Goal: Task Accomplishment & Management: Manage account settings

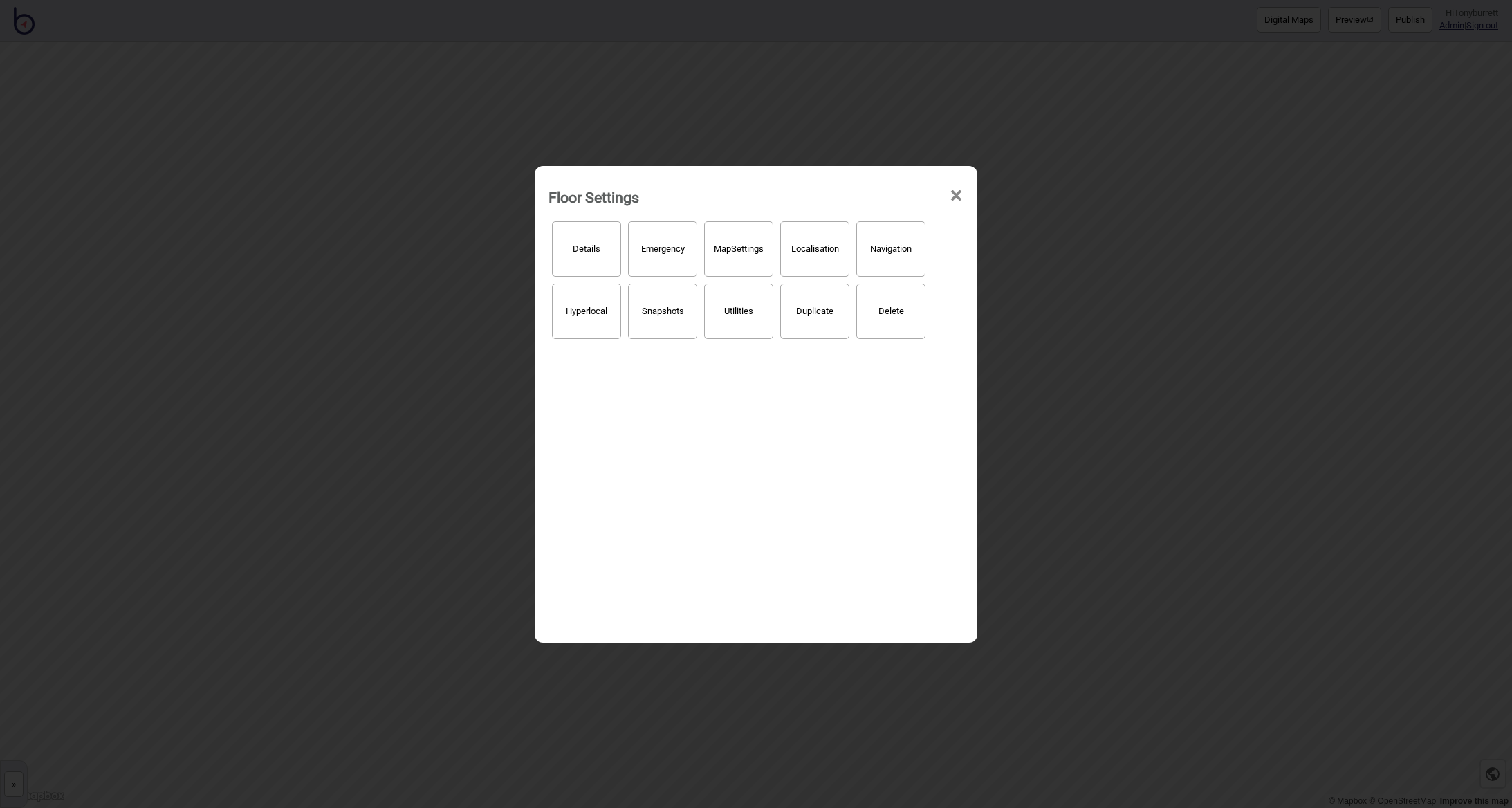
click at [960, 192] on span "×" at bounding box center [956, 195] width 15 height 45
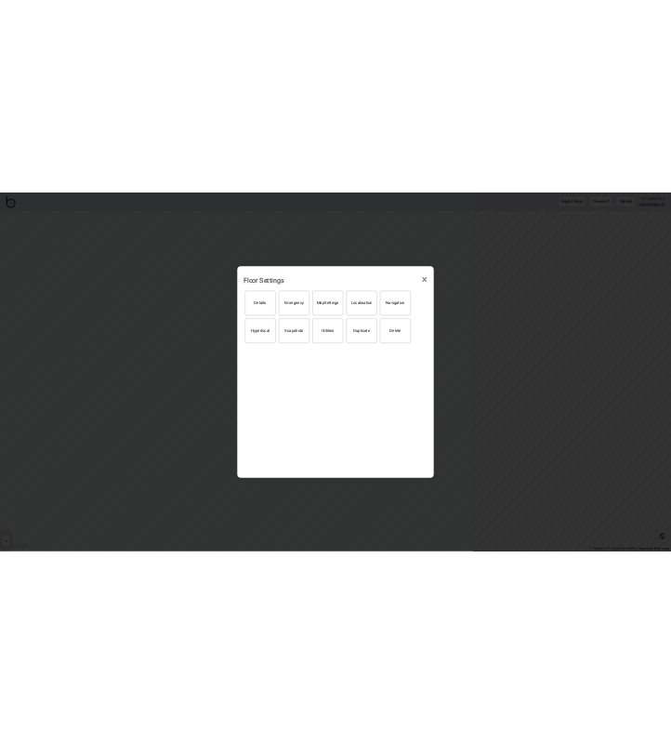
scroll to position [112, 0]
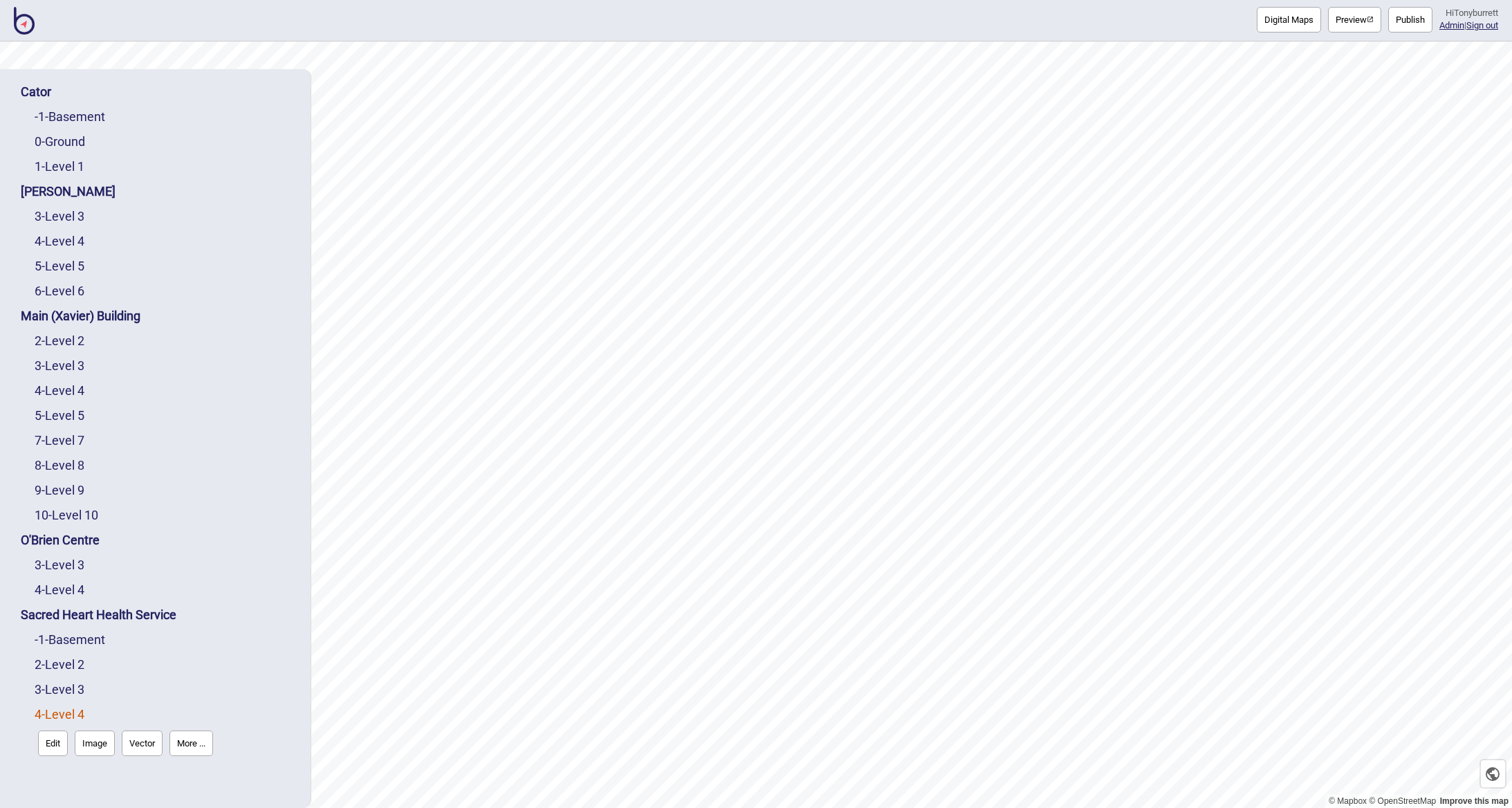
click at [54, 736] on button "Edit" at bounding box center [53, 743] width 30 height 25
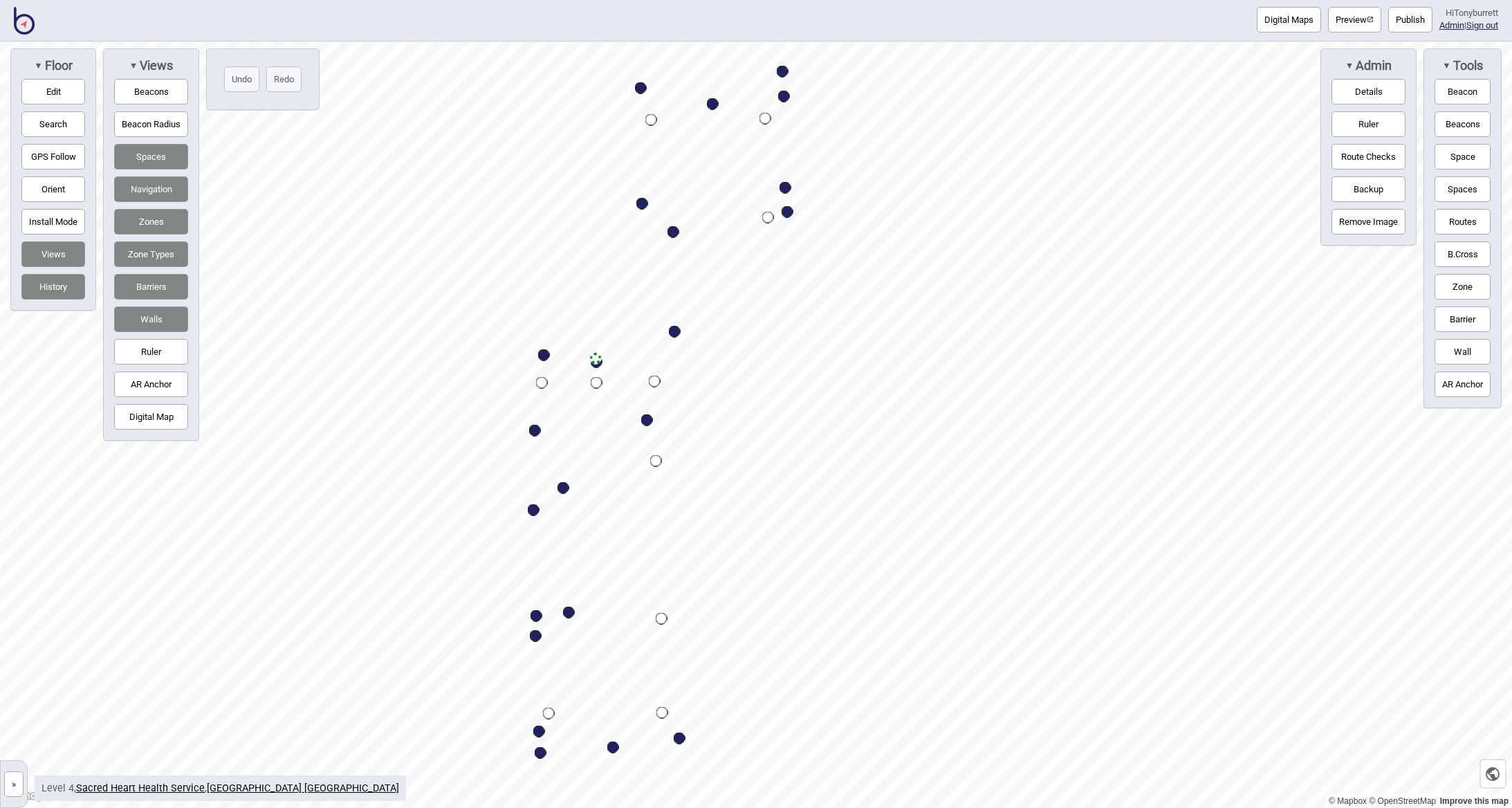
drag, startPoint x: 667, startPoint y: 298, endPoint x: 660, endPoint y: 464, distance: 166.1
click at [660, 464] on div "Map marker" at bounding box center [656, 461] width 12 height 12
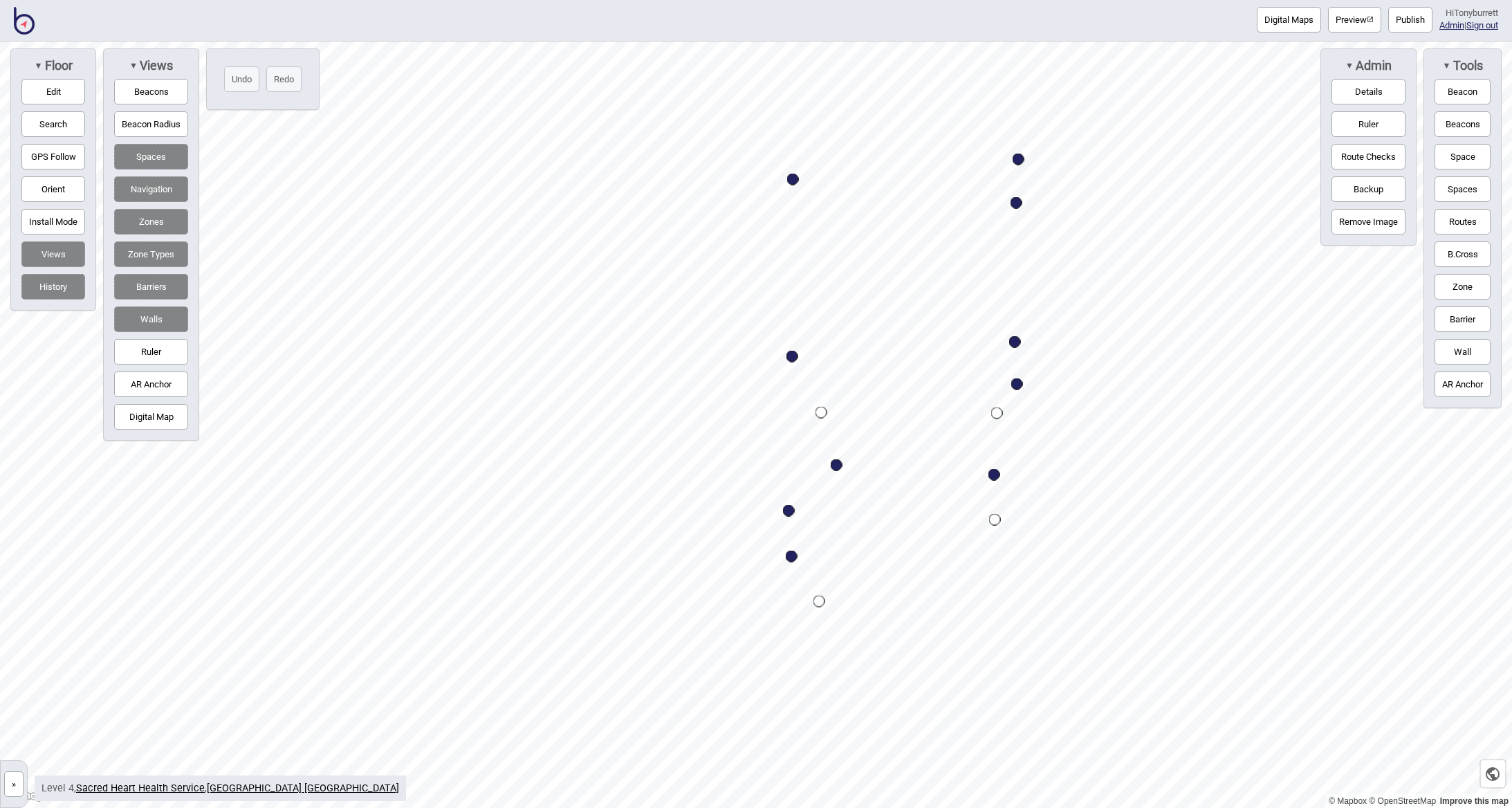
click at [945, 0] on div "Digital Maps Preview Publish Hi Tonyburrett Admin | Sign out © Mapbox © OpenStr…" at bounding box center [756, 0] width 1512 height 0
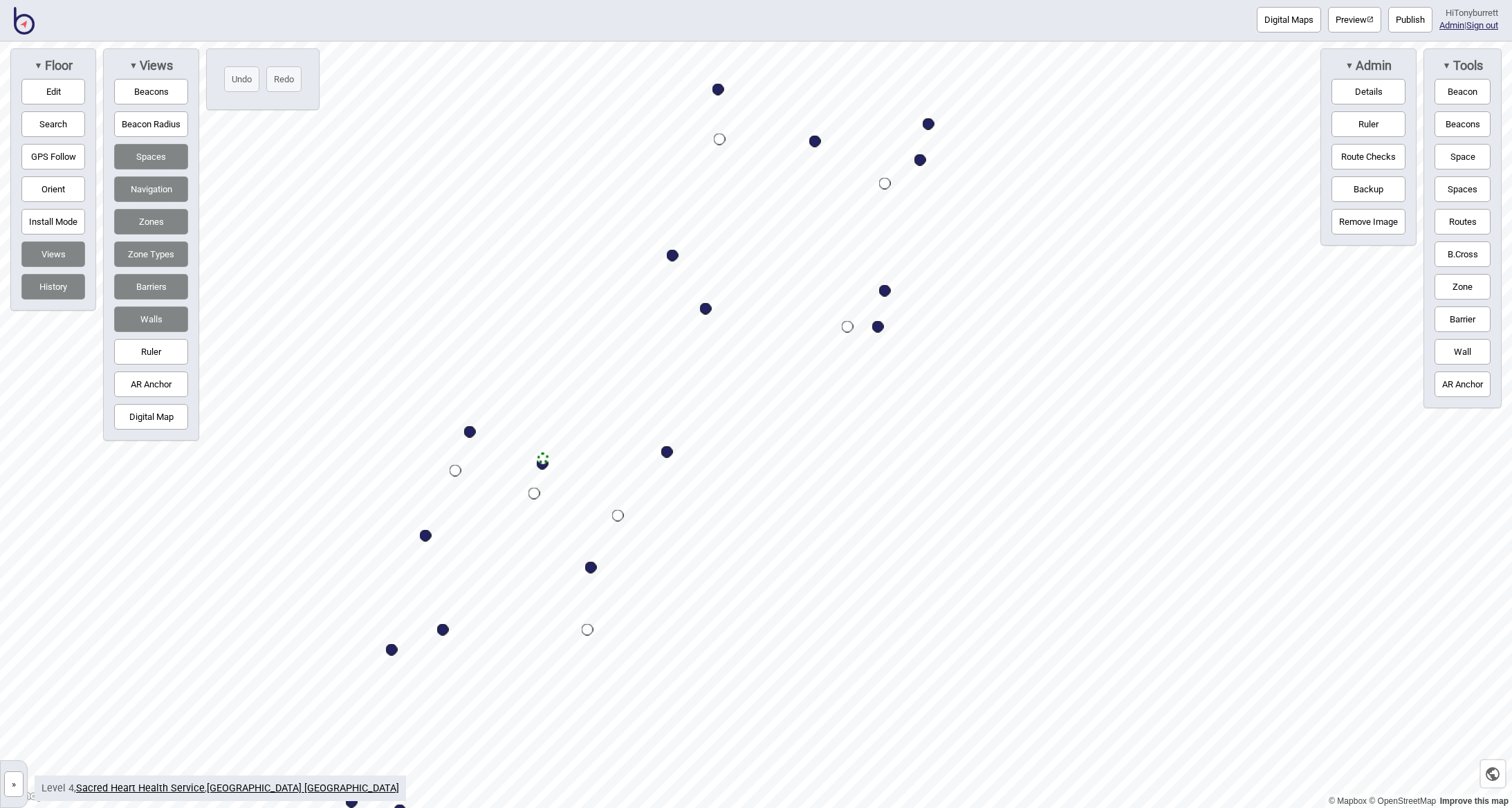
click at [668, 449] on div "Map marker" at bounding box center [667, 452] width 12 height 12
select select "Offices"
select select "Allied Health"
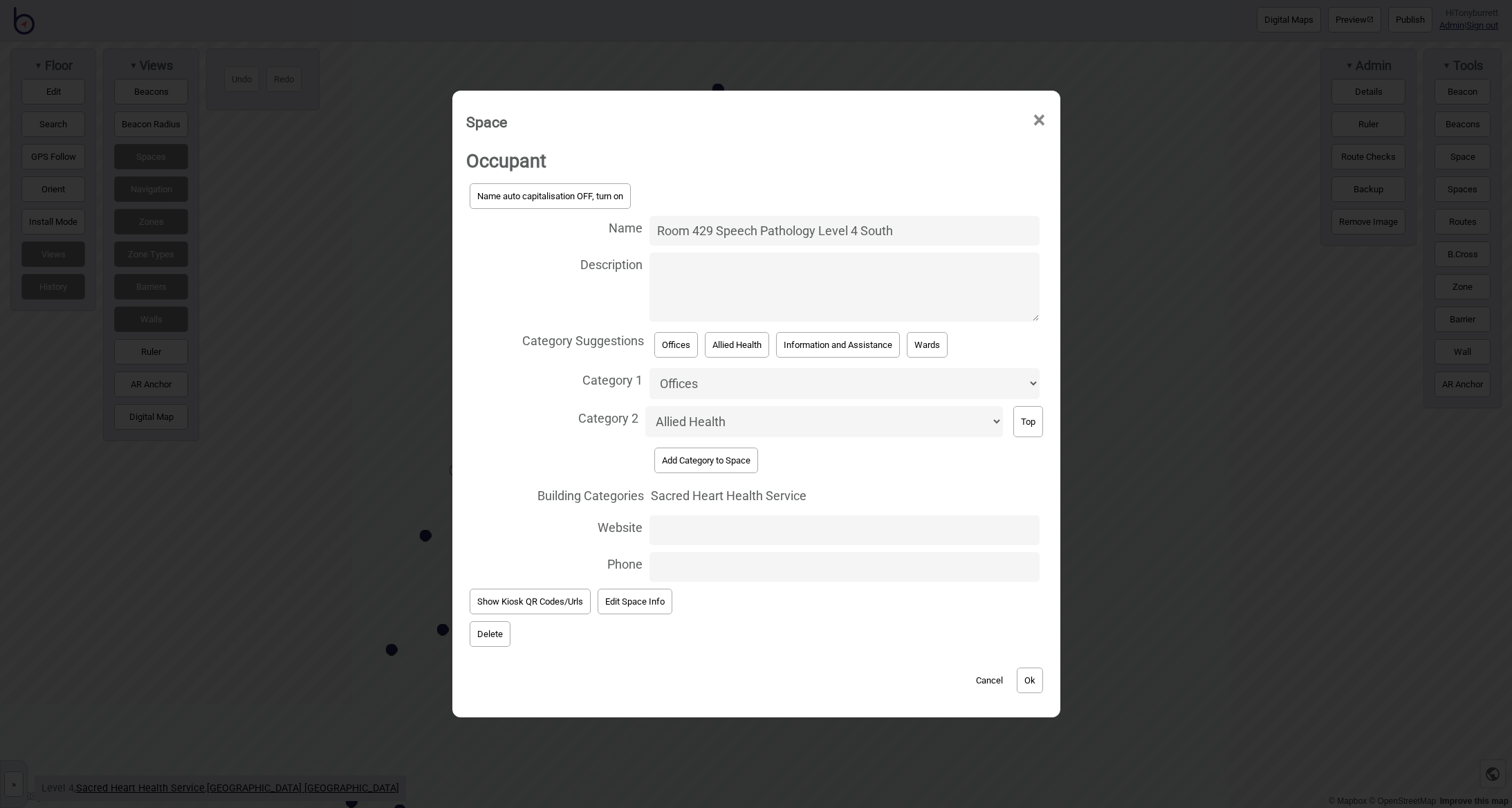
drag, startPoint x: 863, startPoint y: 237, endPoint x: 904, endPoint y: 239, distance: 41.0
click at [904, 239] on input "Room 429 Speech Pathology Level 4 South" at bounding box center [844, 231] width 390 height 30
type input "Room 429 Speech Pathology Level 4 North"
click at [1031, 676] on button "Ok" at bounding box center [1029, 680] width 26 height 25
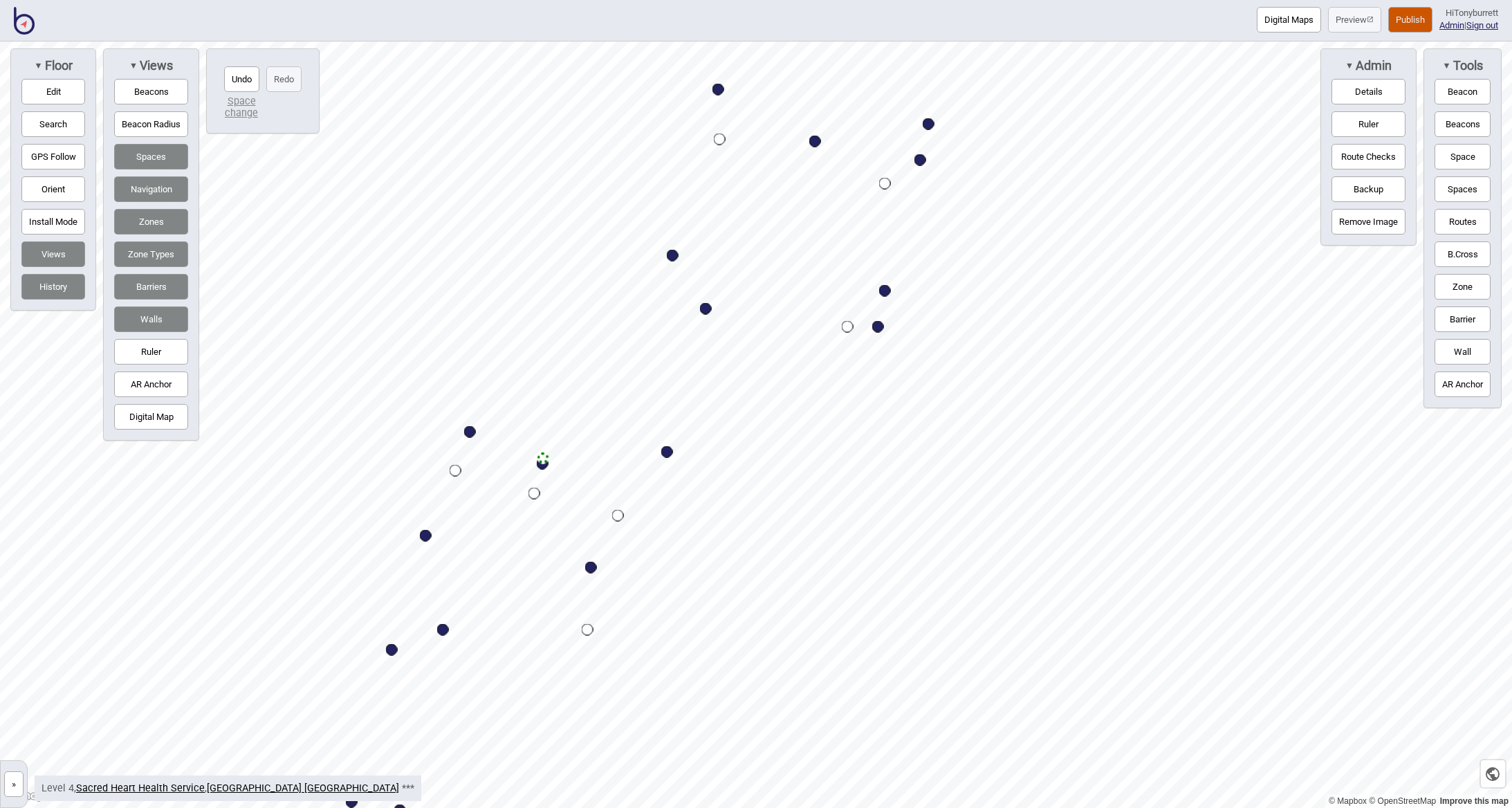
click at [675, 257] on div "Map marker" at bounding box center [672, 256] width 12 height 12
select select "Wards"
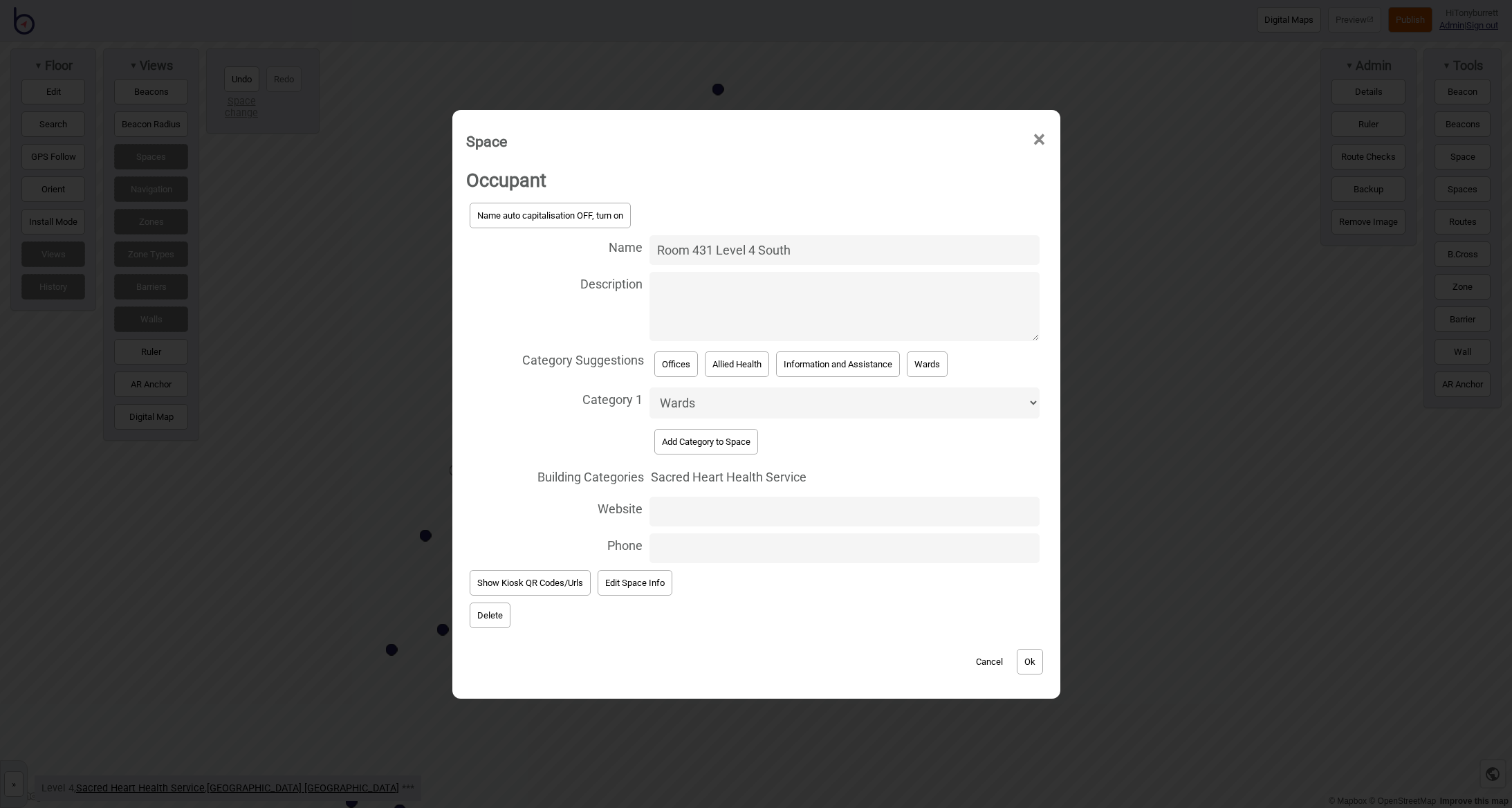
click at [762, 252] on input "Room 431 Level 4 South" at bounding box center [844, 250] width 390 height 30
drag, startPoint x: 760, startPoint y: 252, endPoint x: 797, endPoint y: 252, distance: 37.0
click at [797, 252] on input "Room 431 Level 4 South" at bounding box center [844, 250] width 390 height 30
type input "Room 431 Level 4 North"
click at [1041, 658] on button "Ok" at bounding box center [1029, 661] width 26 height 25
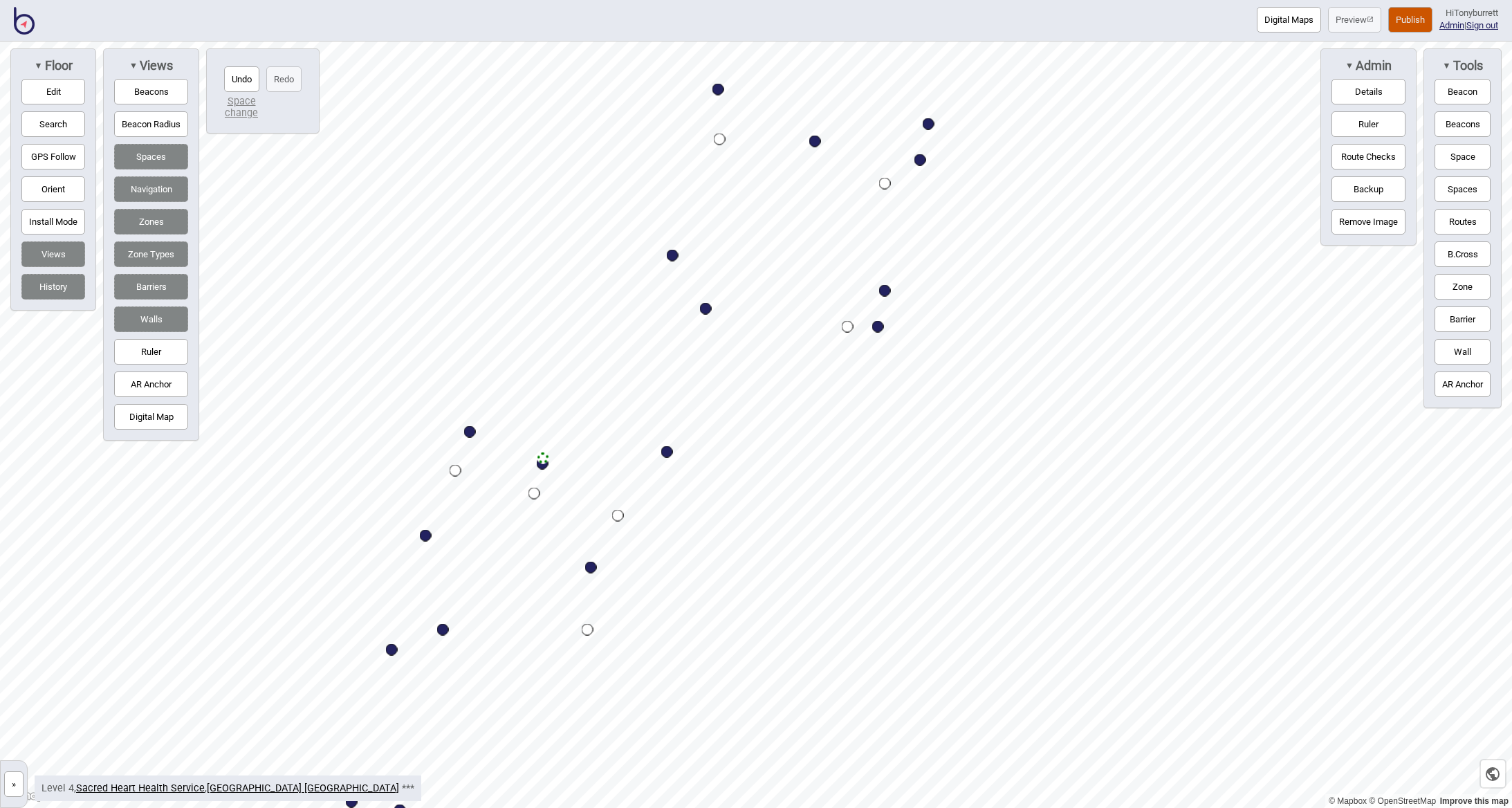
click at [878, 327] on div "Map marker" at bounding box center [878, 327] width 12 height 12
select select "Offices"
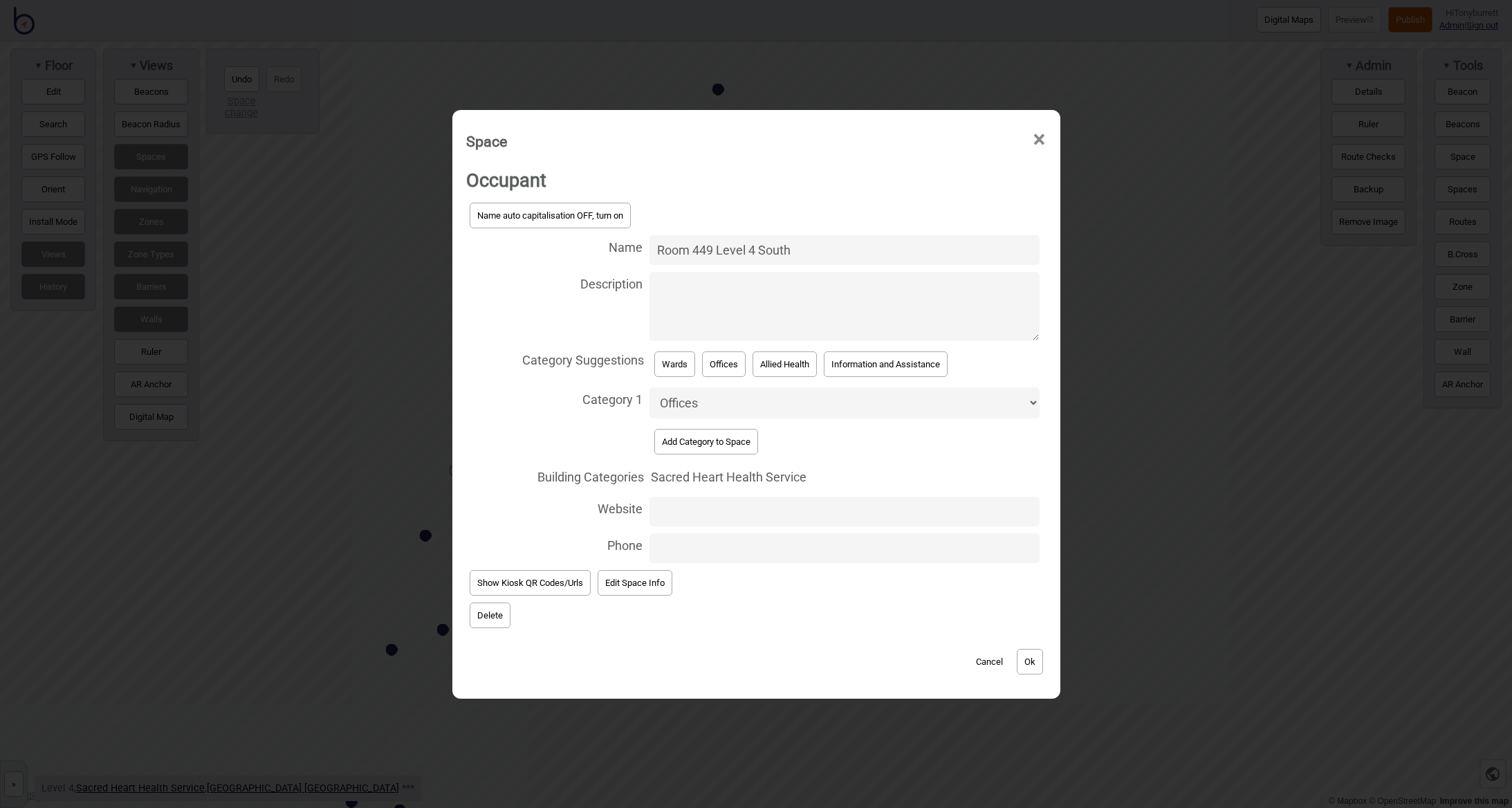
drag, startPoint x: 762, startPoint y: 254, endPoint x: 840, endPoint y: 260, distance: 78.2
click at [843, 260] on input "Room 449 Level 4 South" at bounding box center [844, 250] width 390 height 30
type input "Room 449 Level 4 North"
click at [1031, 655] on button "Ok" at bounding box center [1029, 661] width 26 height 25
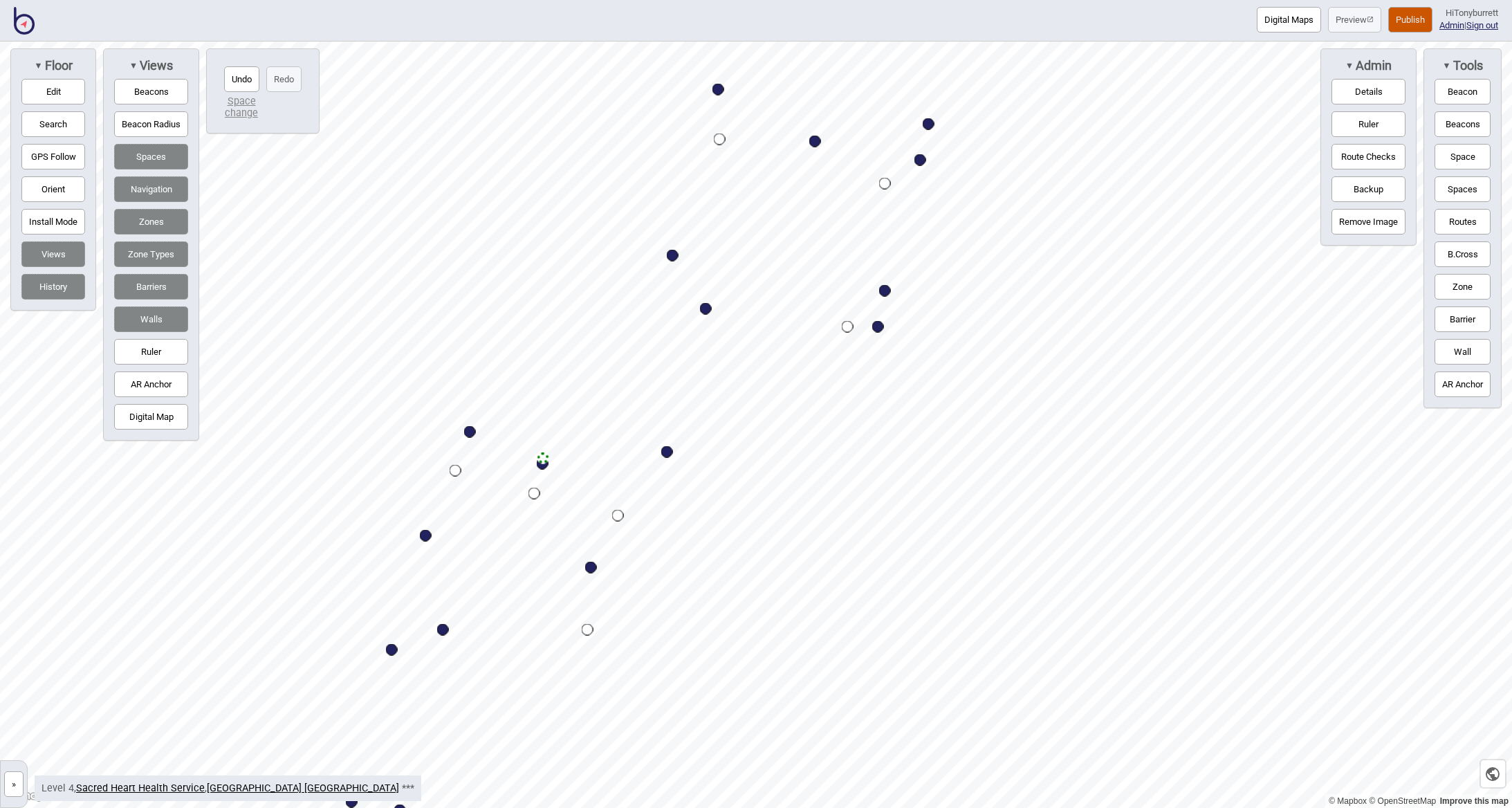
click at [887, 292] on div "Map marker" at bounding box center [885, 291] width 12 height 12
select select "Wards"
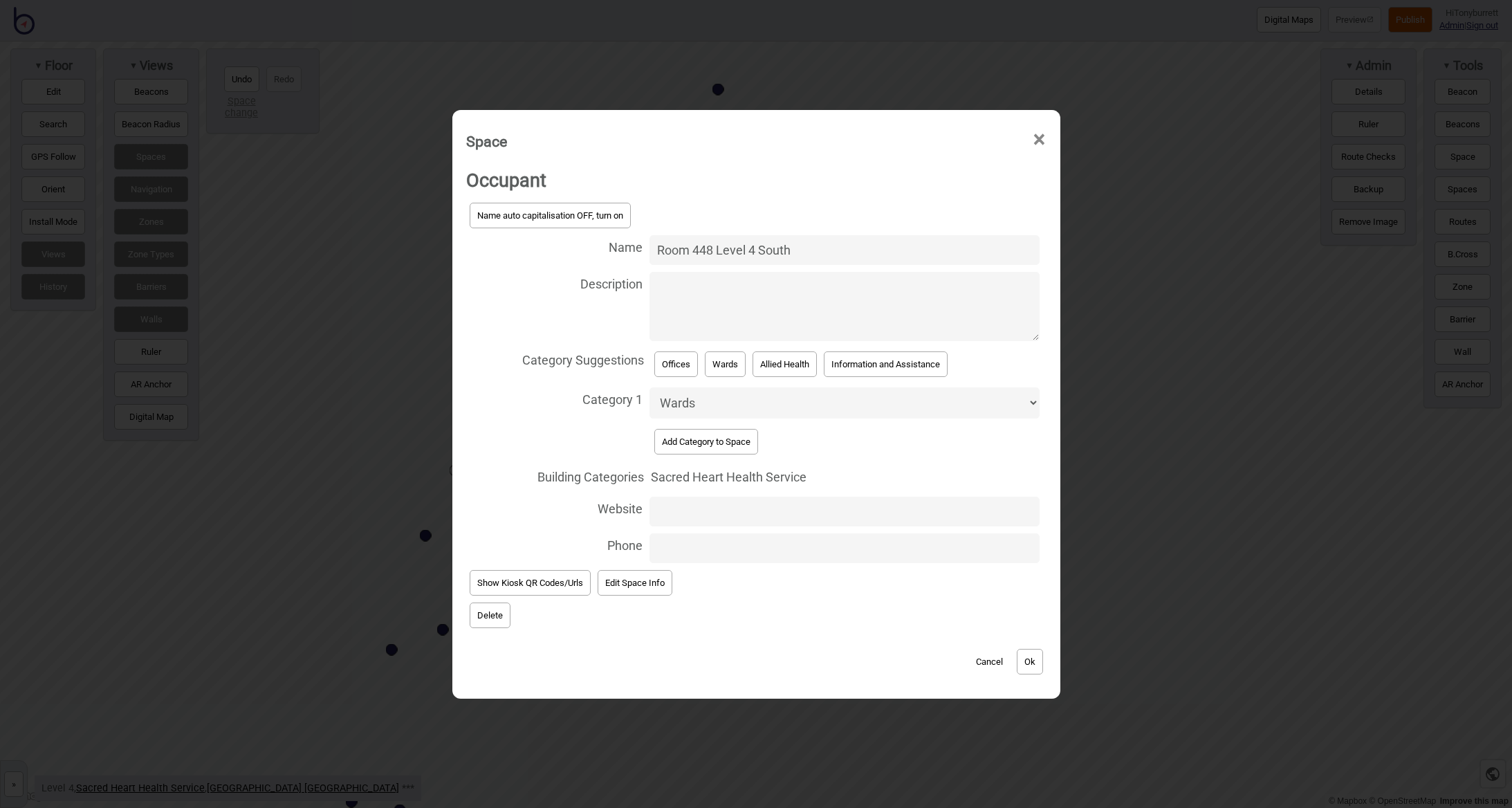
drag, startPoint x: 795, startPoint y: 255, endPoint x: 889, endPoint y: 262, distance: 94.3
click at [895, 262] on input "Room 448 Level 4 South" at bounding box center [844, 250] width 390 height 30
type input "Room 448 Level 4 North"
click at [1036, 655] on button "Ok" at bounding box center [1029, 661] width 26 height 25
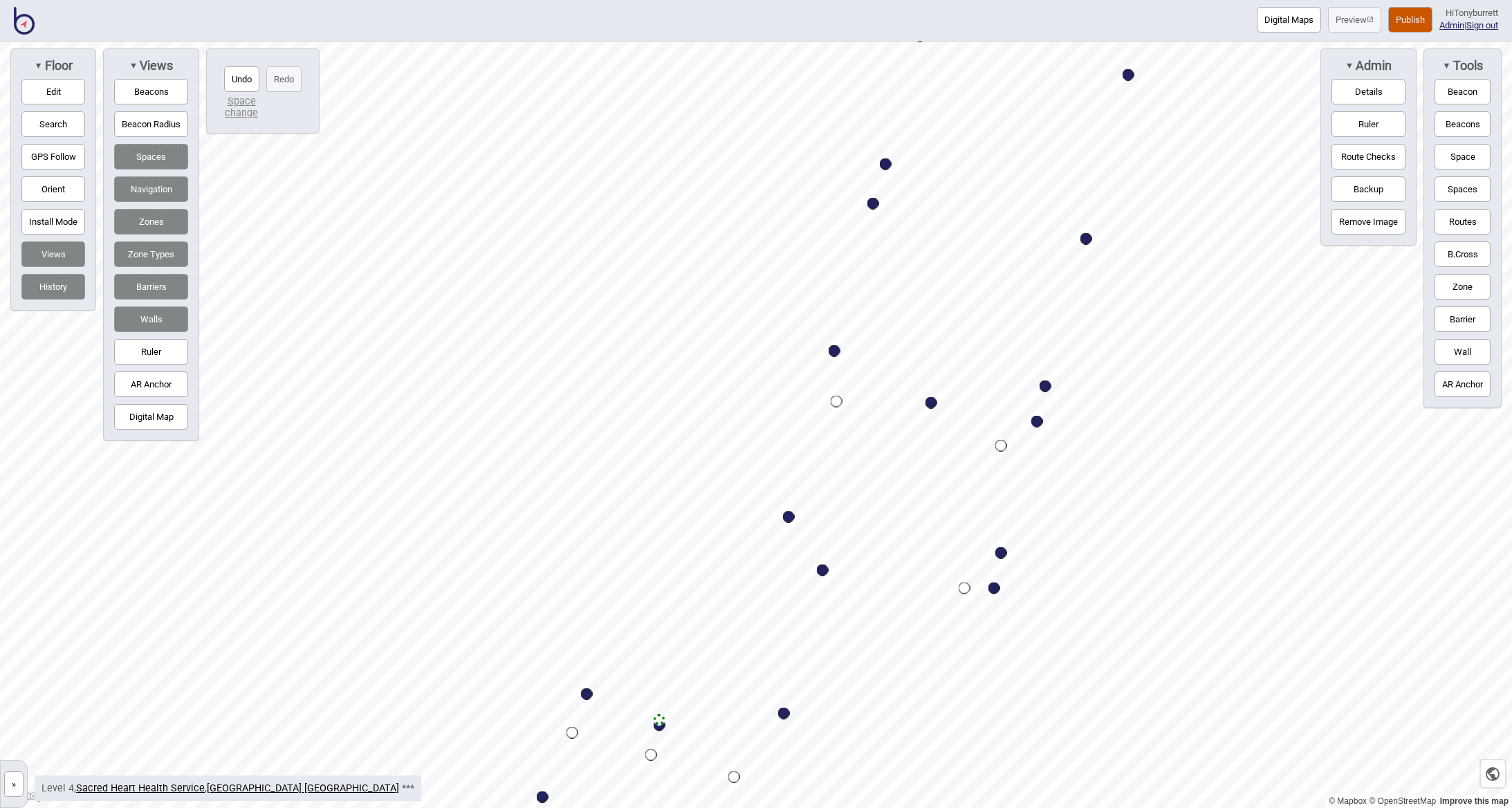
click at [935, 404] on div "Map marker" at bounding box center [931, 403] width 12 height 12
select select "Information and Assistance"
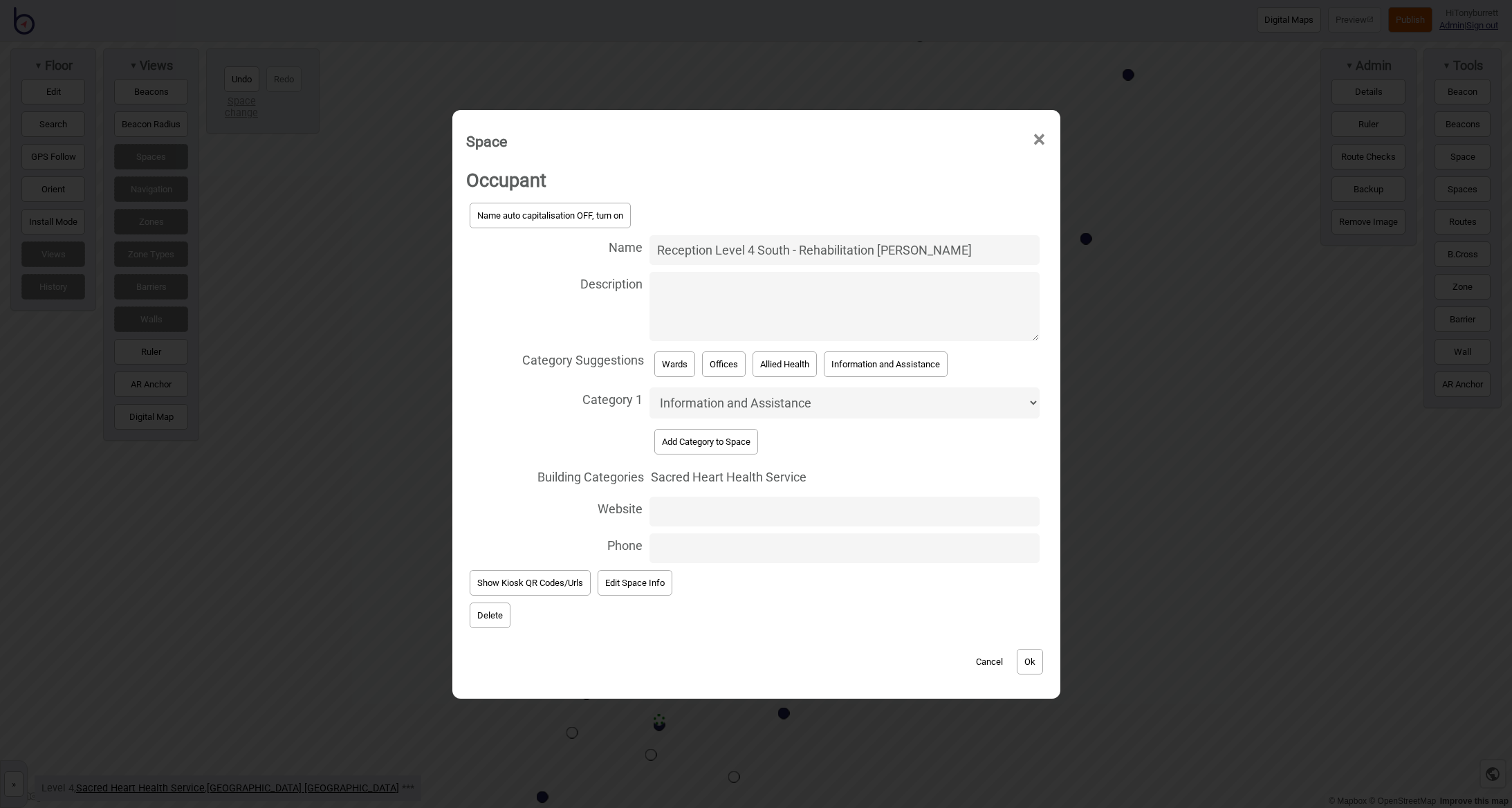
click at [762, 250] on input "Reception Level 4 South - Rehabilitation [PERSON_NAME]" at bounding box center [844, 250] width 390 height 30
click at [762, 251] on input "Reception Level 4 South - Rehabilitation [PERSON_NAME]" at bounding box center [844, 250] width 390 height 30
type input "Reception Level 4 North - Rehabilitation [PERSON_NAME]"
click at [1030, 654] on button "Ok" at bounding box center [1029, 661] width 26 height 25
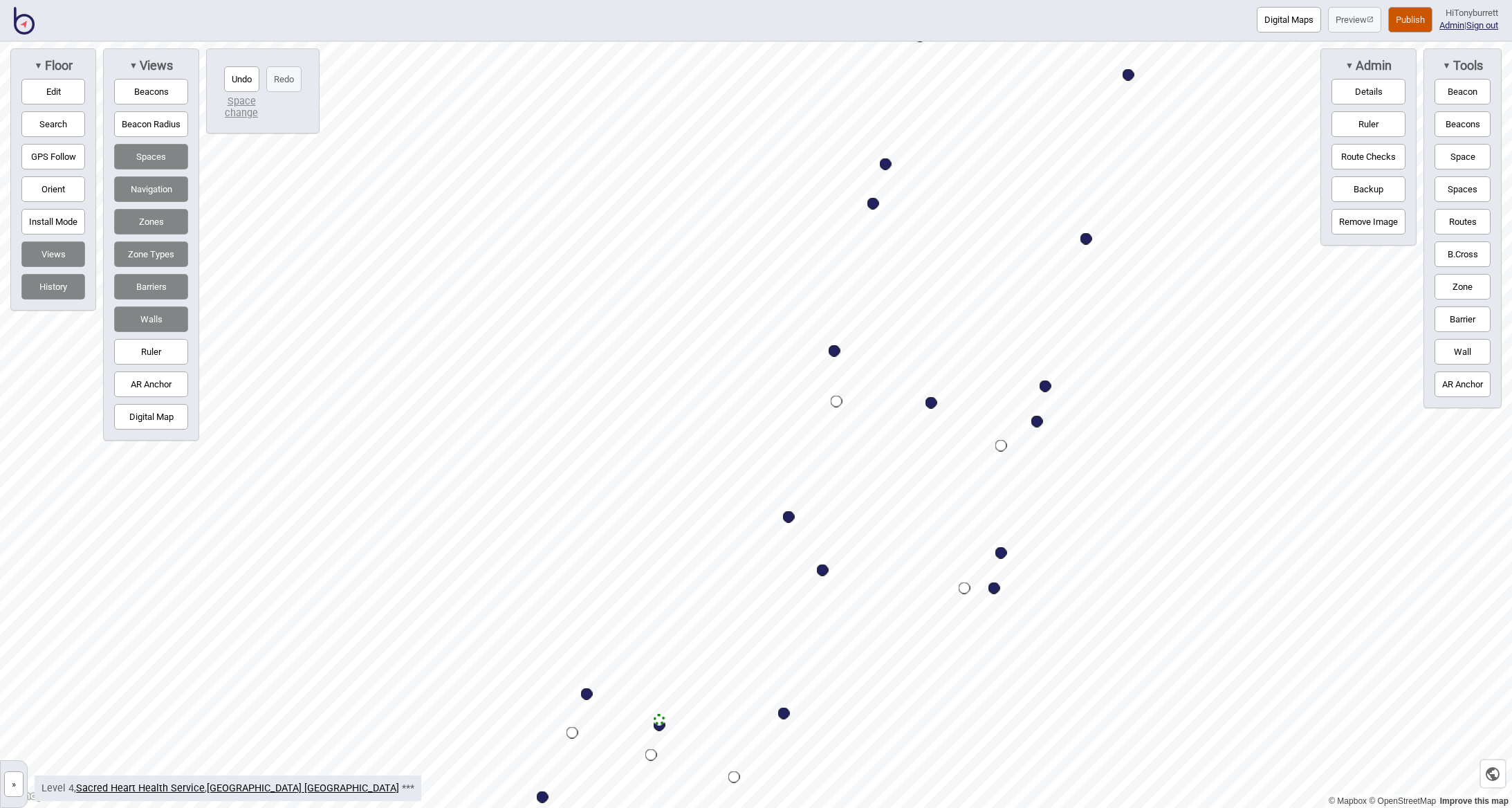
click at [839, 353] on div "Map marker" at bounding box center [834, 351] width 12 height 12
select select "Wards"
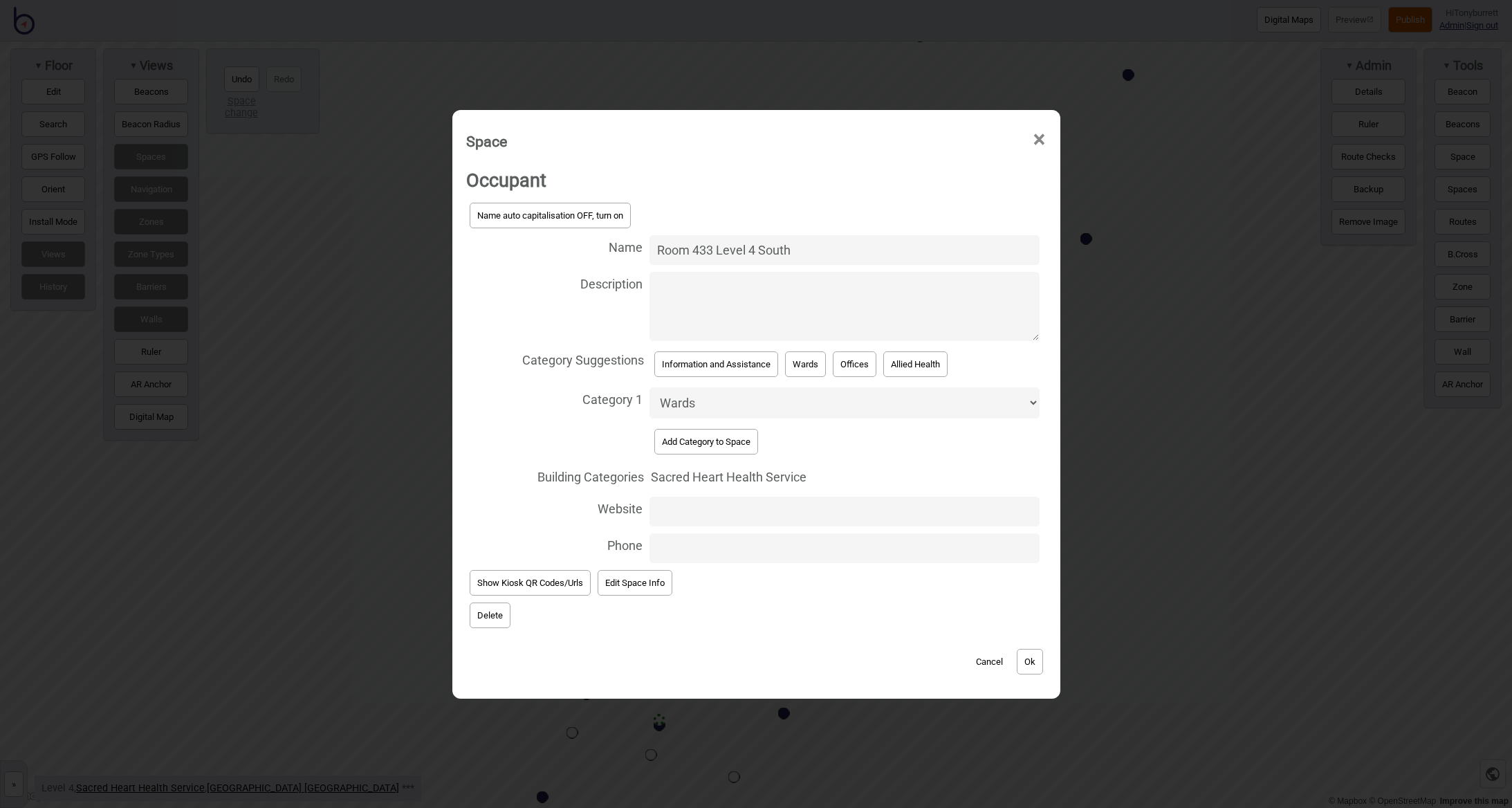
drag, startPoint x: 760, startPoint y: 252, endPoint x: 827, endPoint y: 253, distance: 67.0
click at [827, 253] on input "Room 433 Level 4 South" at bounding box center [844, 250] width 390 height 30
type input "Room 433 Level 4 North"
click at [1035, 663] on button "Ok" at bounding box center [1029, 661] width 26 height 25
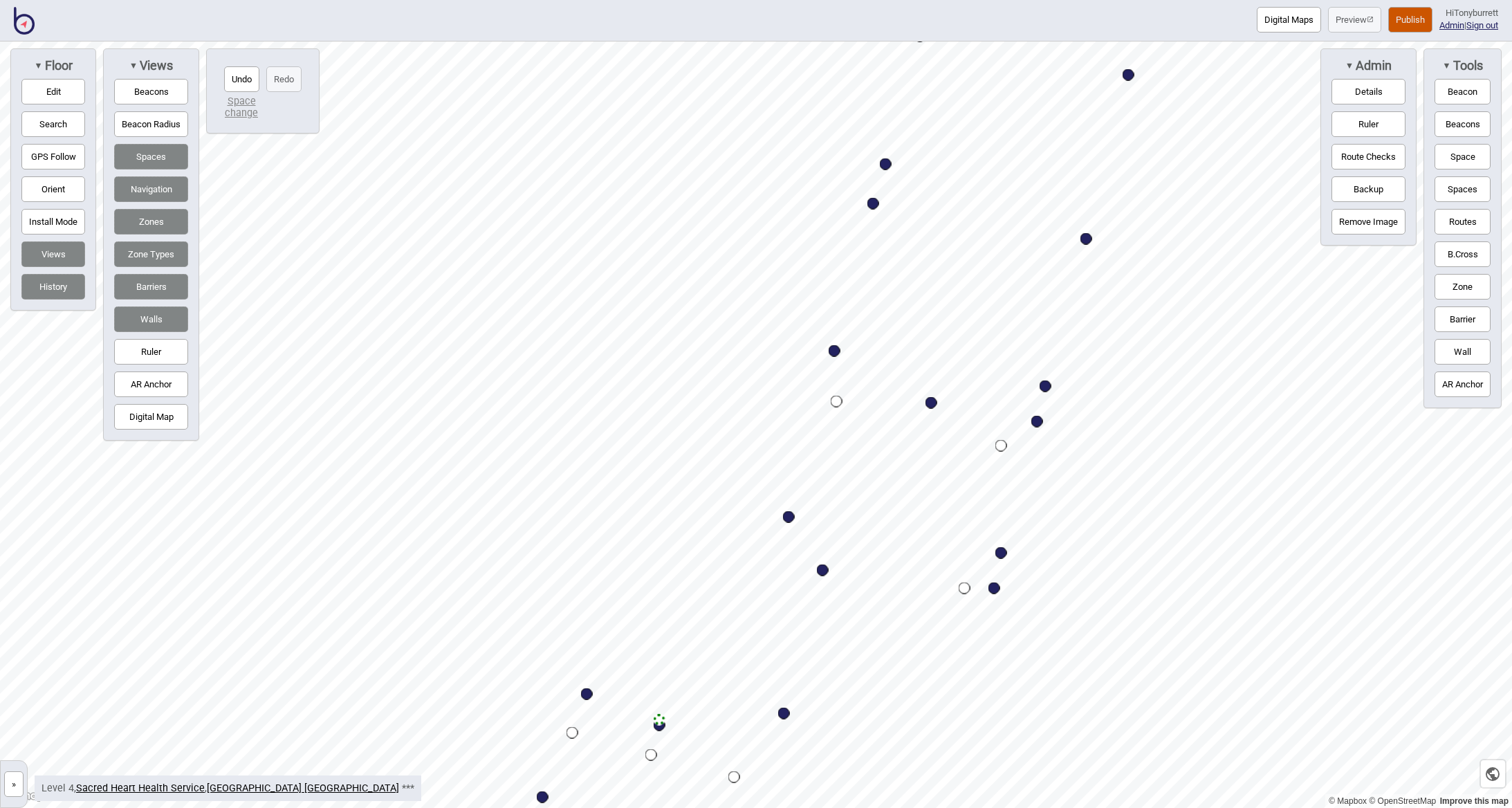
click at [1042, 424] on div "Map marker" at bounding box center [1038, 422] width 12 height 12
select select "Wards"
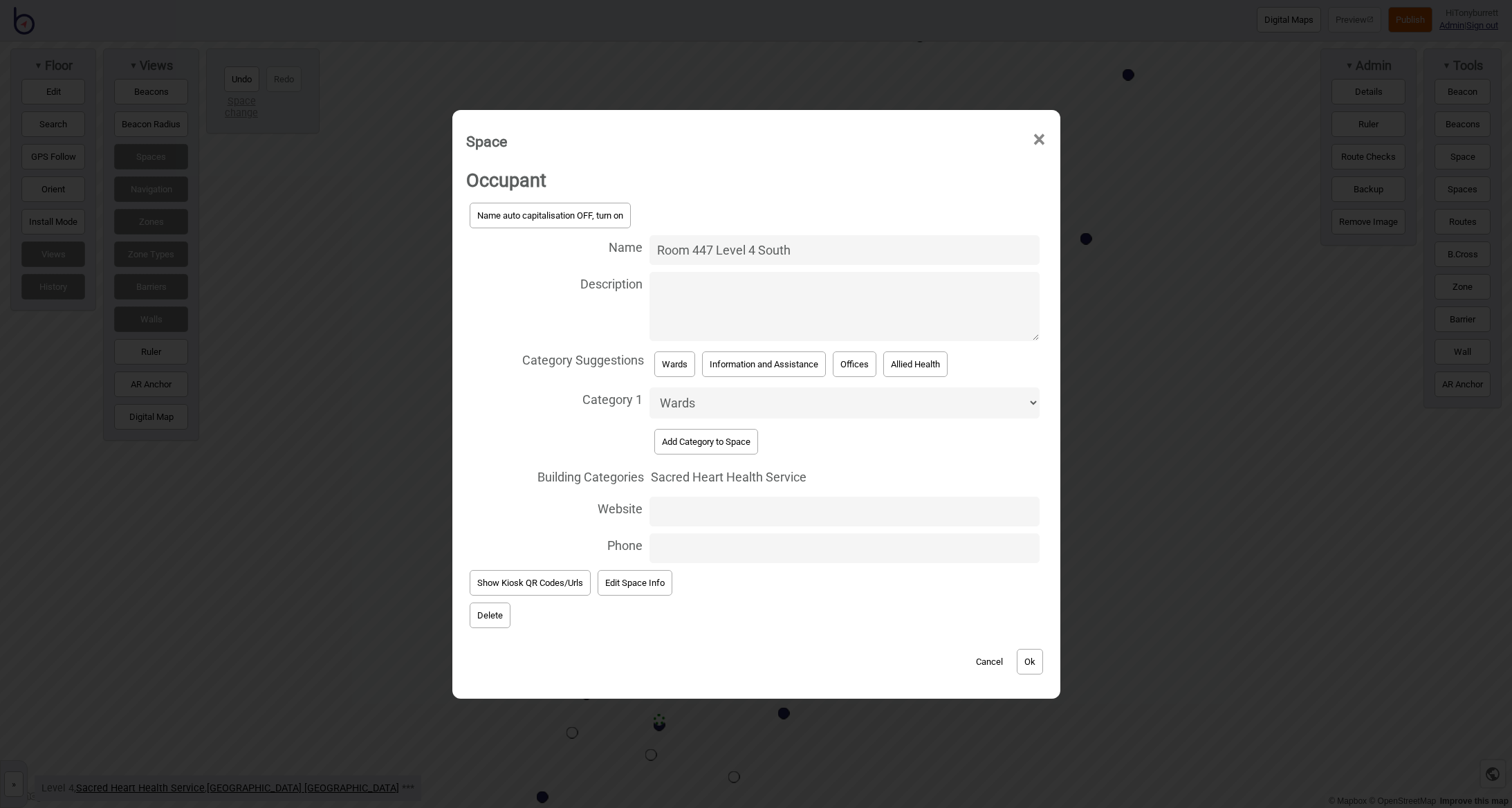
drag, startPoint x: 762, startPoint y: 257, endPoint x: 795, endPoint y: 257, distance: 33.0
click at [790, 257] on input "Room 447 Level 4 South" at bounding box center [844, 250] width 390 height 30
drag, startPoint x: 758, startPoint y: 254, endPoint x: 800, endPoint y: 254, distance: 42.0
click at [800, 254] on input "Room 447 Level 4 South" at bounding box center [844, 250] width 390 height 30
type input "Room 447 Level 4 North"
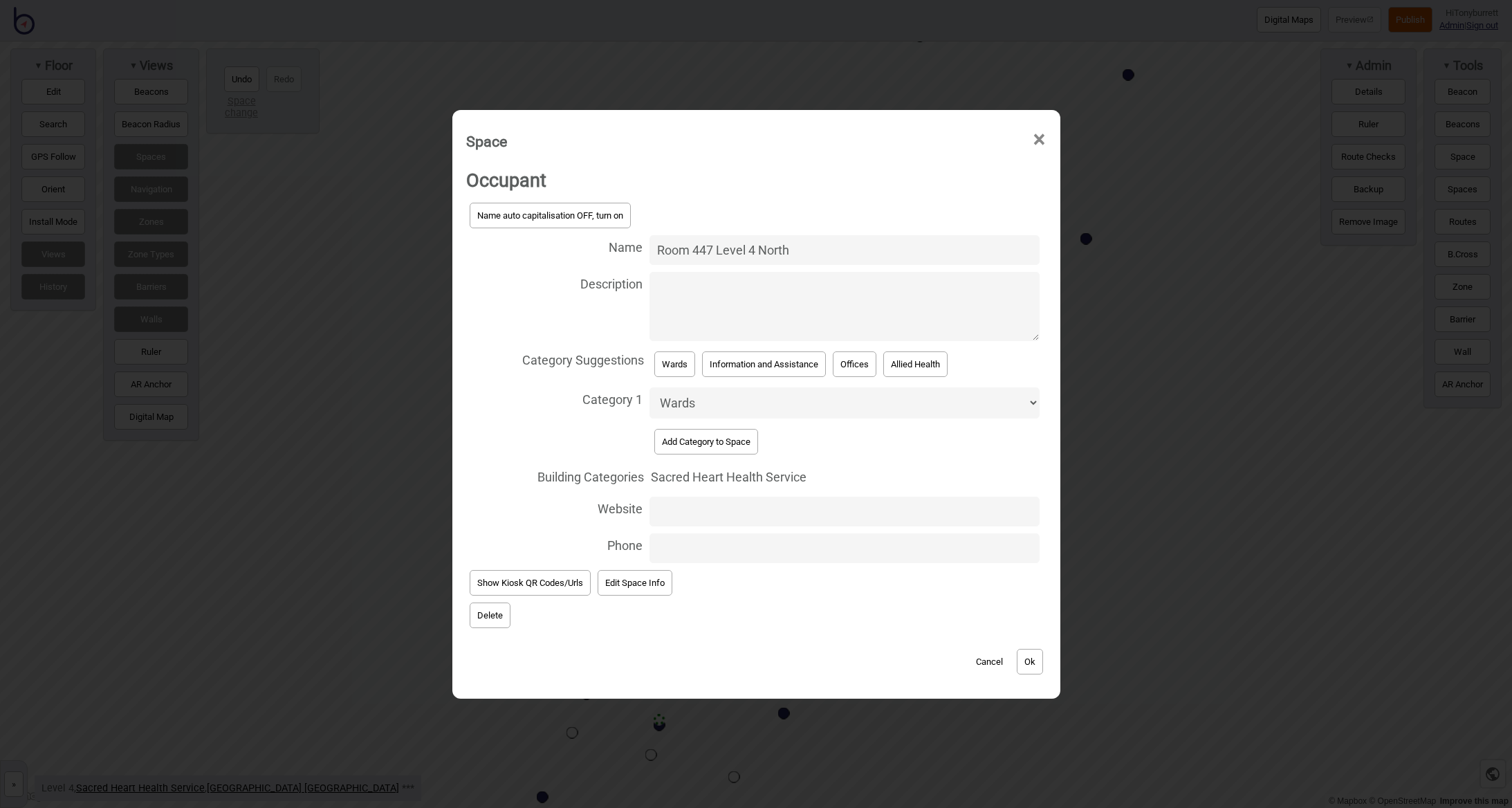
click at [1028, 664] on button "Ok" at bounding box center [1029, 661] width 26 height 25
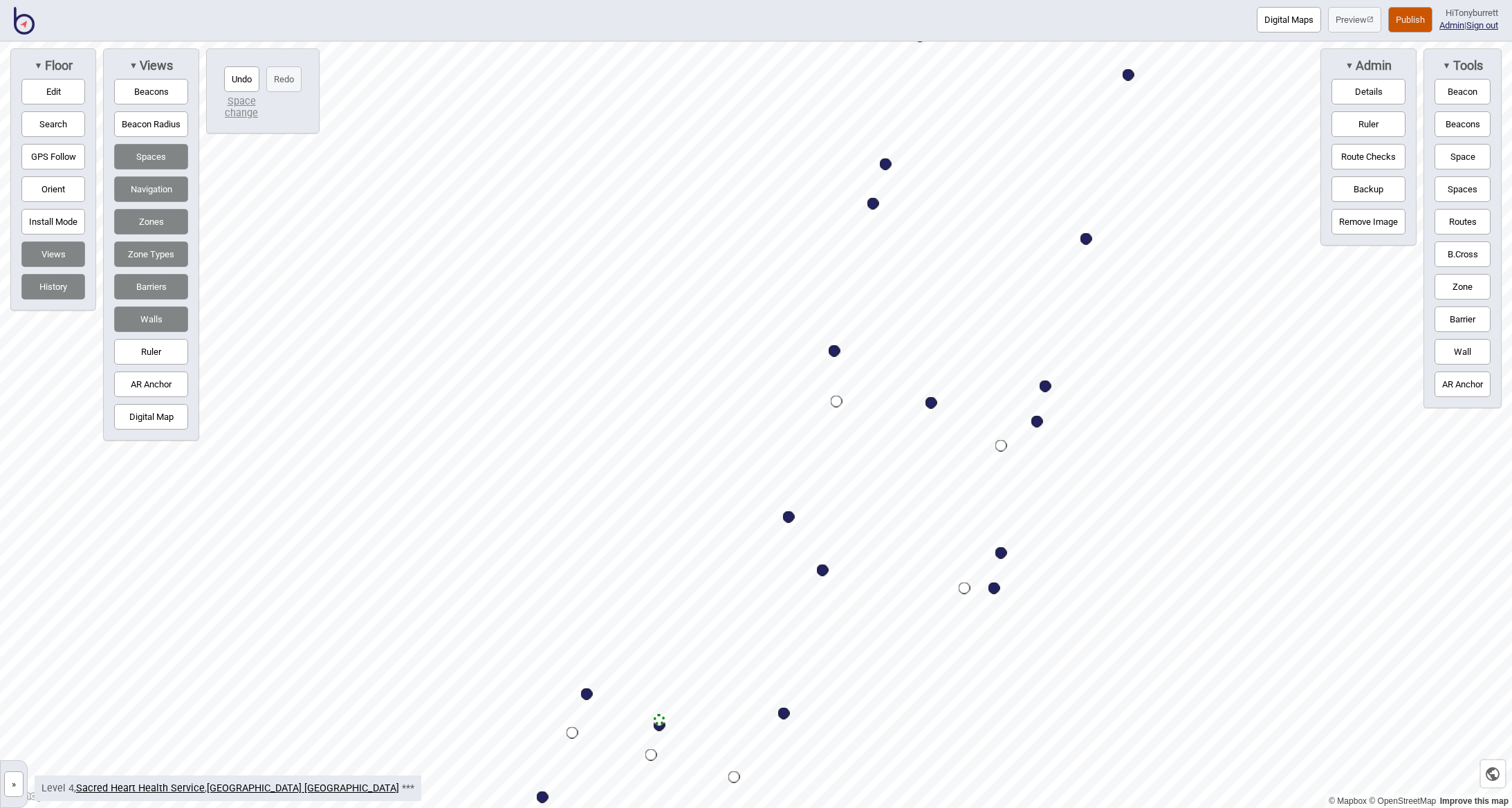
click at [1044, 388] on div "Map marker" at bounding box center [1046, 386] width 12 height 12
select select "Wards"
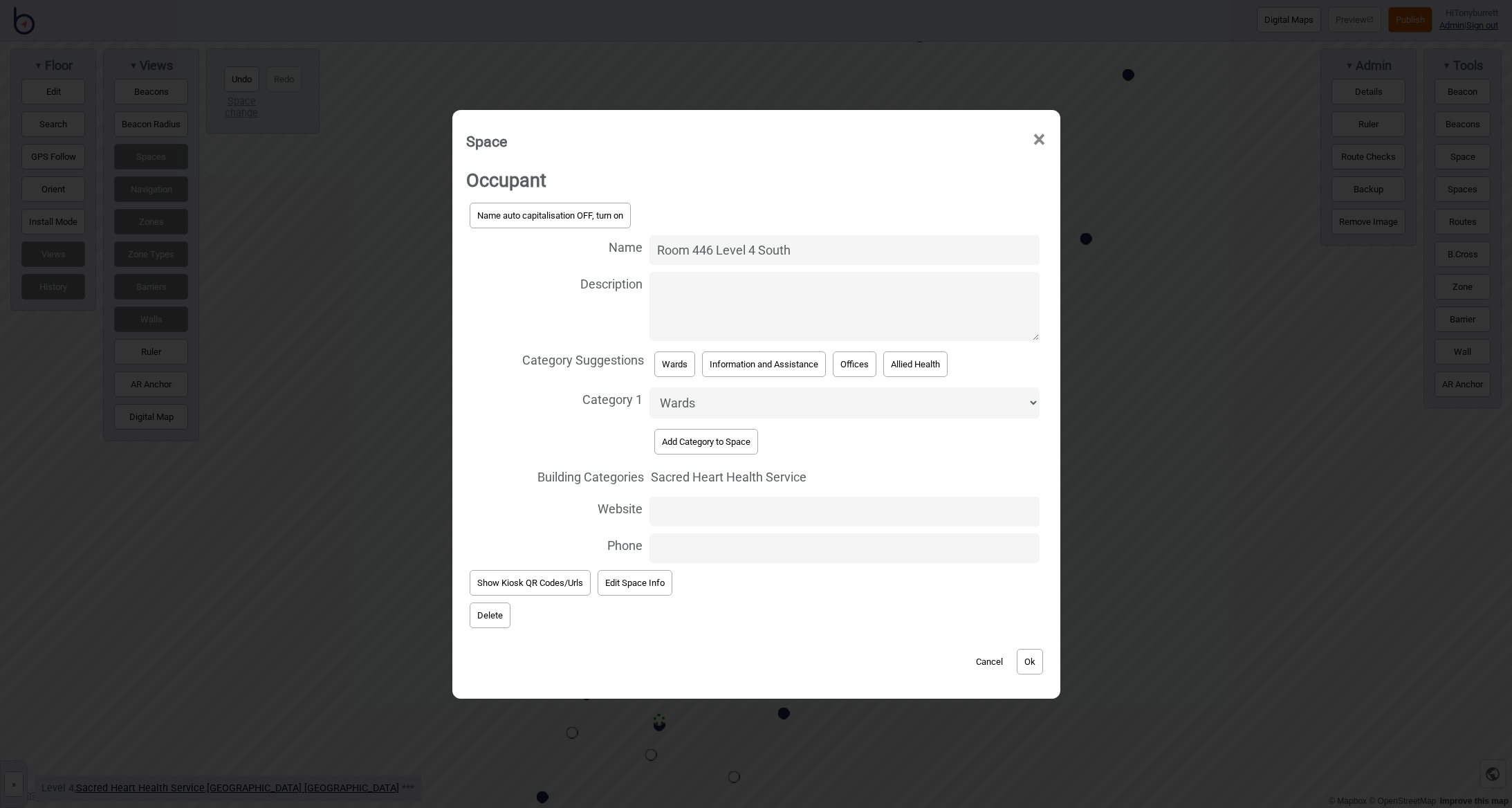
drag, startPoint x: 760, startPoint y: 254, endPoint x: 800, endPoint y: 252, distance: 40.0
click at [800, 252] on input "Room 446 Level 4 South" at bounding box center [844, 250] width 390 height 30
type input "Room 446 Level 4 North"
click at [1028, 655] on button "Ok" at bounding box center [1029, 661] width 26 height 25
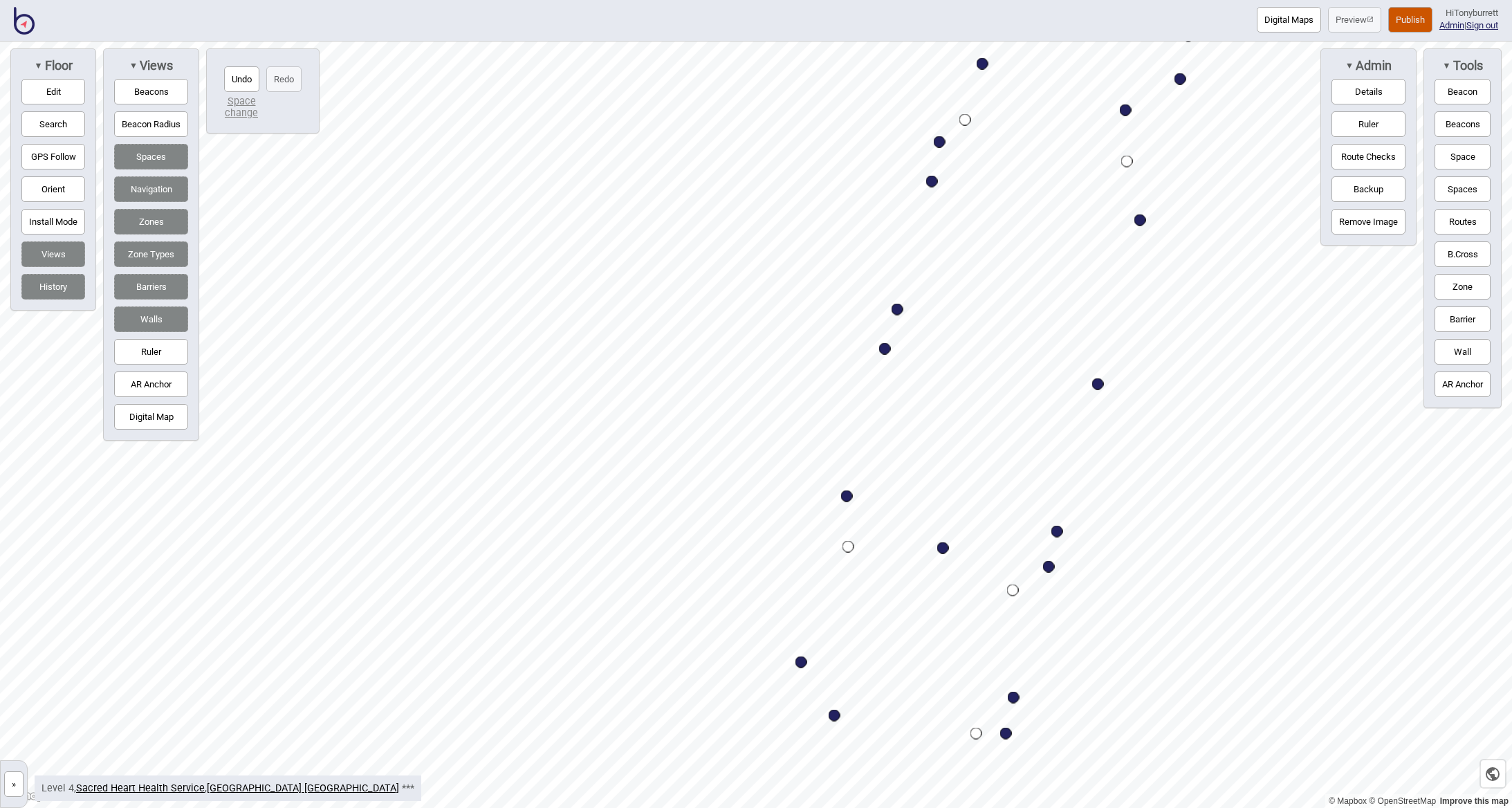
click at [884, 349] on div "Map marker" at bounding box center [885, 349] width 12 height 12
select select "Wards"
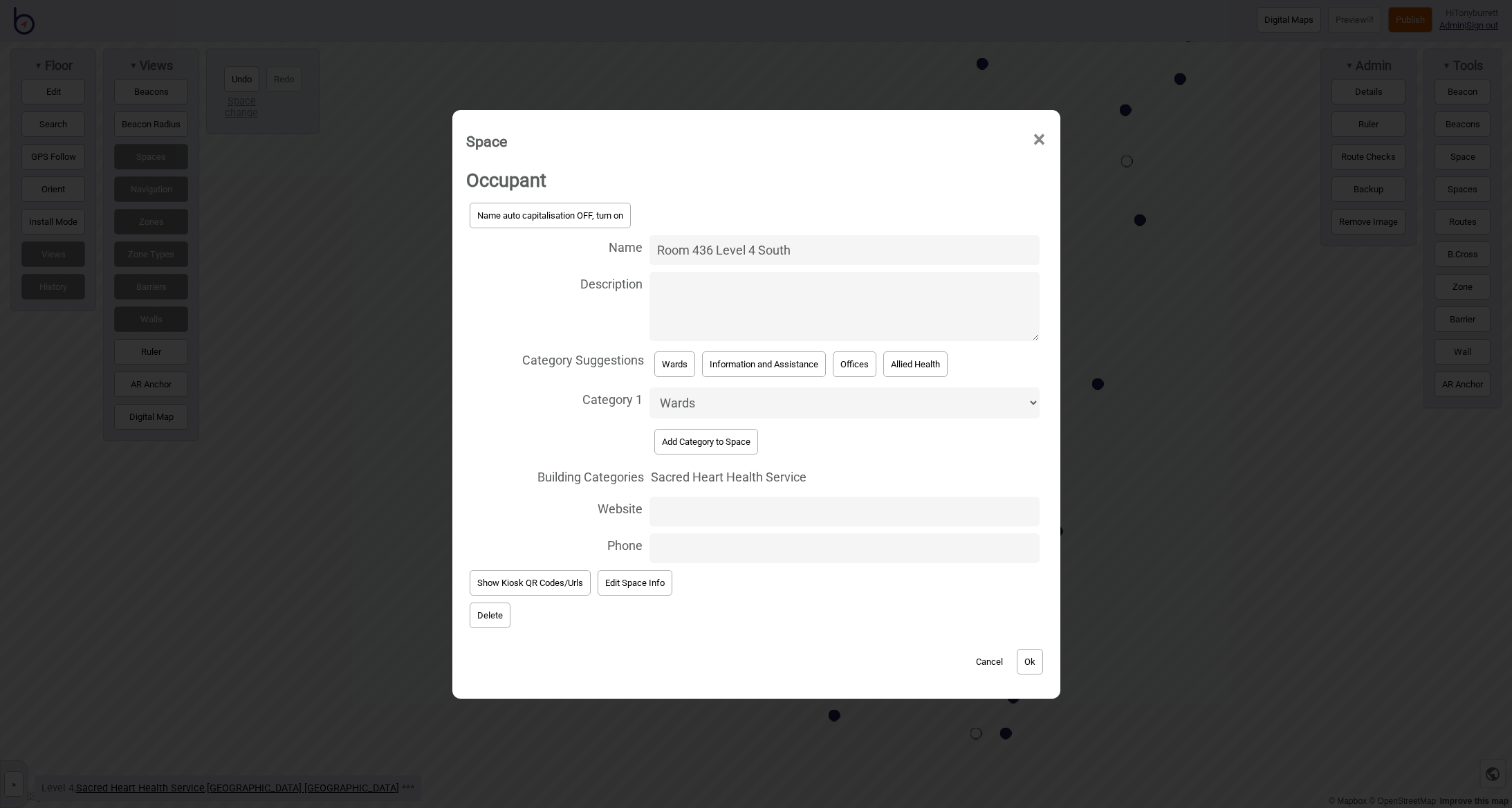
drag, startPoint x: 759, startPoint y: 251, endPoint x: 843, endPoint y: 251, distance: 84.0
click at [843, 251] on input "Room 436 Level 4 South" at bounding box center [844, 250] width 390 height 30
type input "Room 436 Level 4 North"
click at [1032, 662] on button "Ok" at bounding box center [1029, 661] width 26 height 25
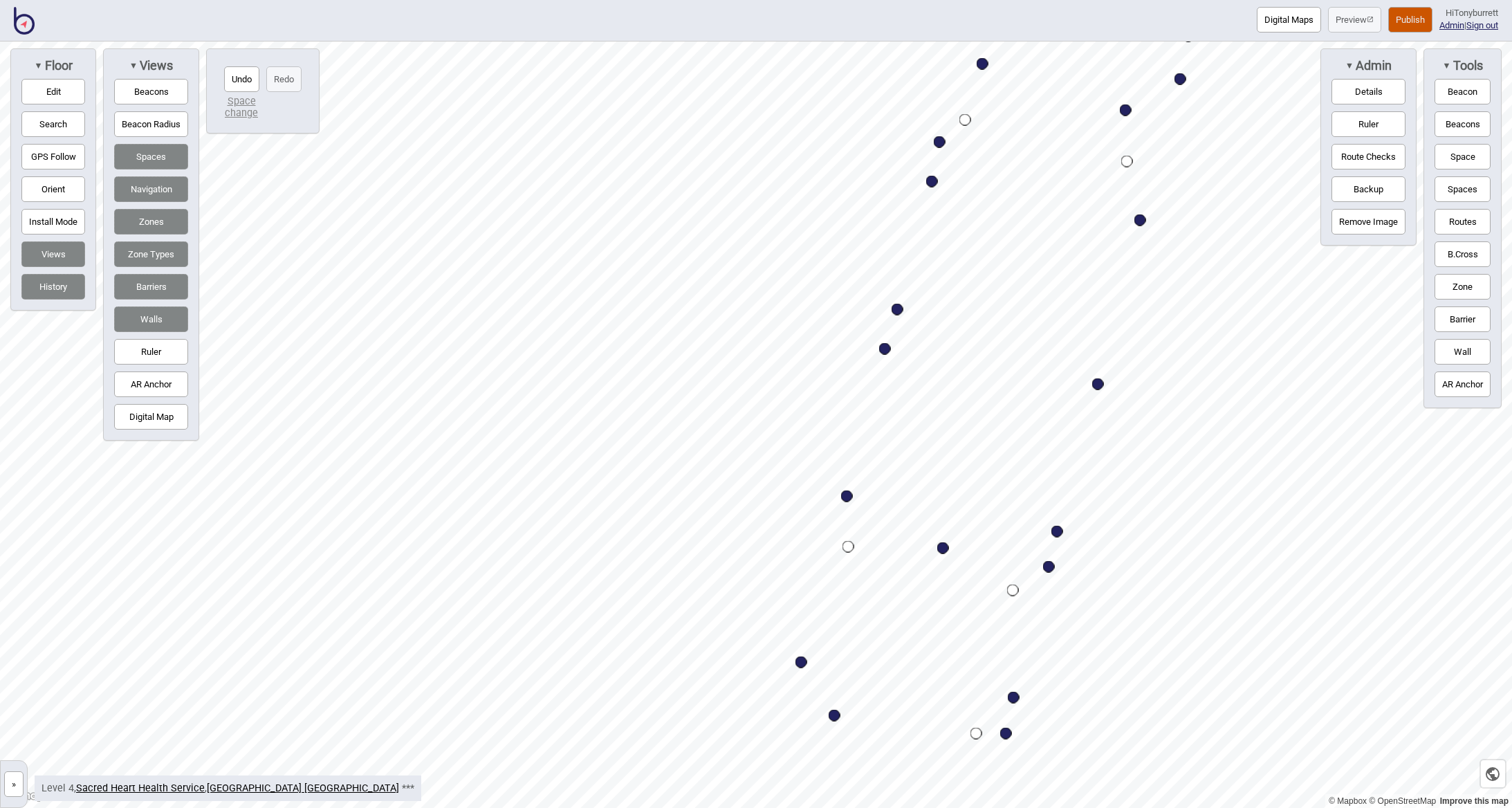
click at [900, 312] on div "Map marker" at bounding box center [898, 310] width 12 height 12
select select "Wards"
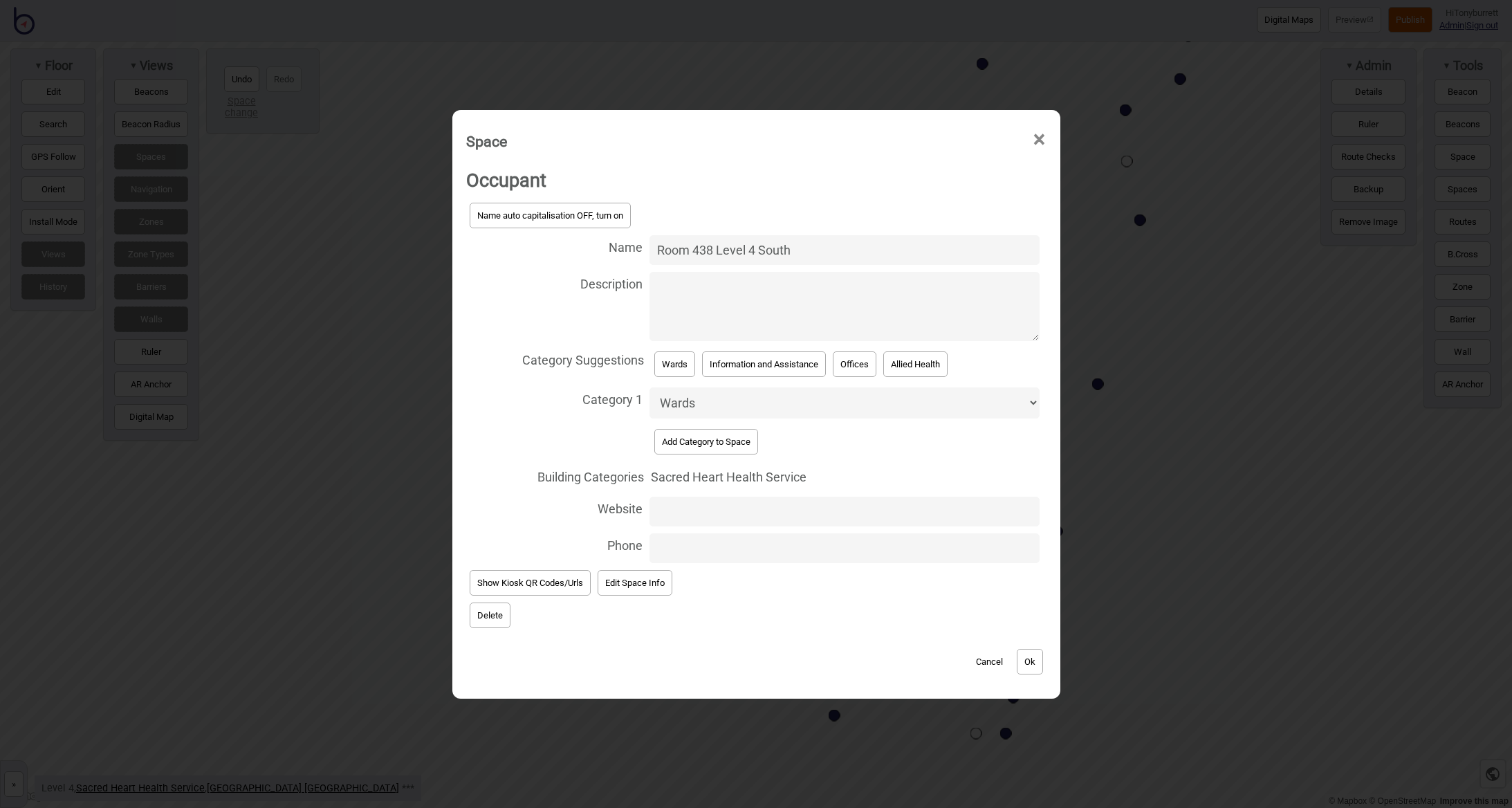
drag, startPoint x: 783, startPoint y: 254, endPoint x: 841, endPoint y: 257, distance: 58.1
click at [841, 257] on input "Room 438 Level 4 South" at bounding box center [844, 250] width 390 height 30
type input "Room 438 Level 4 North"
click at [1035, 656] on button "Ok" at bounding box center [1029, 661] width 26 height 25
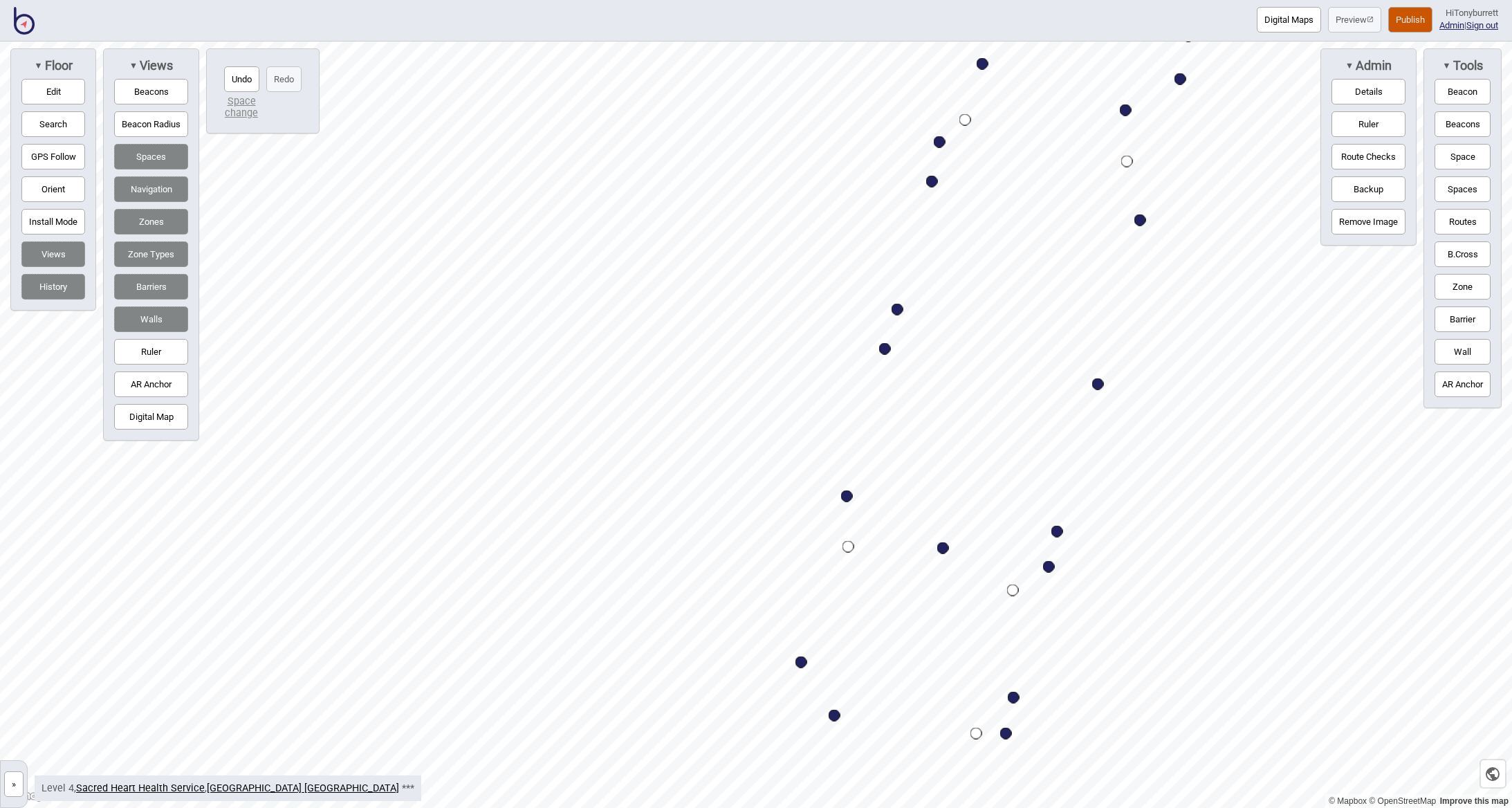
click at [1100, 385] on div "Map marker" at bounding box center [1098, 385] width 12 height 12
select select "Wards"
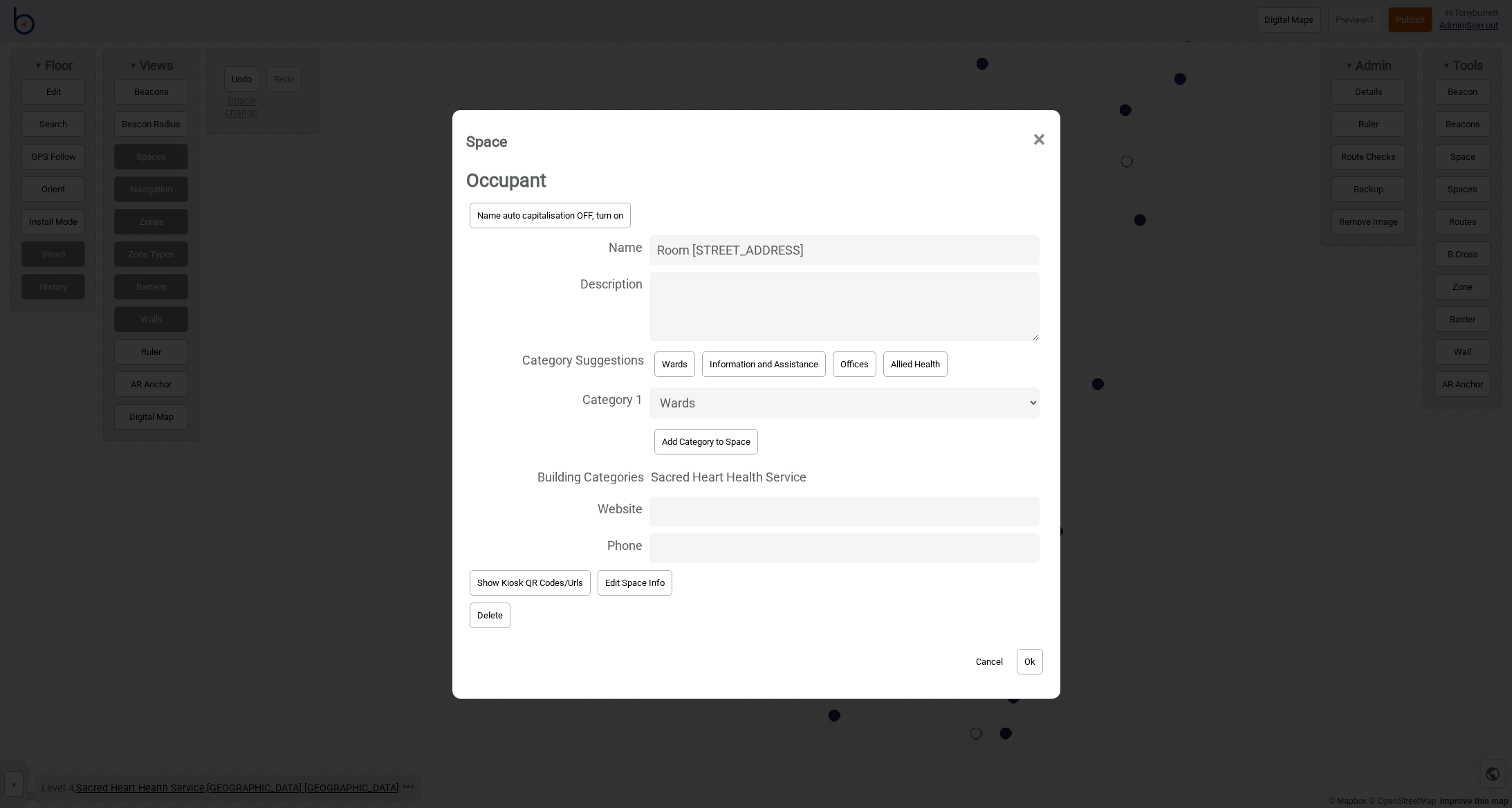
drag, startPoint x: 757, startPoint y: 251, endPoint x: 889, endPoint y: 265, distance: 132.7
click at [893, 265] on input "Room [STREET_ADDRESS]" at bounding box center [844, 250] width 390 height 30
type input "Room 445 Level 4 North"
click at [1025, 658] on button "Ok" at bounding box center [1029, 661] width 26 height 25
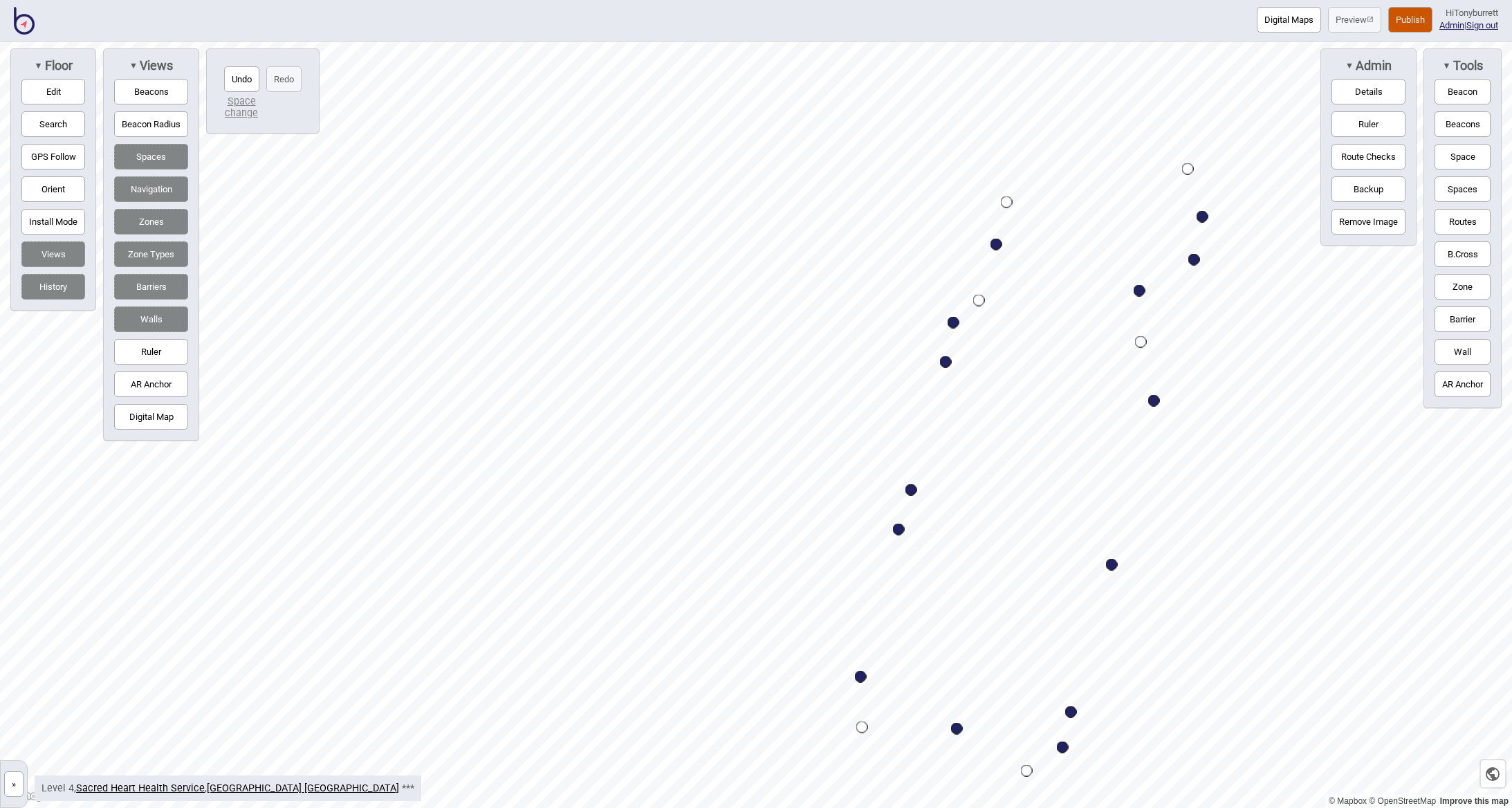
click at [1153, 399] on div "Map marker" at bounding box center [1154, 401] width 12 height 12
select select "Wards"
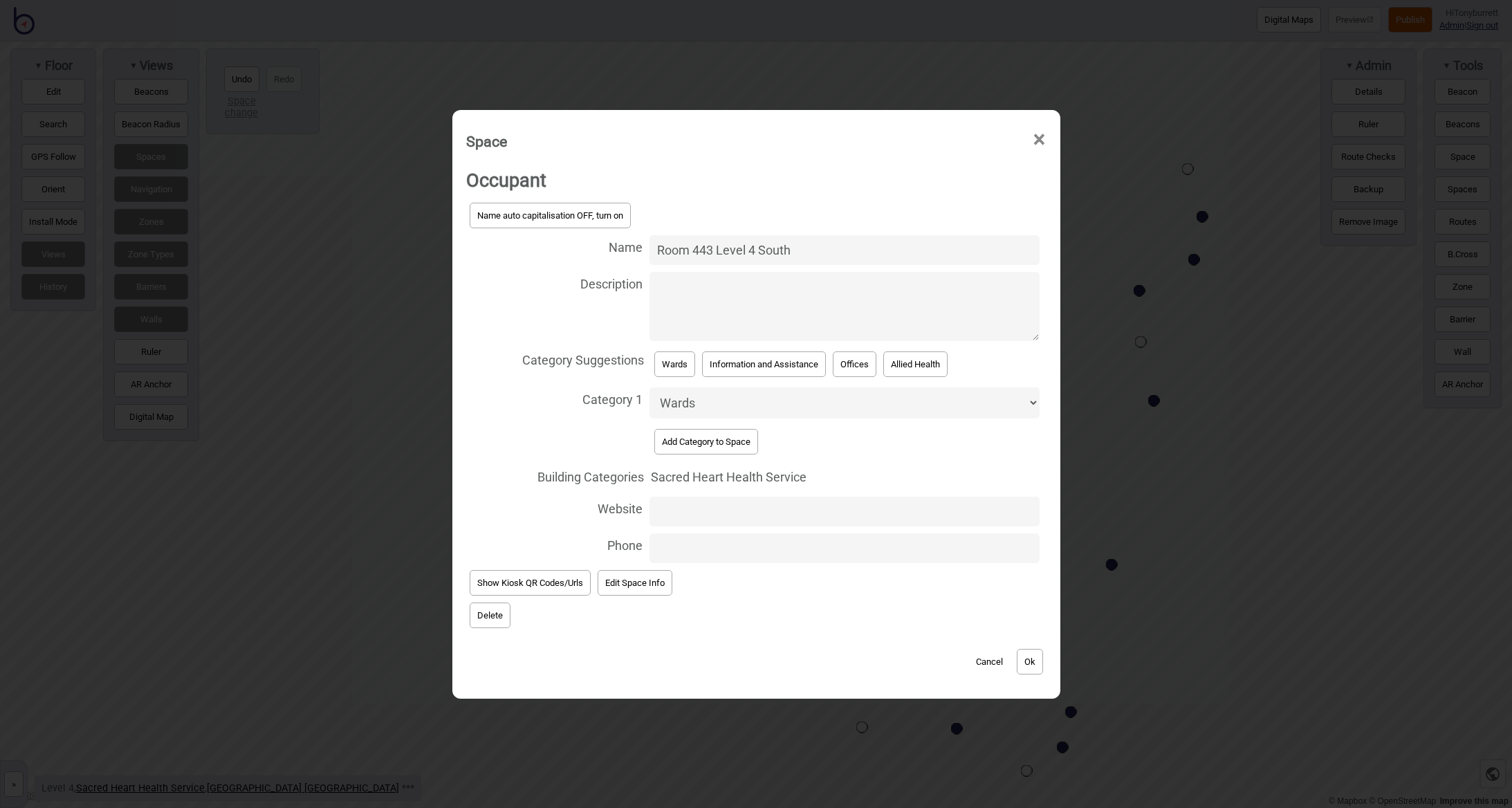
drag, startPoint x: 760, startPoint y: 254, endPoint x: 836, endPoint y: 254, distance: 76.0
click at [836, 254] on input "Room 443 Level 4 South" at bounding box center [844, 250] width 390 height 30
type input "Room 443 Level 4 North"
click at [1029, 654] on button "Ok" at bounding box center [1029, 661] width 26 height 25
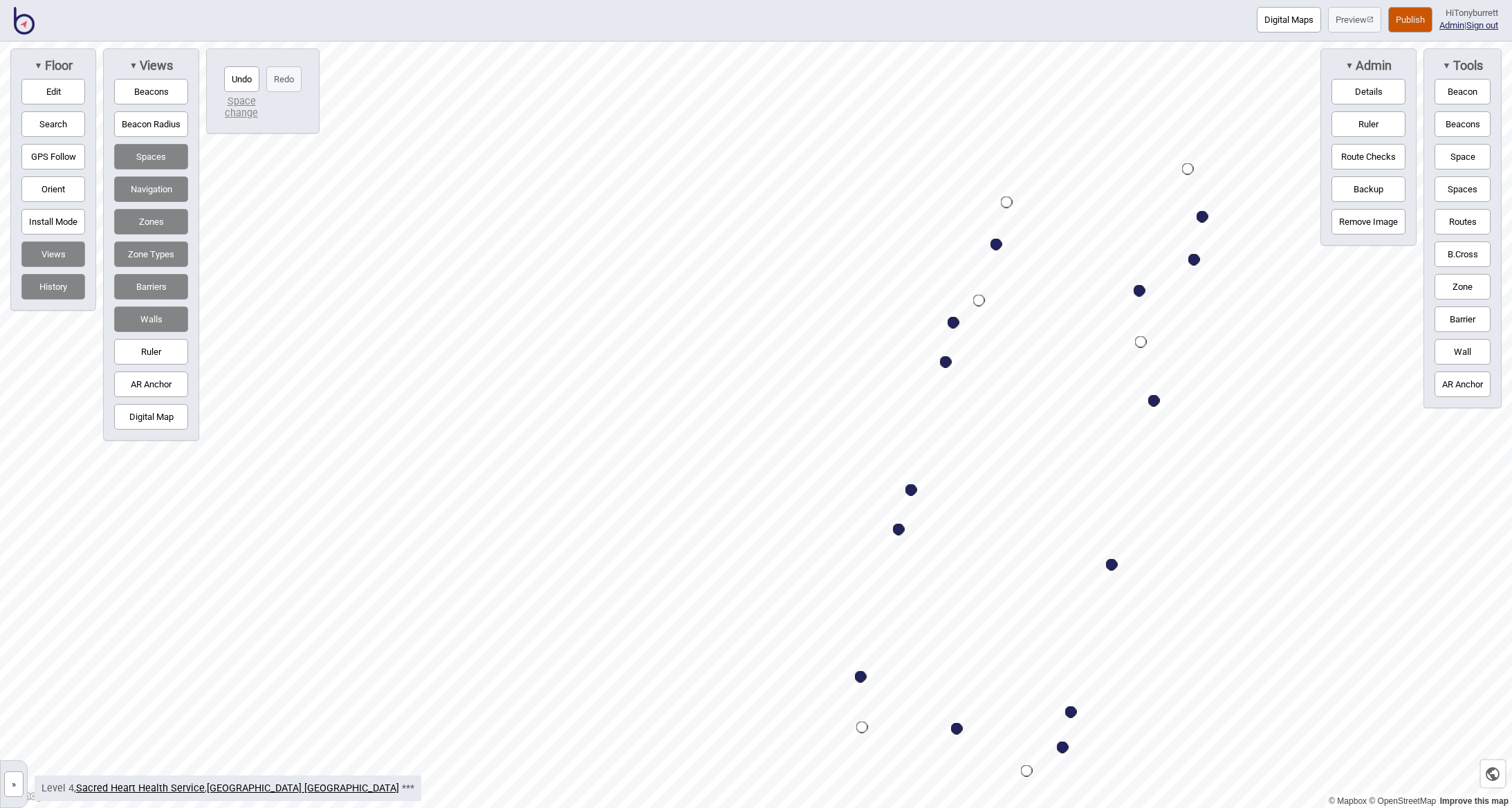
click at [945, 365] on div "Map marker" at bounding box center [946, 362] width 12 height 12
select select "Wards"
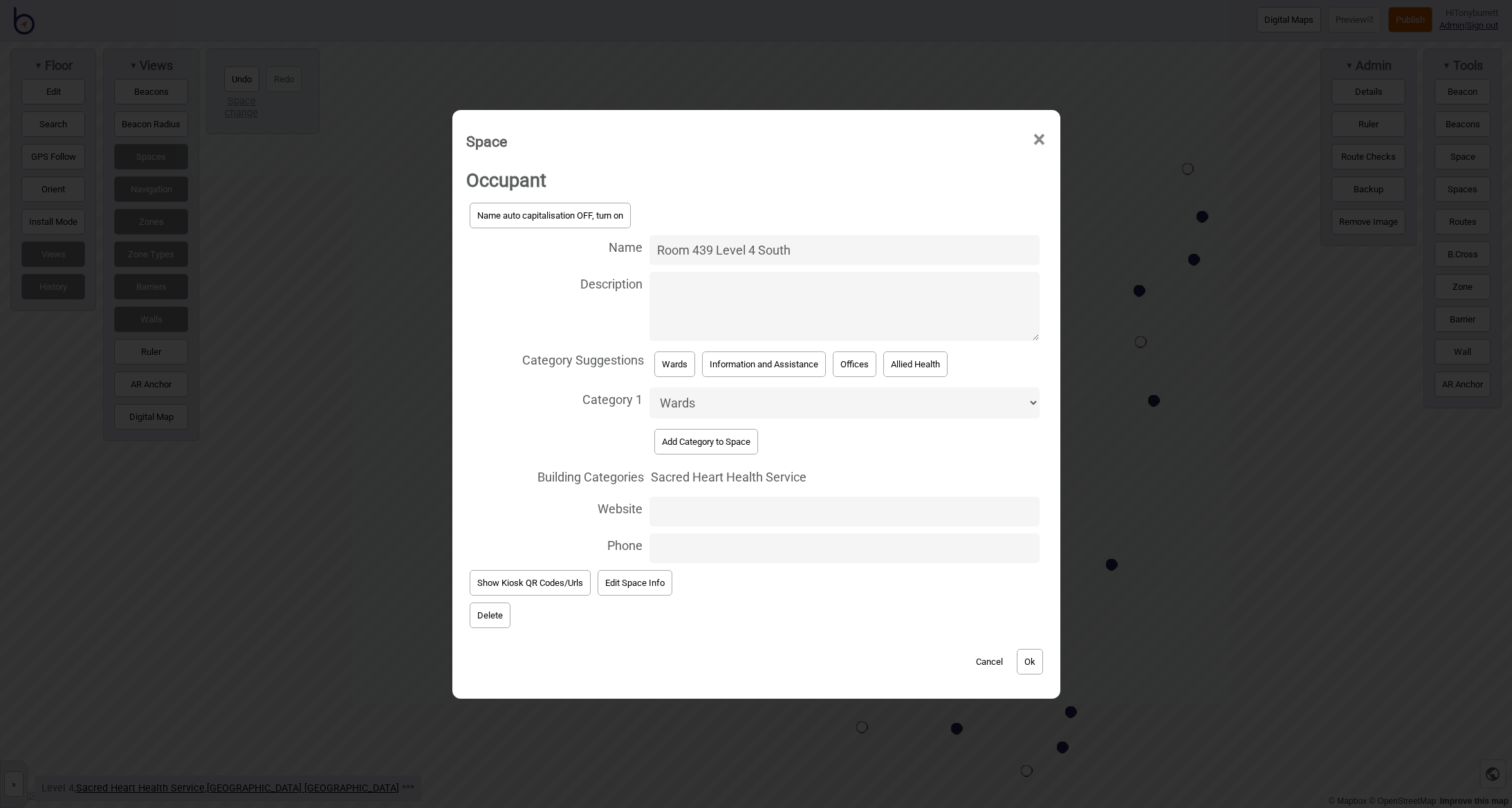
drag, startPoint x: 757, startPoint y: 257, endPoint x: 867, endPoint y: 266, distance: 110.4
click at [867, 265] on input "Room 439 Level 4 South" at bounding box center [844, 250] width 390 height 30
type input "Room 439 Level 4 North"
click at [1032, 661] on button "Ok" at bounding box center [1029, 661] width 26 height 25
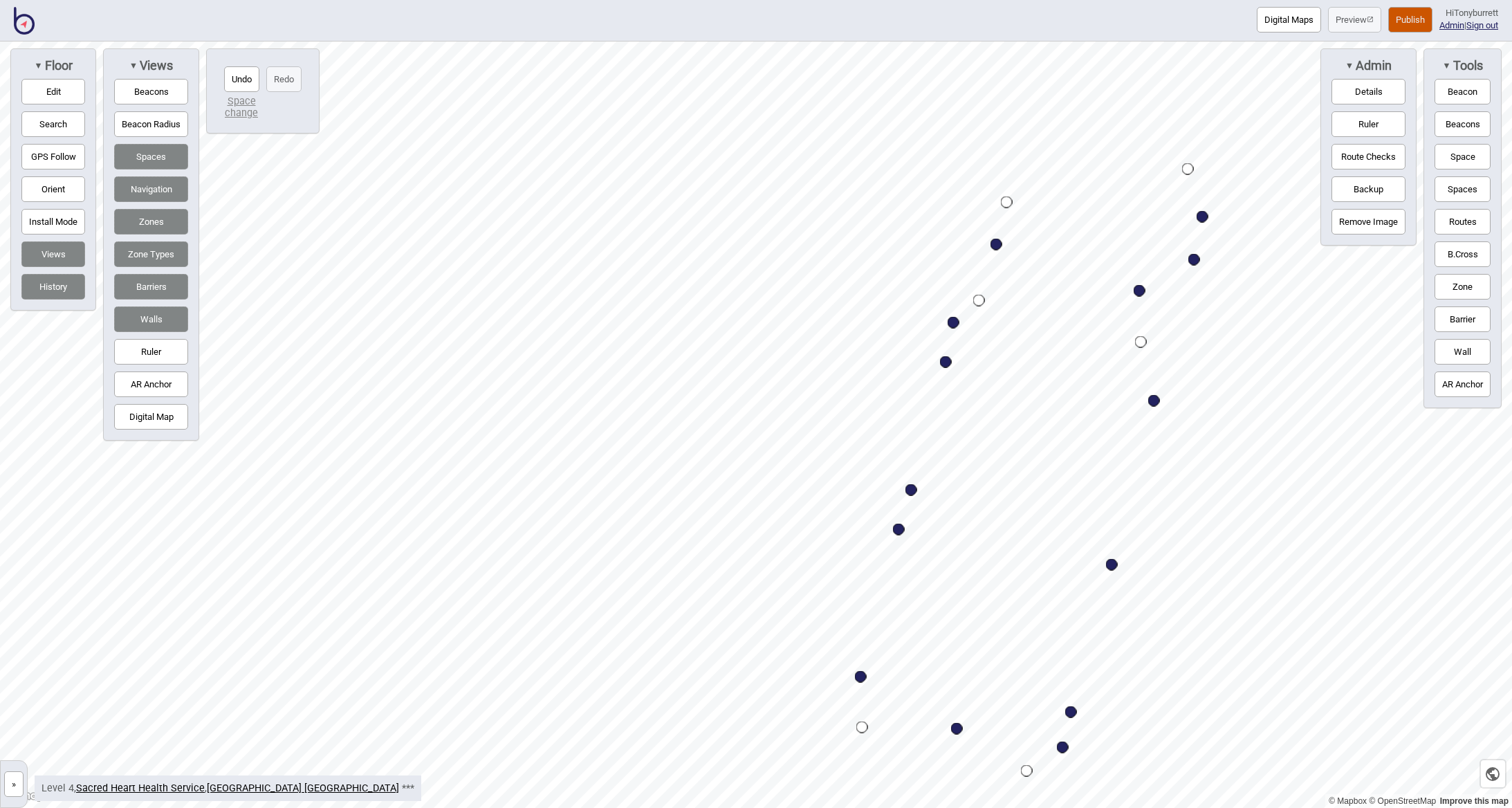
click at [956, 327] on div "Map marker" at bounding box center [953, 323] width 12 height 12
select select "Wards"
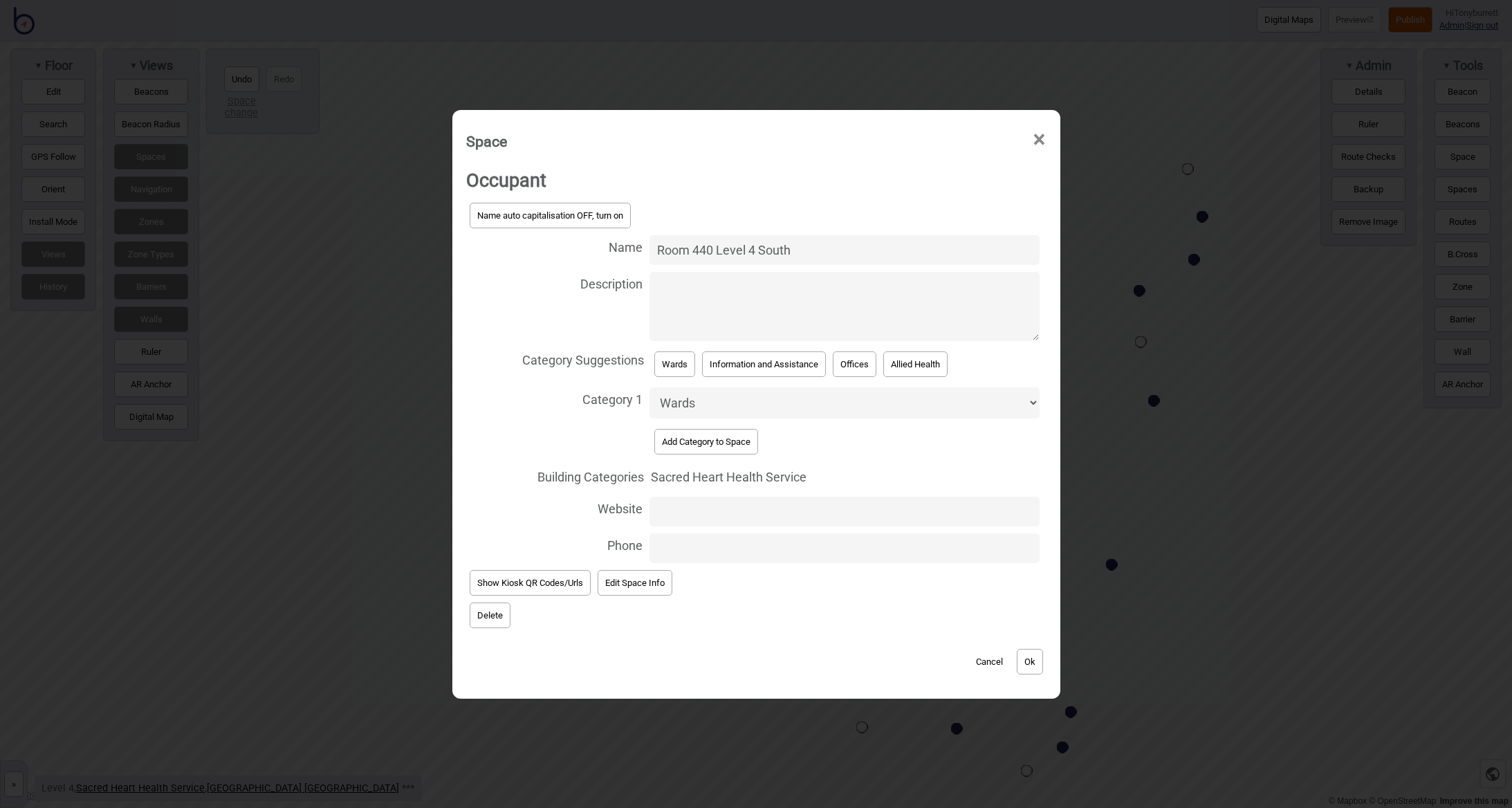
drag, startPoint x: 759, startPoint y: 254, endPoint x: 840, endPoint y: 252, distance: 81.0
click at [840, 252] on input "Room 440 Level 4 South" at bounding box center [844, 250] width 390 height 30
type input "Room 440 Level 4 North"
click at [1042, 654] on button "Ok" at bounding box center [1029, 661] width 26 height 25
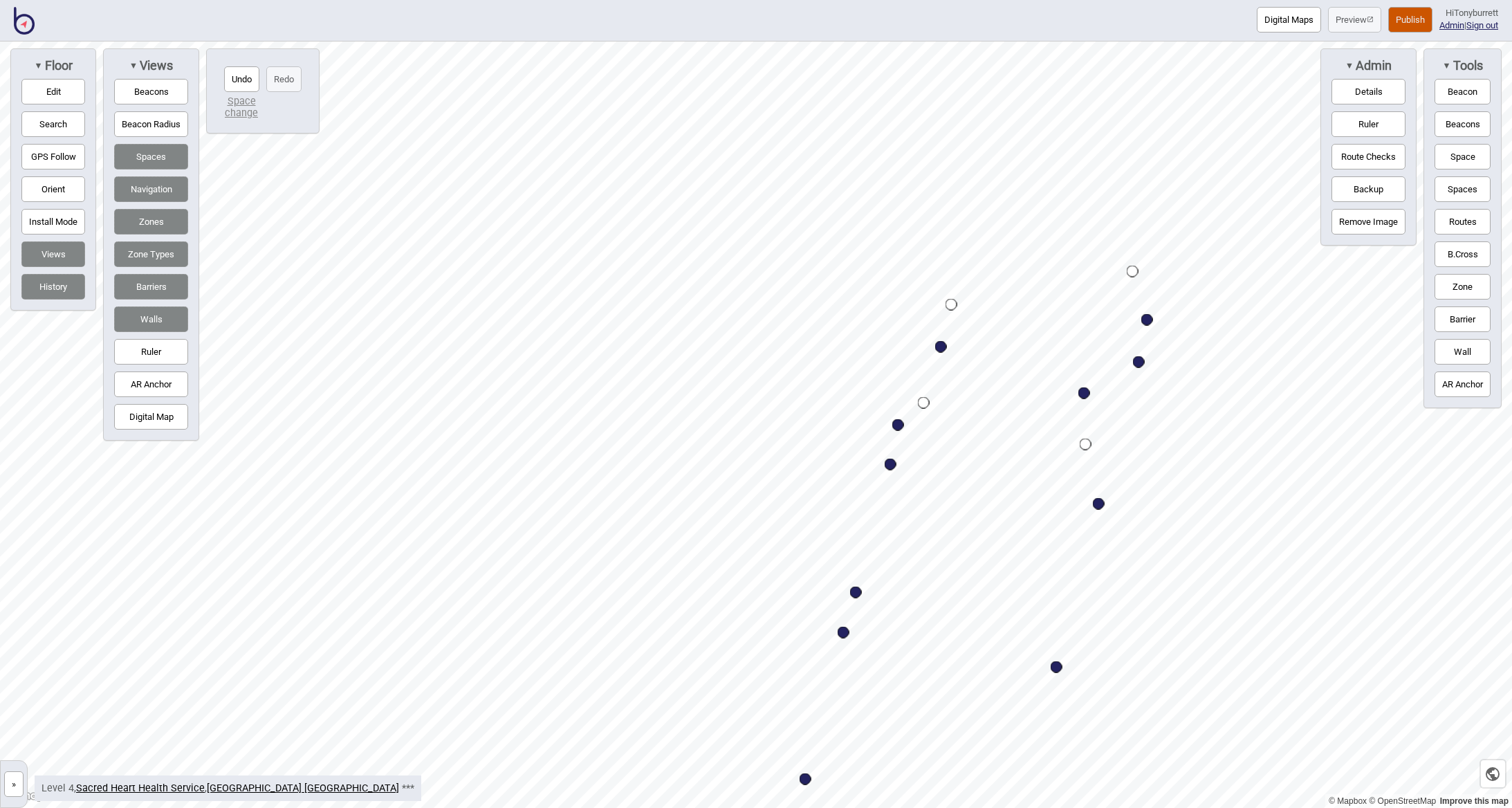
click at [939, 348] on div "Map marker" at bounding box center [941, 347] width 12 height 12
select select "Seating Areas"
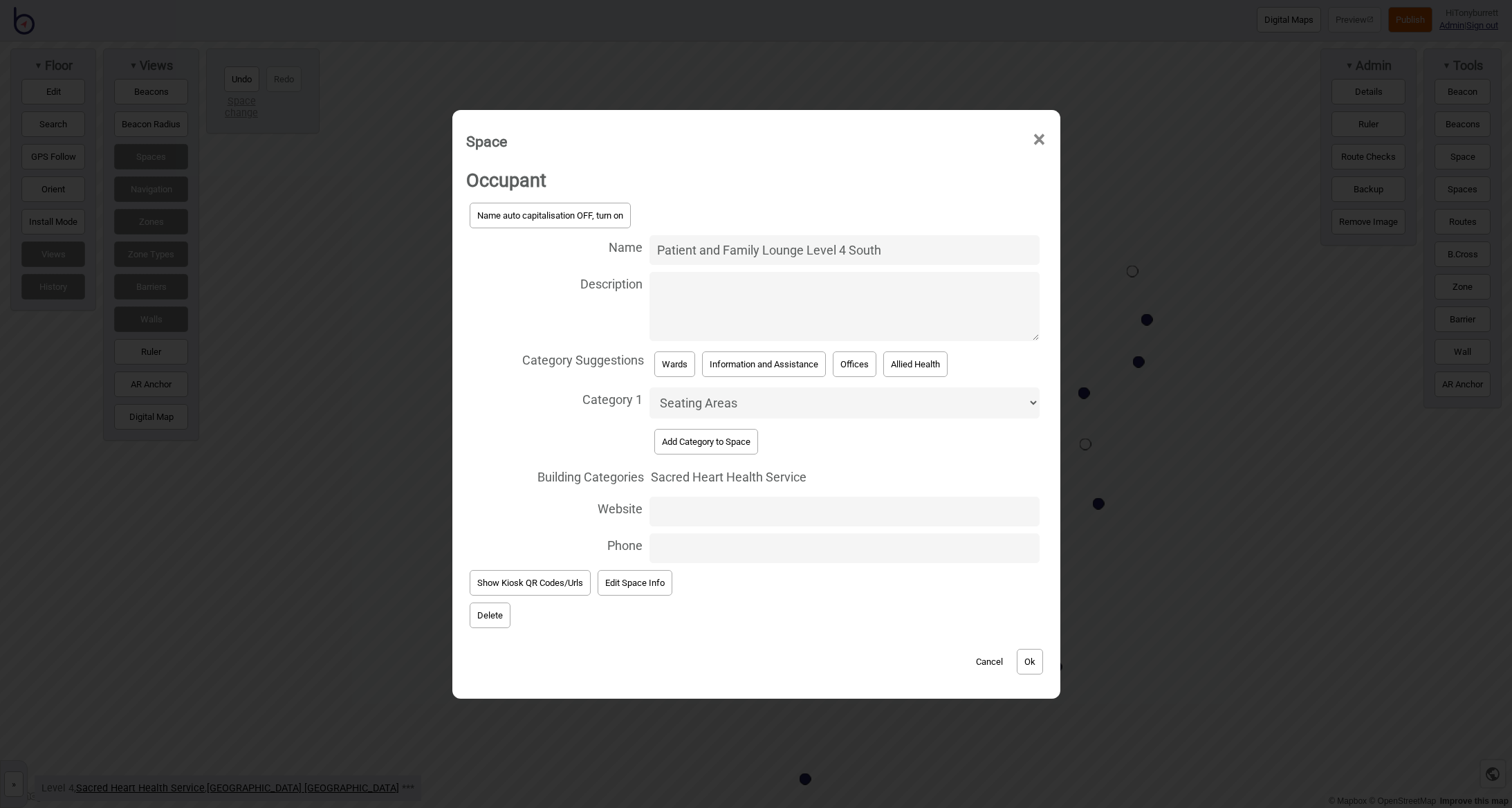
click at [916, 258] on input "Patient and Family Lounge Level 4 South" at bounding box center [844, 250] width 390 height 30
type input "Patient and Family Lounge Level 4 North"
click at [1028, 653] on button "Ok" at bounding box center [1029, 661] width 26 height 25
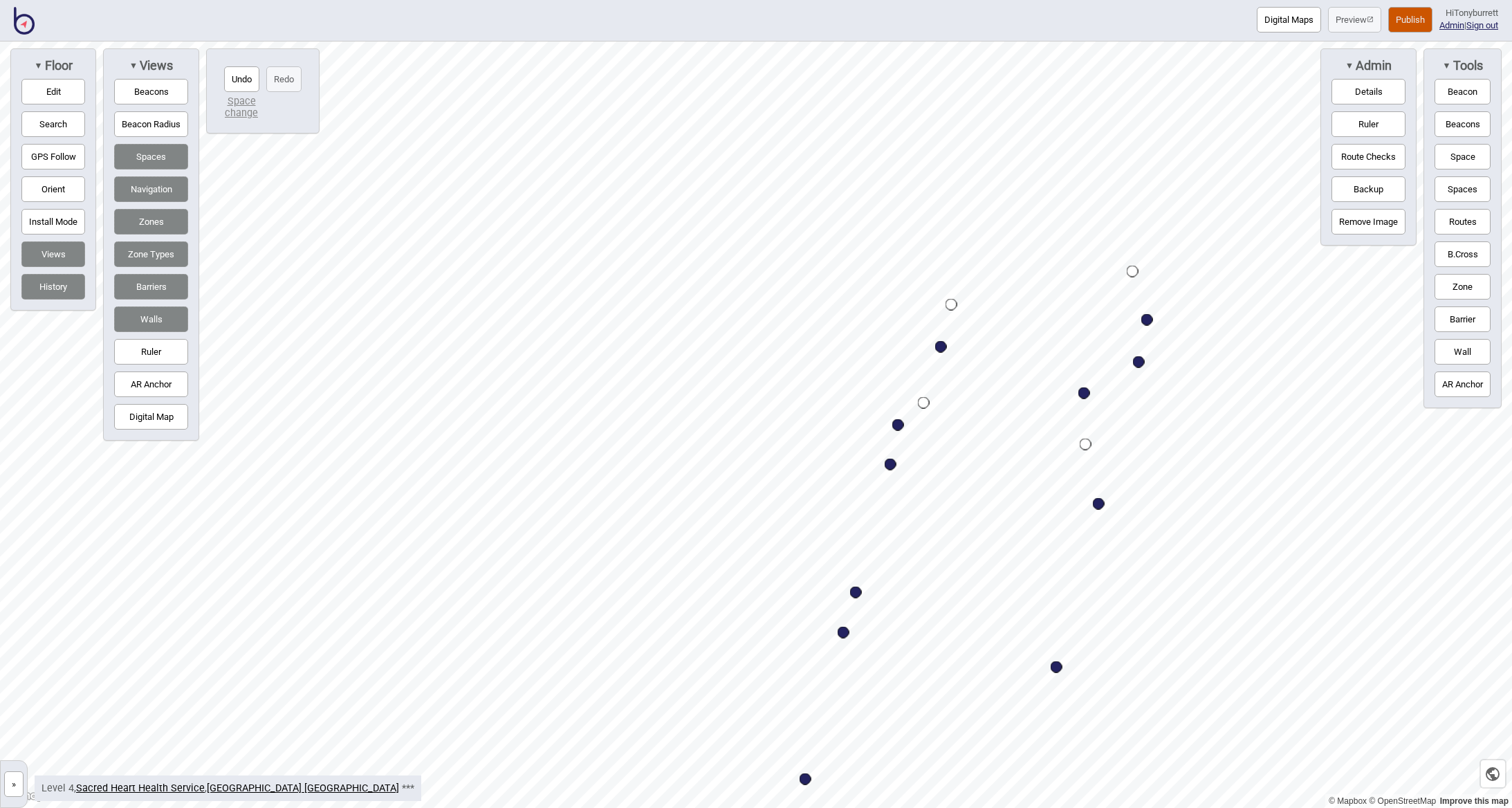
click at [1088, 396] on div "Map marker" at bounding box center [1084, 394] width 12 height 12
select select "Offices"
select select "Allied Health"
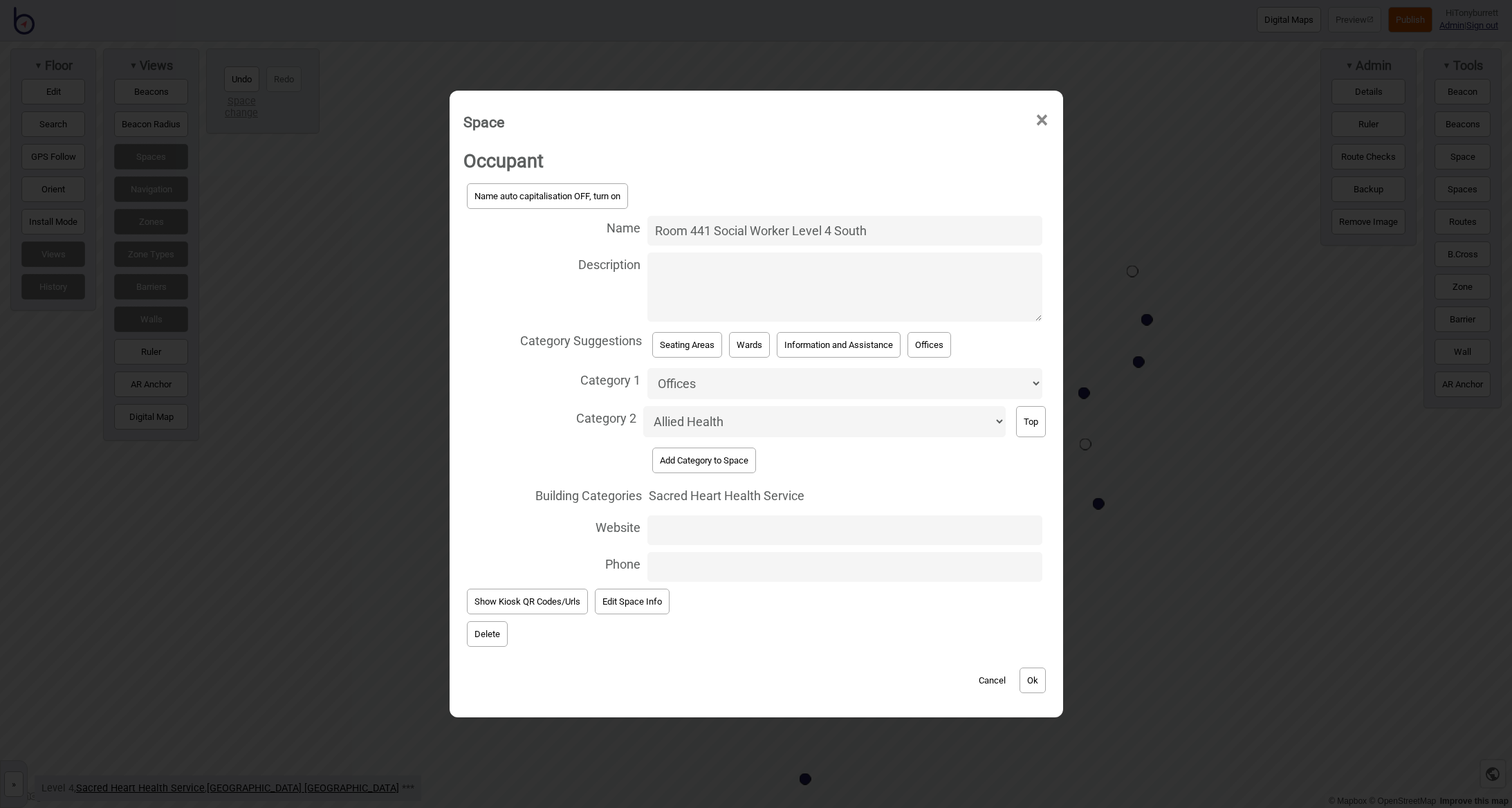
drag, startPoint x: 836, startPoint y: 236, endPoint x: 923, endPoint y: 242, distance: 87.2
click at [923, 242] on input "Room 441 Social Worker Level 4 South" at bounding box center [844, 231] width 395 height 30
type input "Room 441 Social Worker Level 4 North"
drag, startPoint x: 1046, startPoint y: 684, endPoint x: 1052, endPoint y: 544, distance: 140.1
click at [1047, 682] on div "Cancel Ok" at bounding box center [756, 673] width 586 height 46
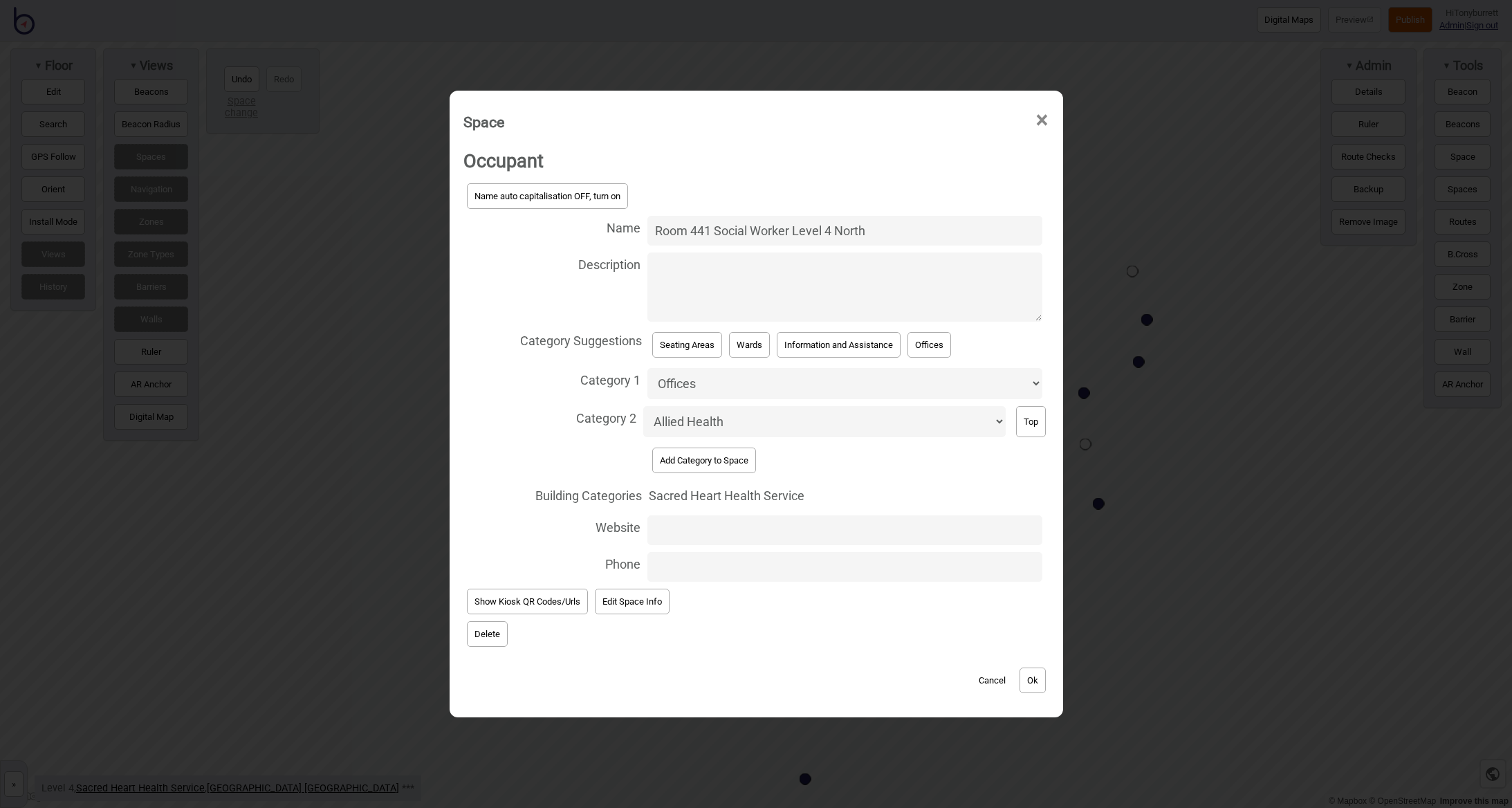
click at [1031, 668] on button "Ok" at bounding box center [1032, 680] width 26 height 25
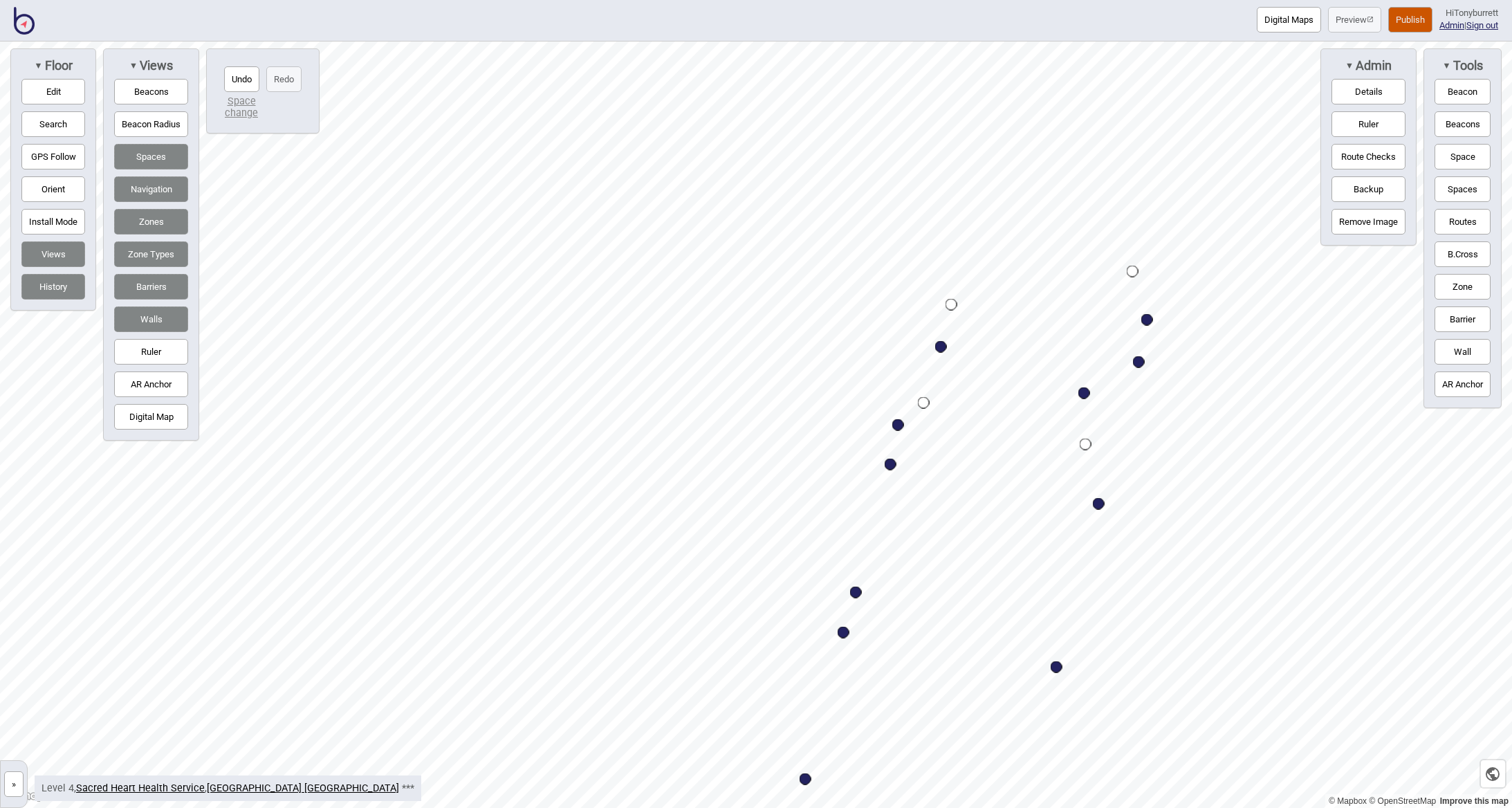
click at [1137, 365] on div "Map marker" at bounding box center [1139, 362] width 12 height 12
select select "Wards"
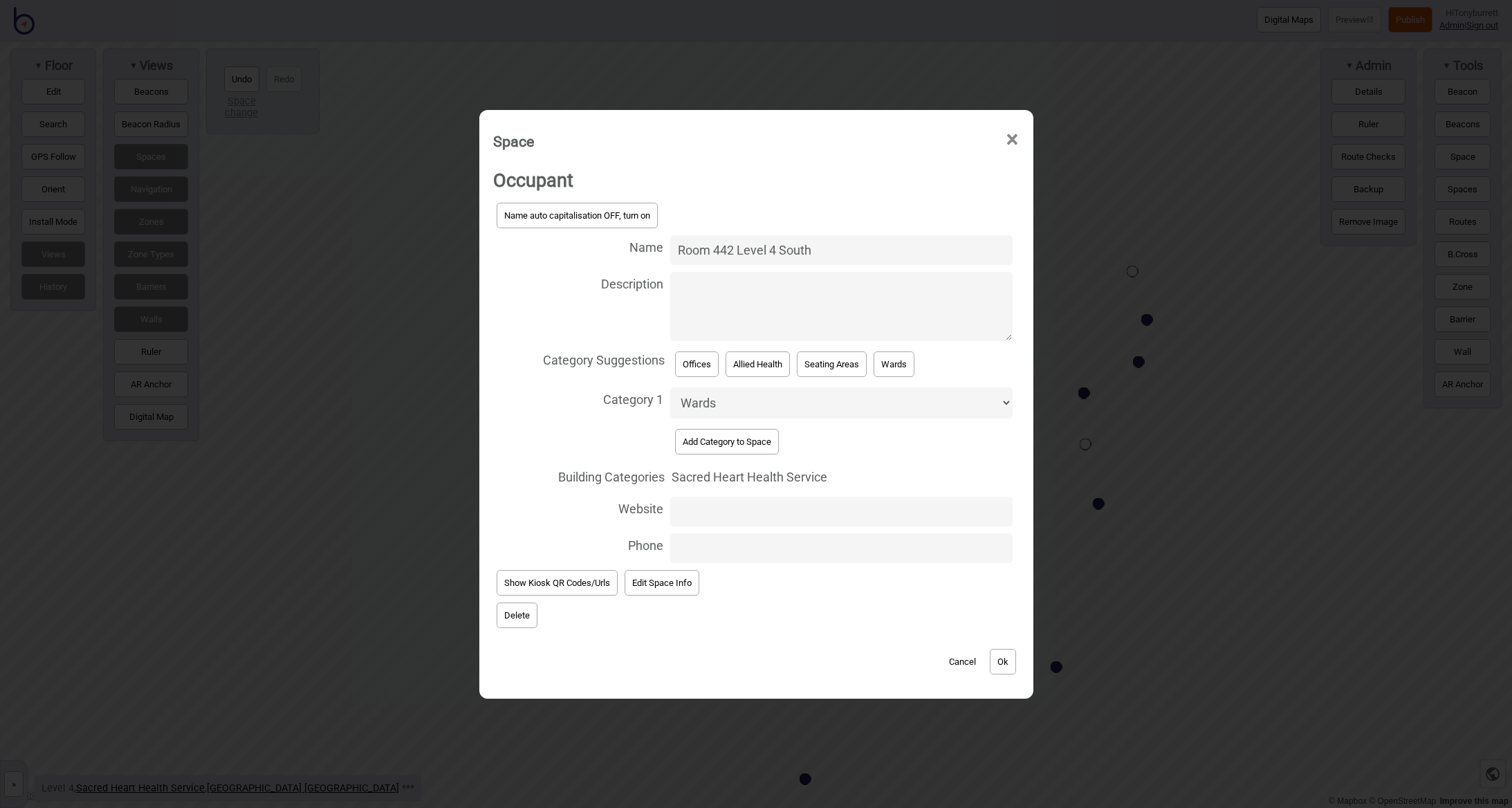
drag, startPoint x: 779, startPoint y: 254, endPoint x: 872, endPoint y: 260, distance: 93.2
click at [870, 260] on input "Room 442 Level 4 South" at bounding box center [841, 250] width 342 height 30
type input "Room 442 Level 4 North"
click at [1003, 652] on button "Ok" at bounding box center [1003, 661] width 26 height 25
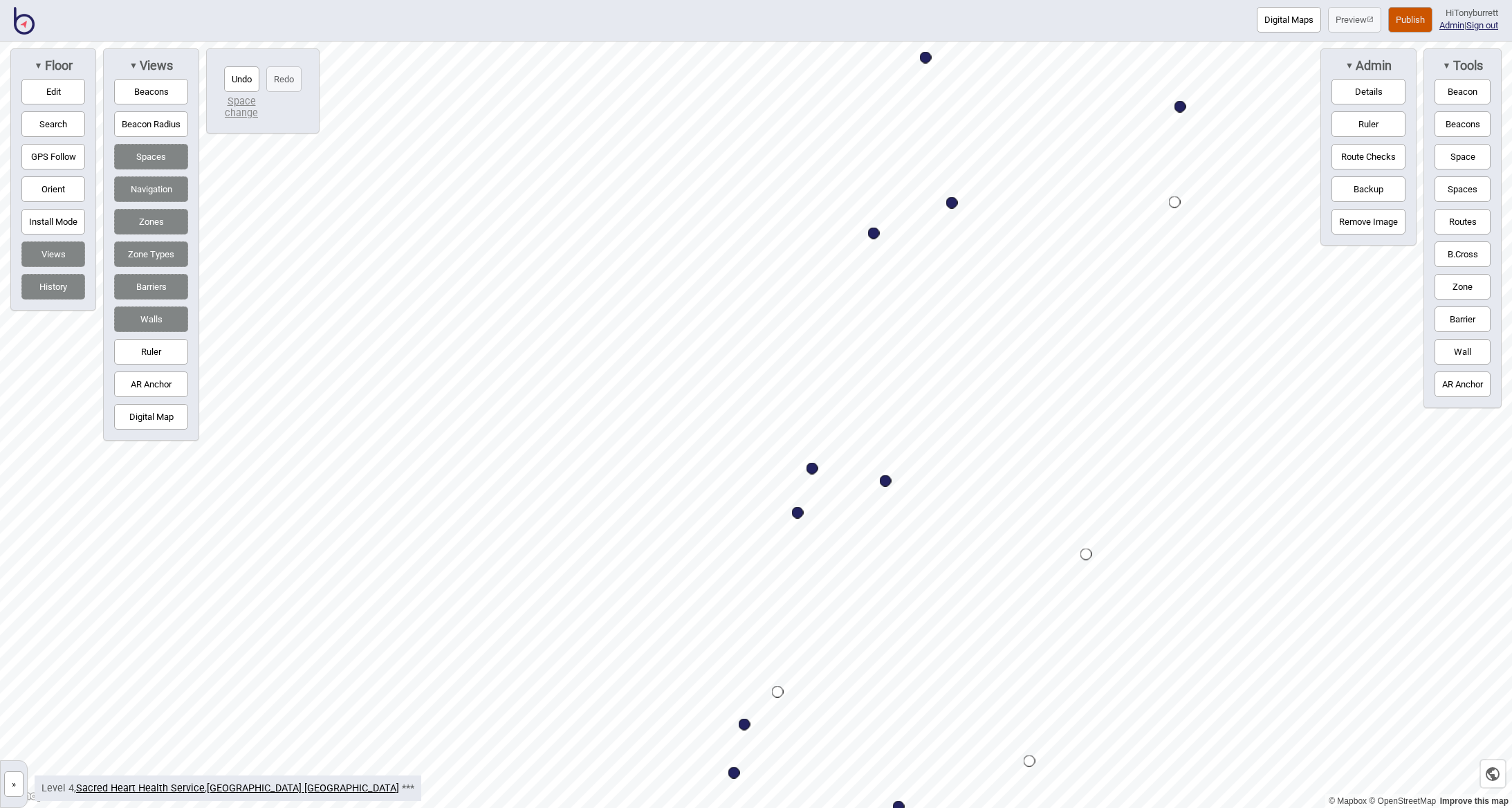
click at [799, 513] on div "Map marker" at bounding box center [798, 513] width 12 height 12
select select "Wards"
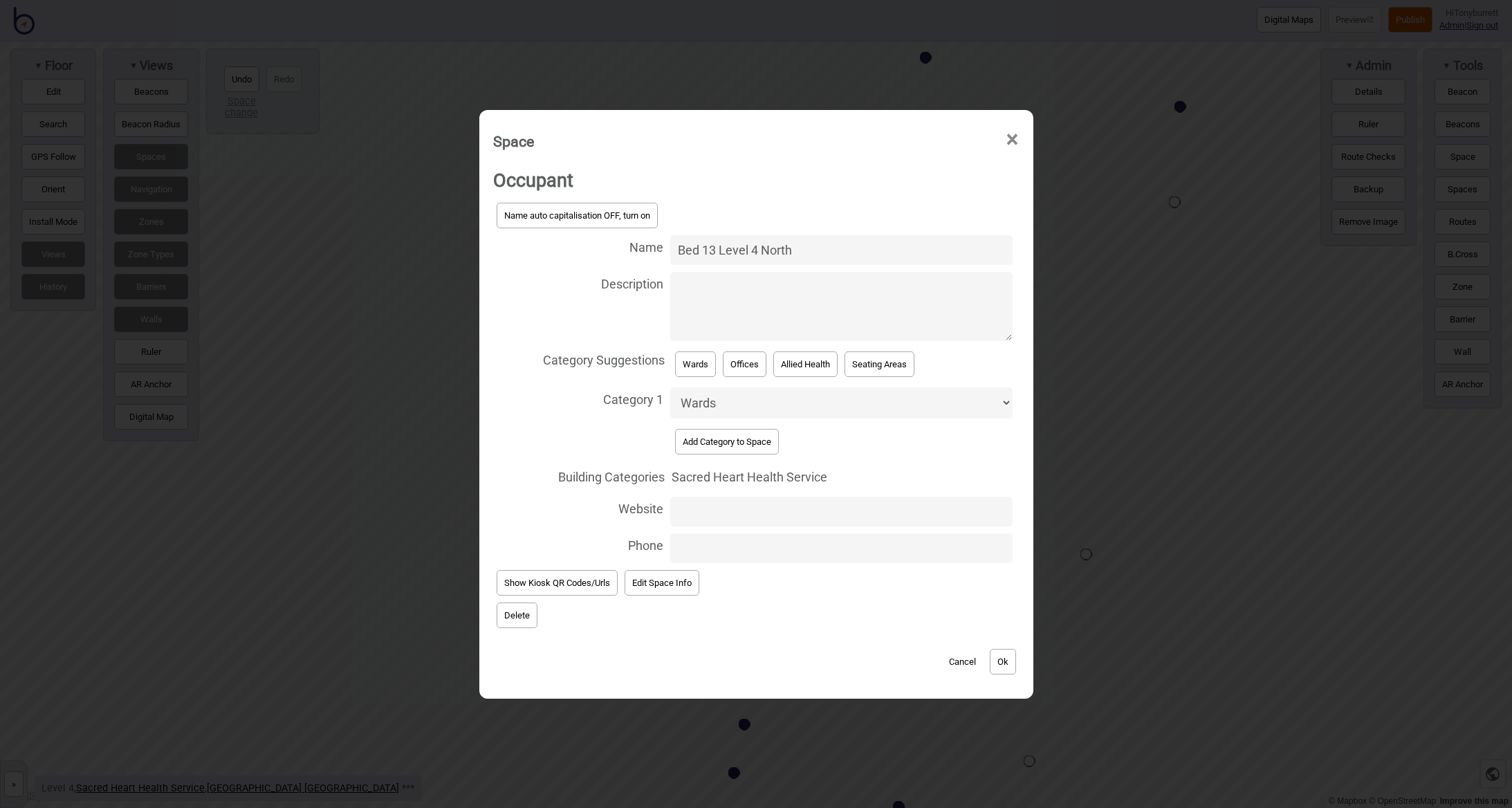
drag, startPoint x: 763, startPoint y: 248, endPoint x: 878, endPoint y: 246, distance: 115.0
click at [883, 246] on input "Bed 13 Level 4 North" at bounding box center [841, 250] width 342 height 30
click at [791, 256] on input "Bed 13 Level 4 North" at bounding box center [841, 250] width 342 height 30
drag, startPoint x: 761, startPoint y: 255, endPoint x: 837, endPoint y: 256, distance: 76.0
click at [836, 256] on input "Bed 13 Level 4 North" at bounding box center [841, 250] width 342 height 30
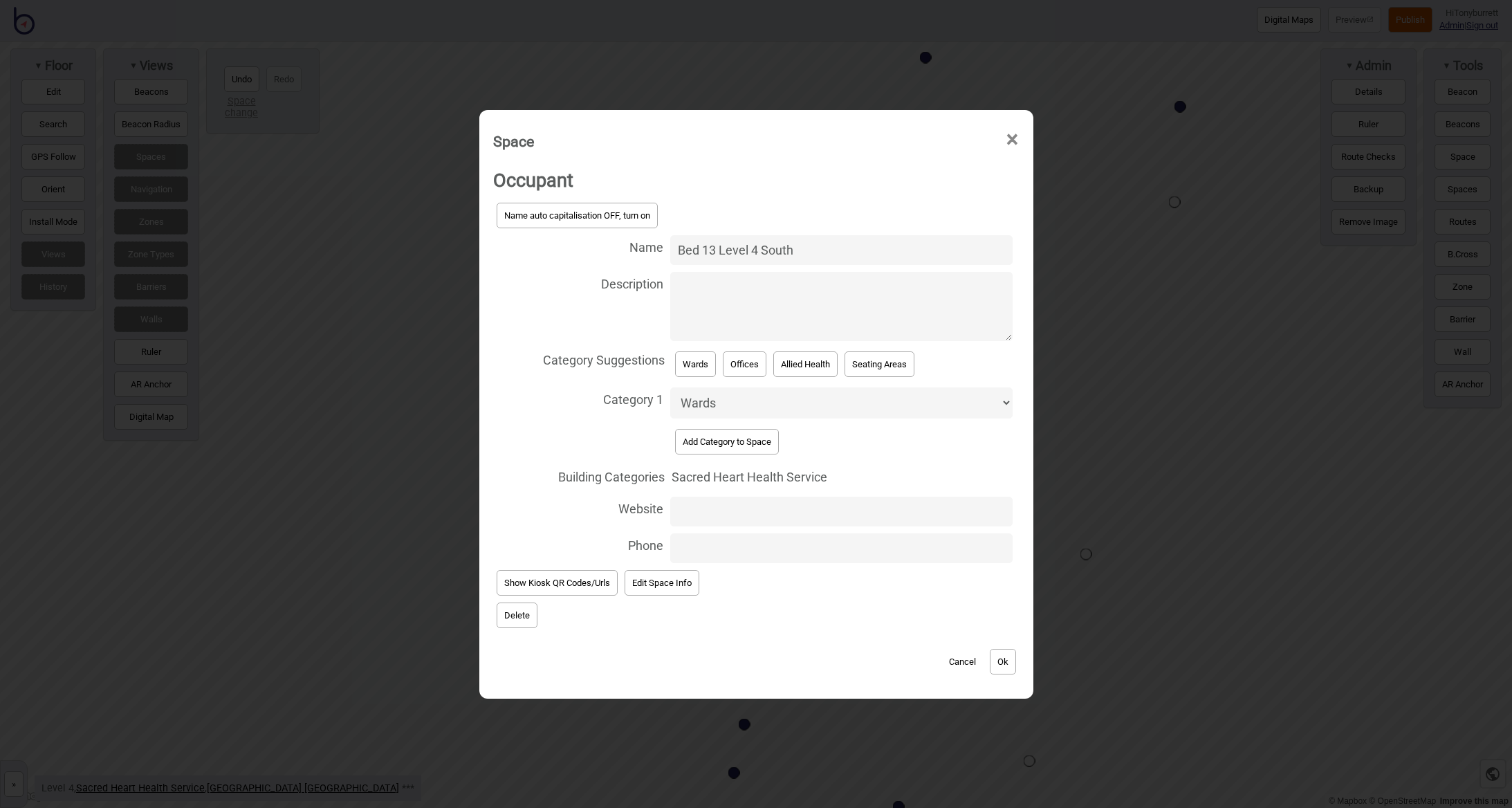
type input "Bed 13 Level 4 South"
click at [1004, 654] on button "Ok" at bounding box center [1003, 661] width 26 height 25
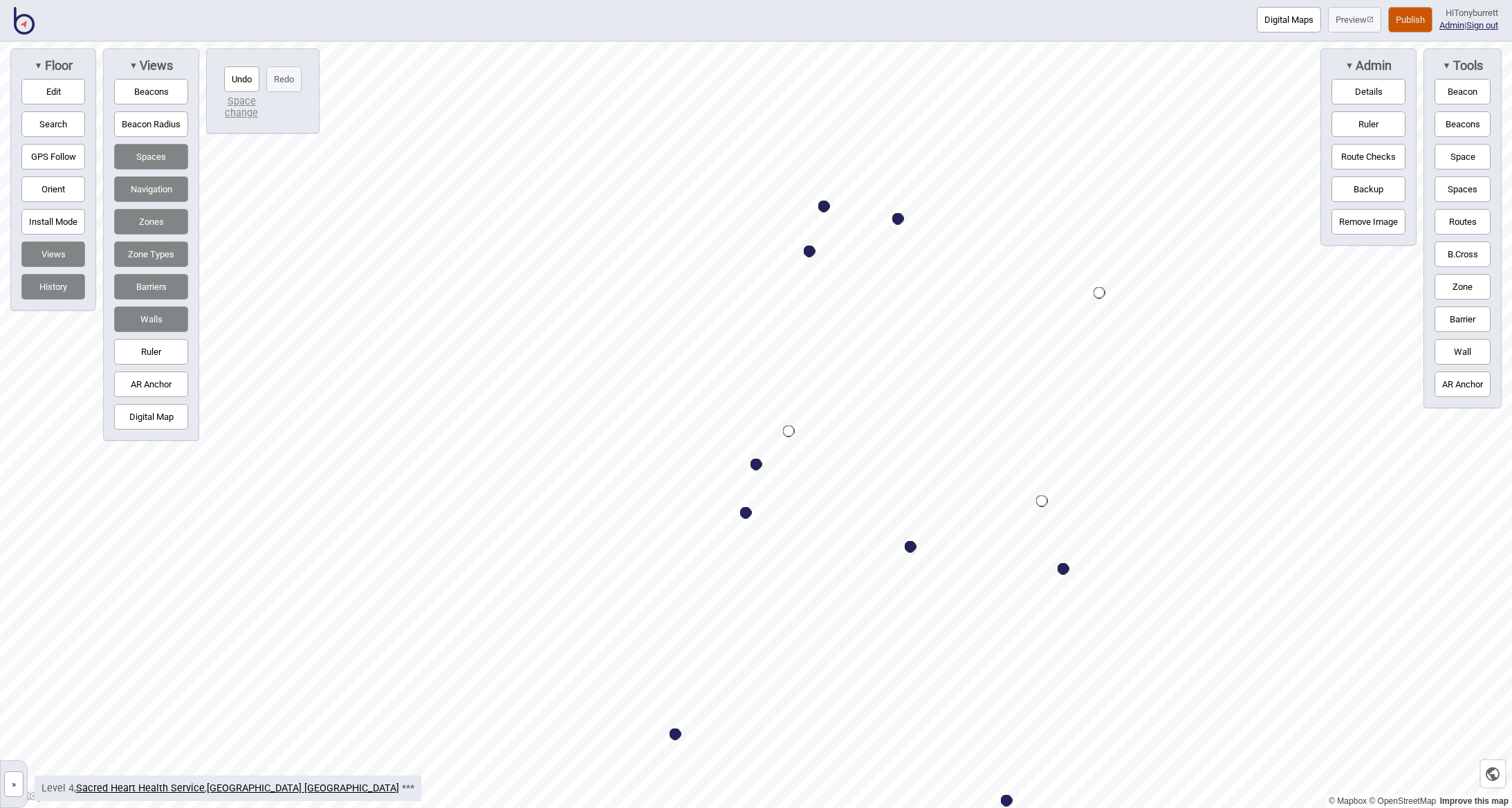
click at [759, 466] on div "Map marker" at bounding box center [756, 465] width 12 height 12
select select "Wards"
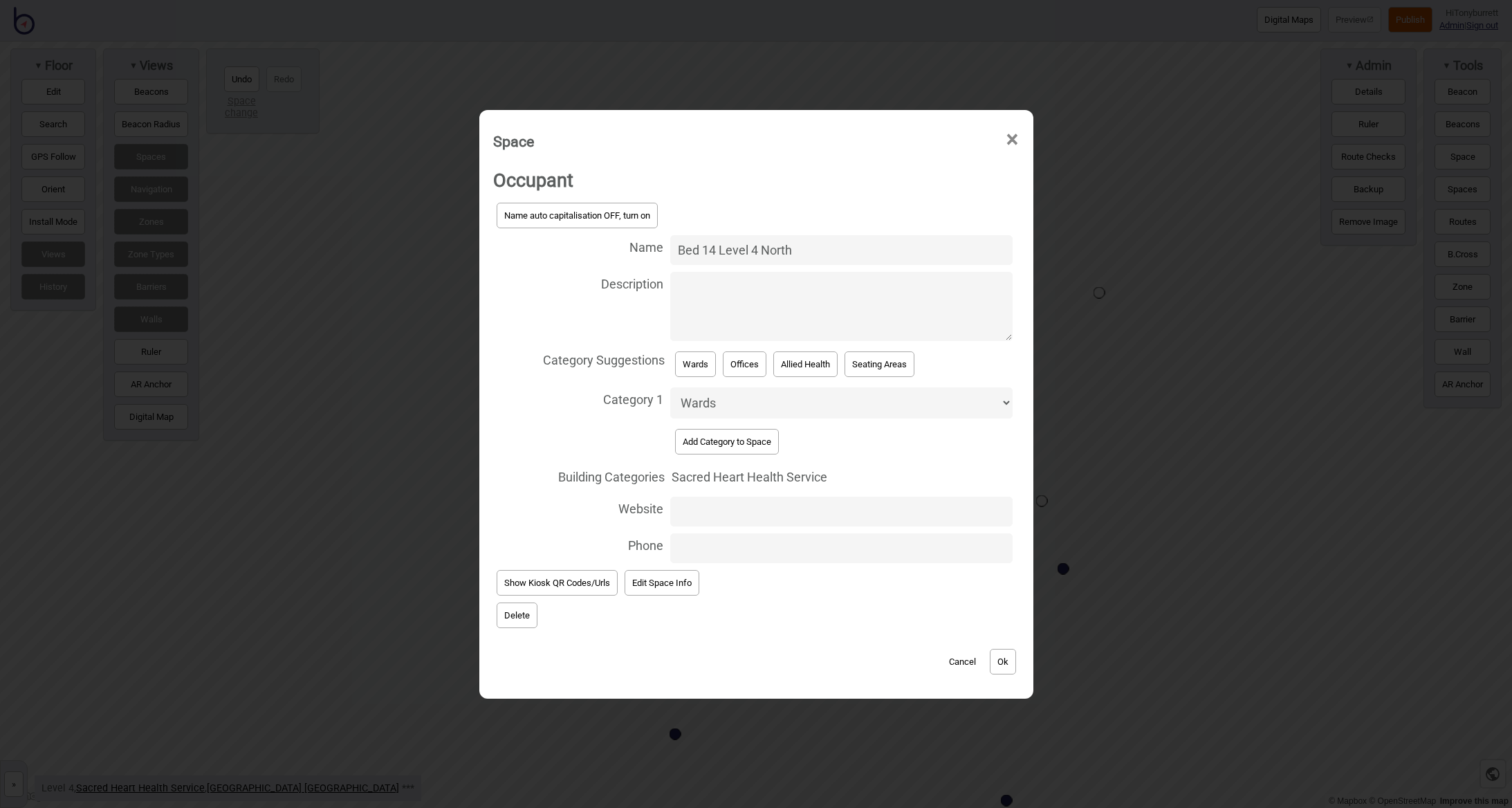
drag, startPoint x: 762, startPoint y: 256, endPoint x: 864, endPoint y: 249, distance: 102.2
click at [864, 249] on input "Bed 14 Level 4 North" at bounding box center [841, 250] width 342 height 30
type input "Bed 14 Level 4 South"
click at [1003, 664] on button "Ok" at bounding box center [1003, 661] width 26 height 25
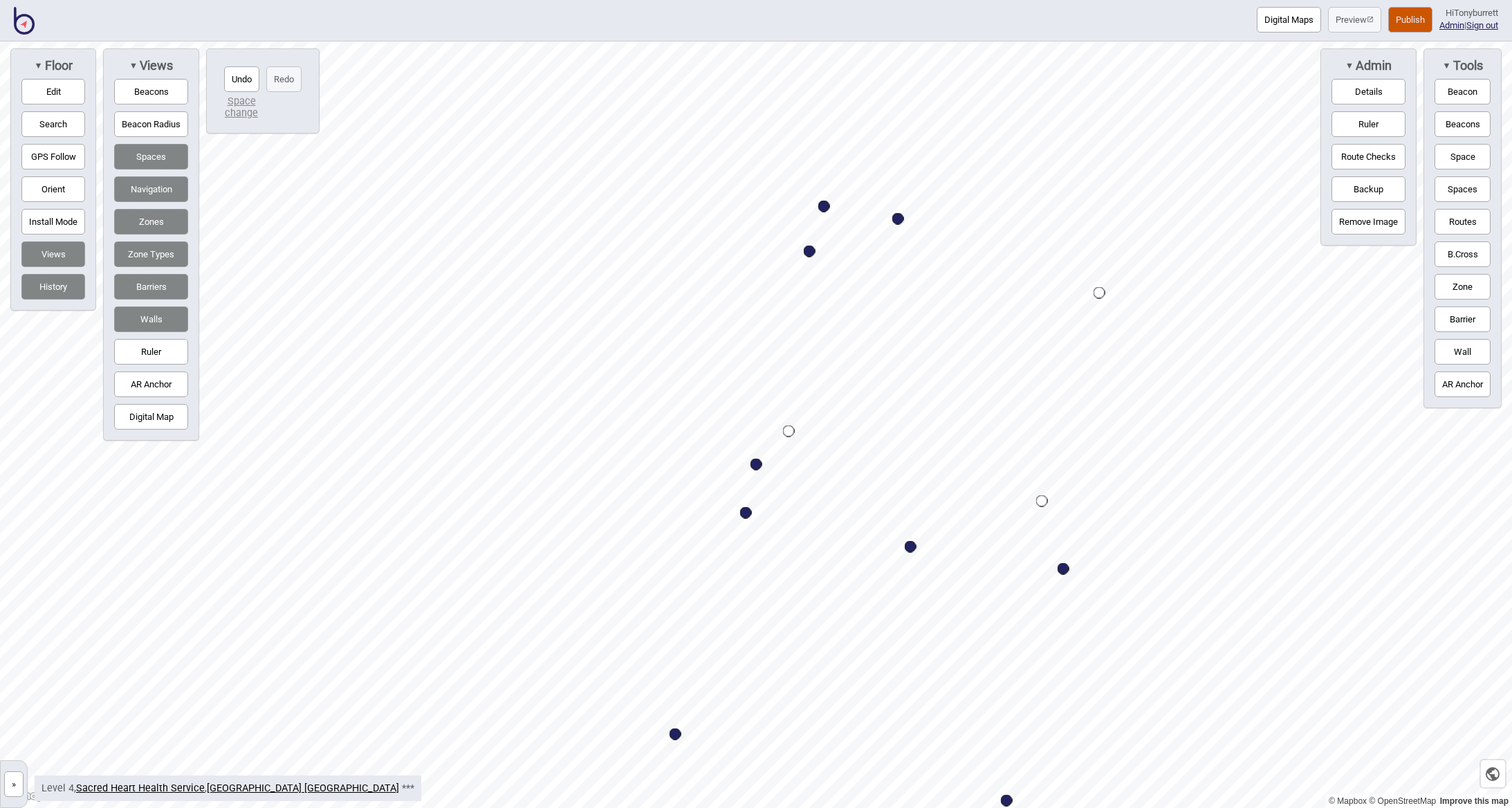
click at [915, 548] on div "Map marker" at bounding box center [910, 547] width 12 height 12
select select "Information and Assistance"
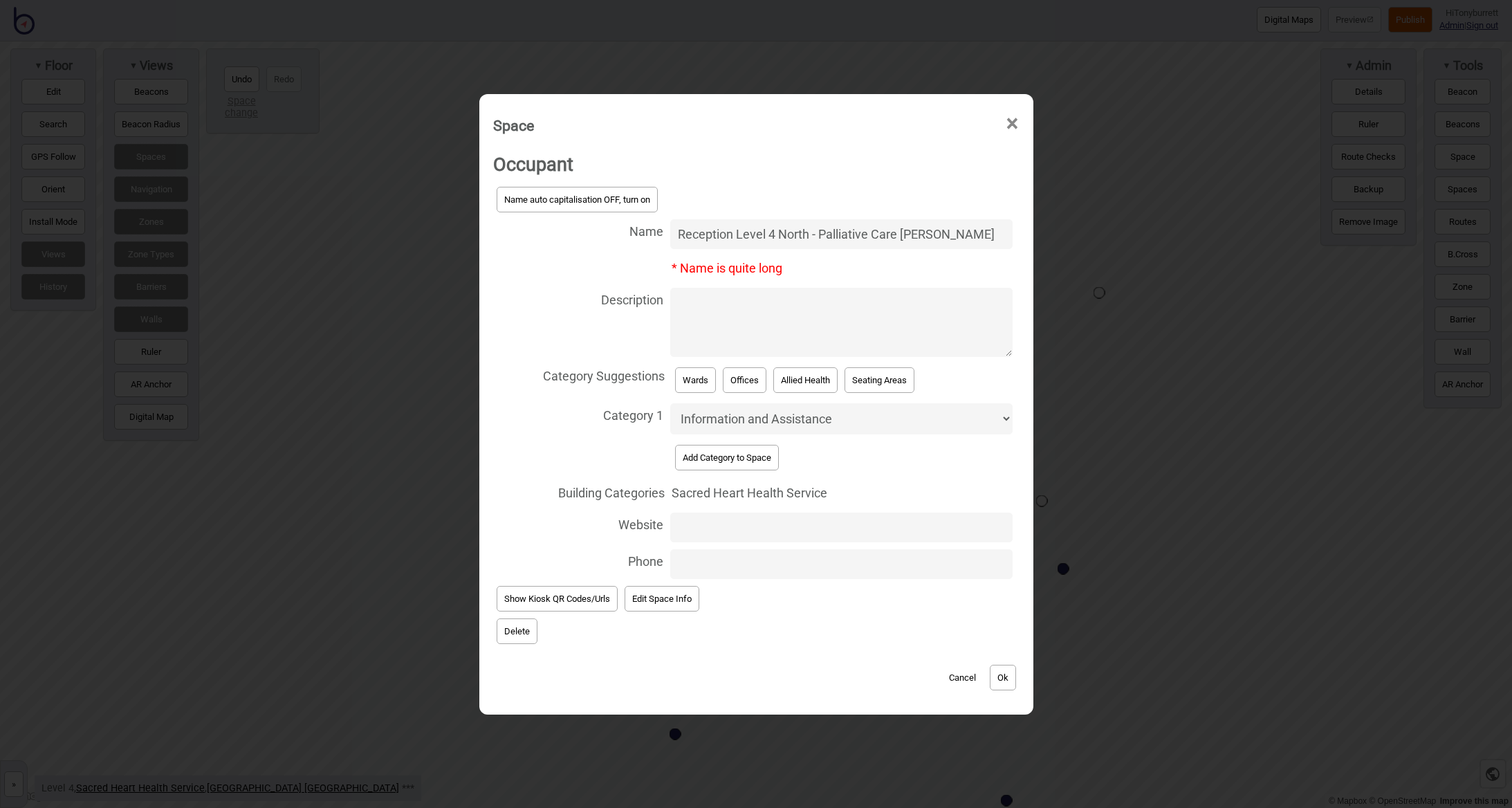
click at [791, 237] on input "Reception Level 4 North - Palliative Care [PERSON_NAME]" at bounding box center [841, 234] width 342 height 30
type input "Reception Level 4 South - Palliative Care [PERSON_NAME]"
click at [1010, 676] on button "Ok" at bounding box center [1003, 678] width 26 height 25
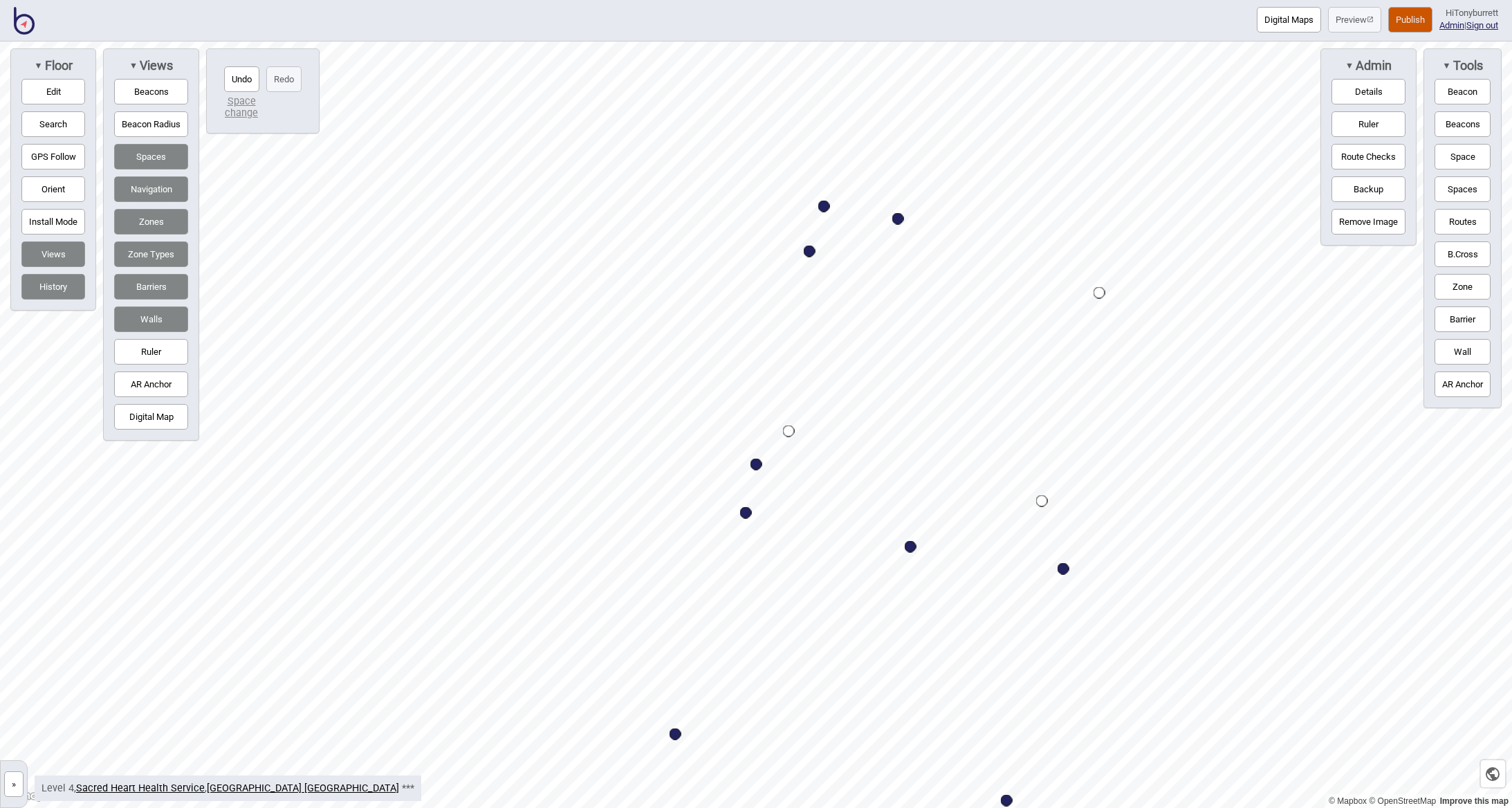
click at [758, 466] on div "Map marker" at bounding box center [756, 465] width 12 height 12
select select "Wards"
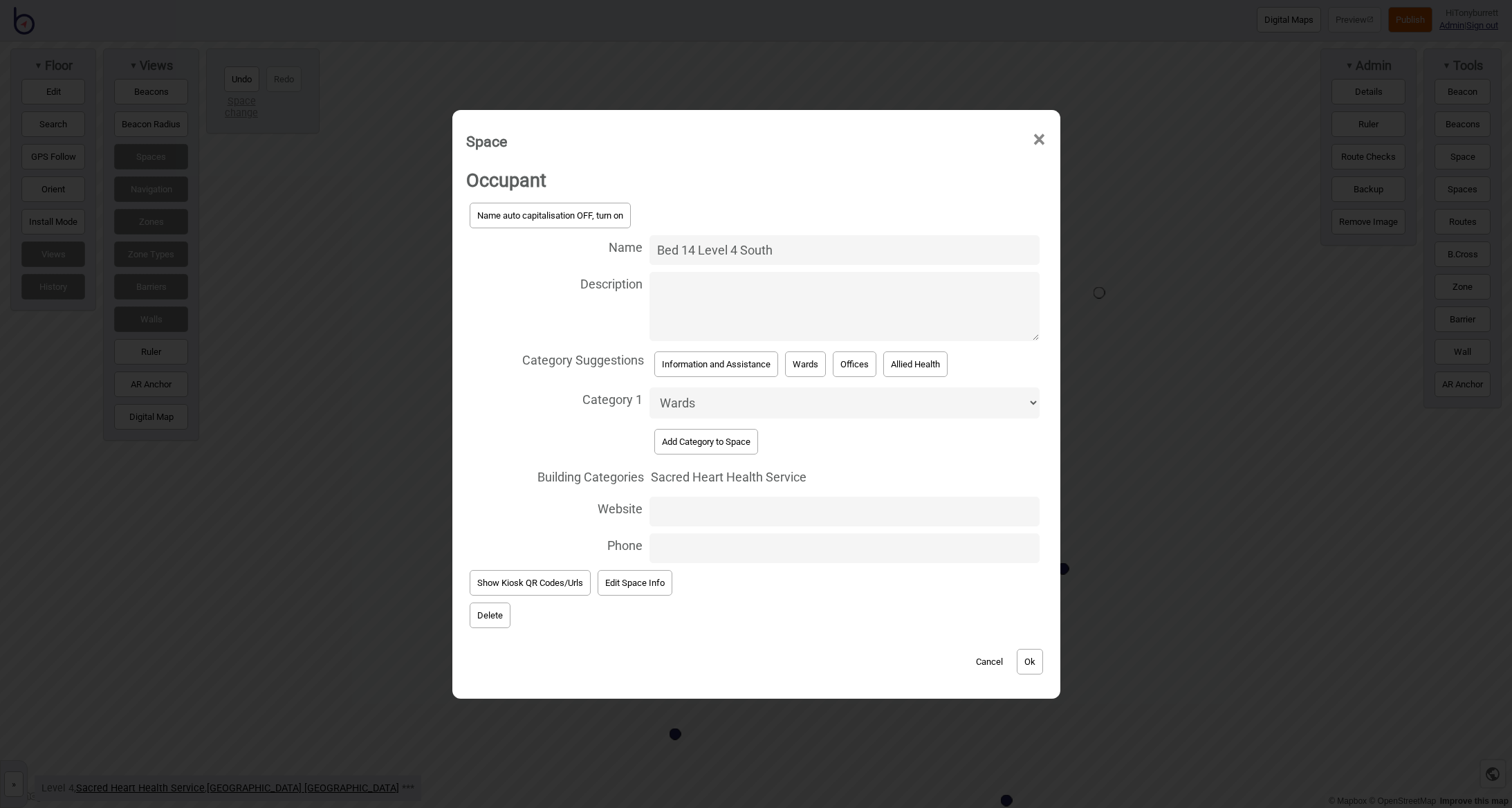
click at [756, 247] on input "Bed 14 Level 4 South" at bounding box center [844, 250] width 390 height 30
click at [754, 260] on input "Bed 14 Level 4 South" at bounding box center [844, 250] width 390 height 30
type input "Bed 14 Level 4 South"
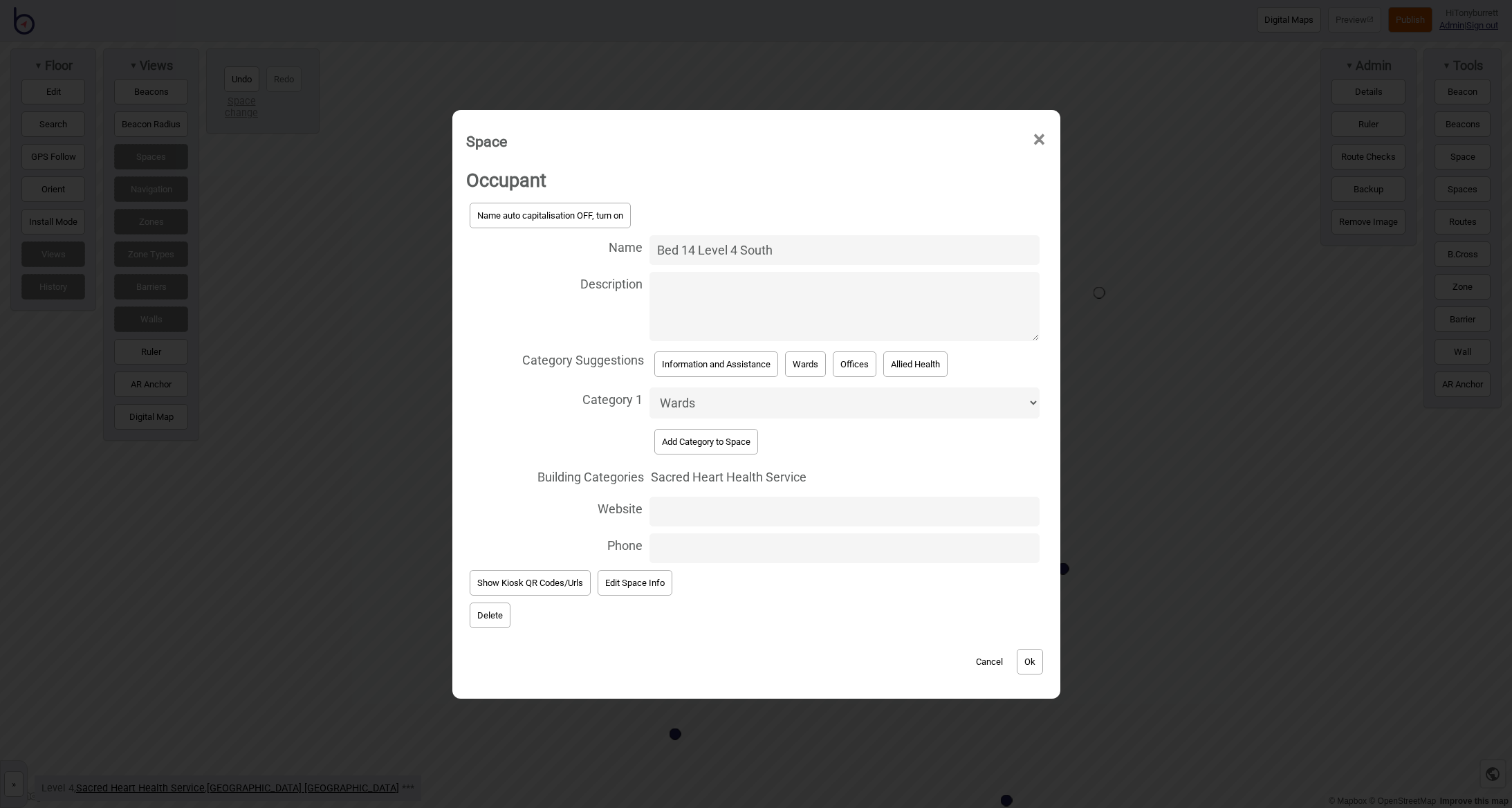
click at [1032, 664] on button "Ok" at bounding box center [1029, 661] width 26 height 25
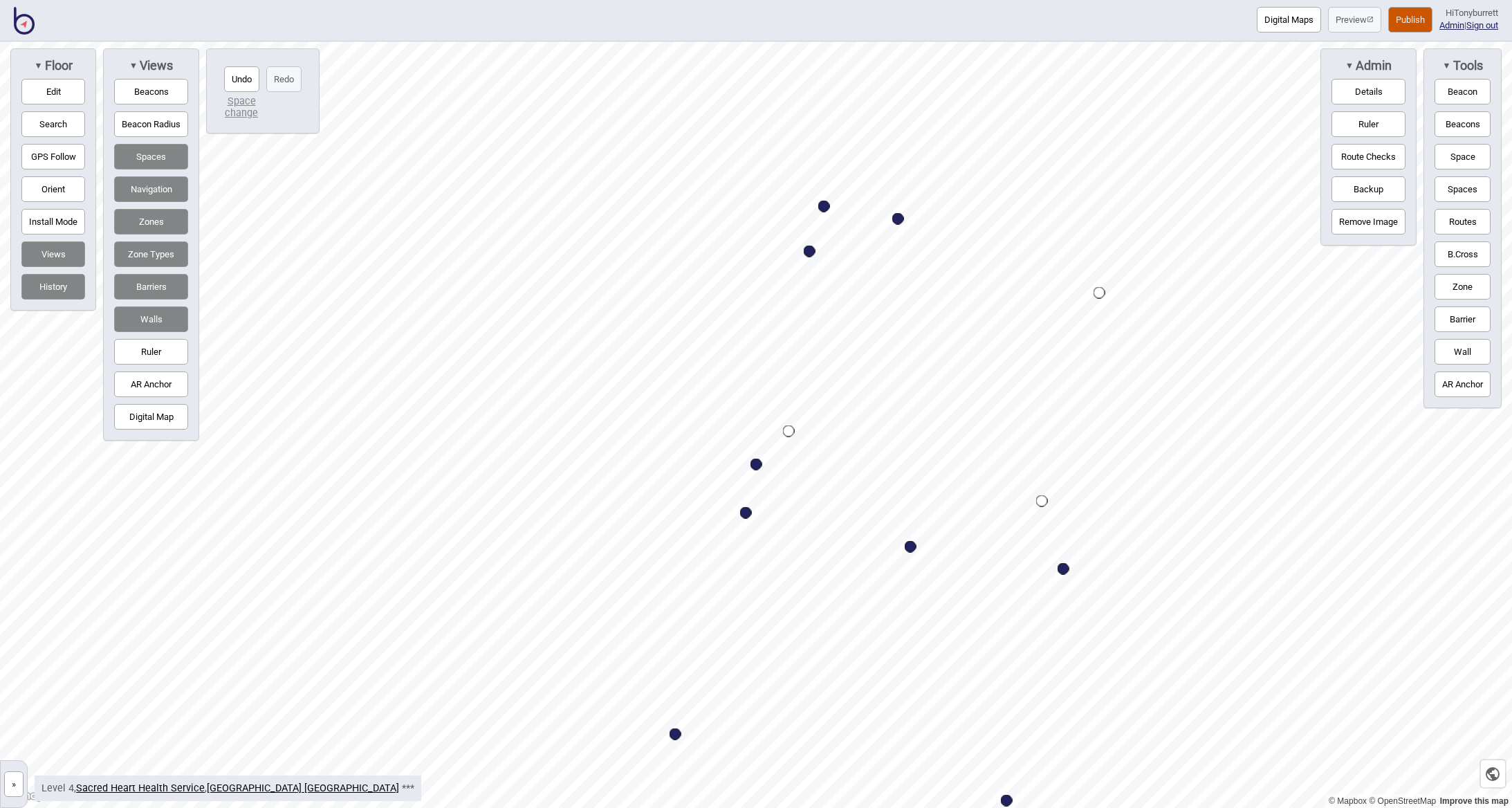
click at [747, 516] on div "Map marker" at bounding box center [746, 513] width 12 height 12
select select "Wards"
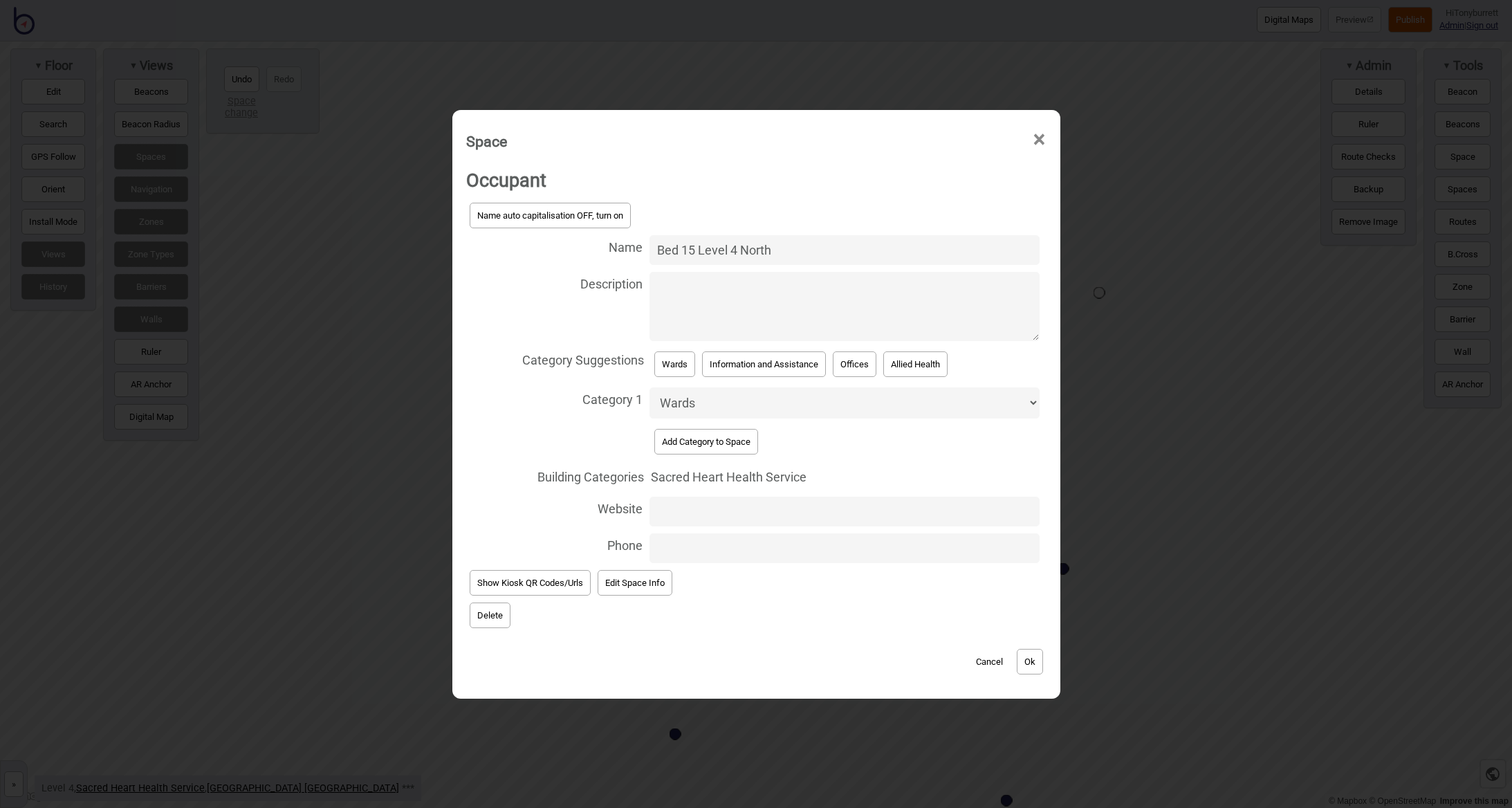
click at [749, 255] on input "Bed 15 Level 4 North" at bounding box center [844, 250] width 390 height 30
type input "Bed 15 Level 4 South"
click at [1040, 650] on button "Ok" at bounding box center [1029, 661] width 26 height 25
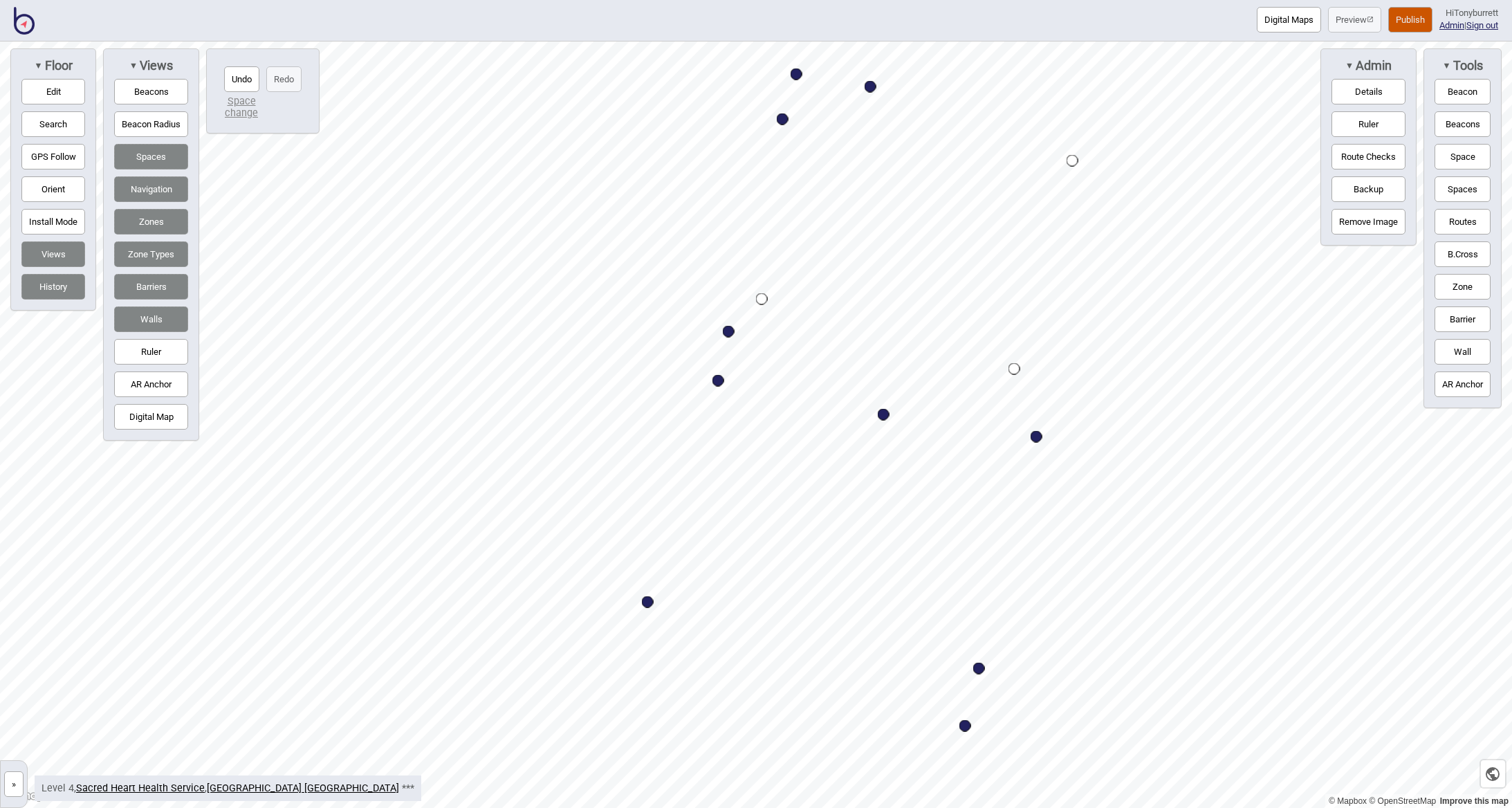
click at [1036, 440] on div "Map marker" at bounding box center [1037, 437] width 12 height 12
select select "Wards"
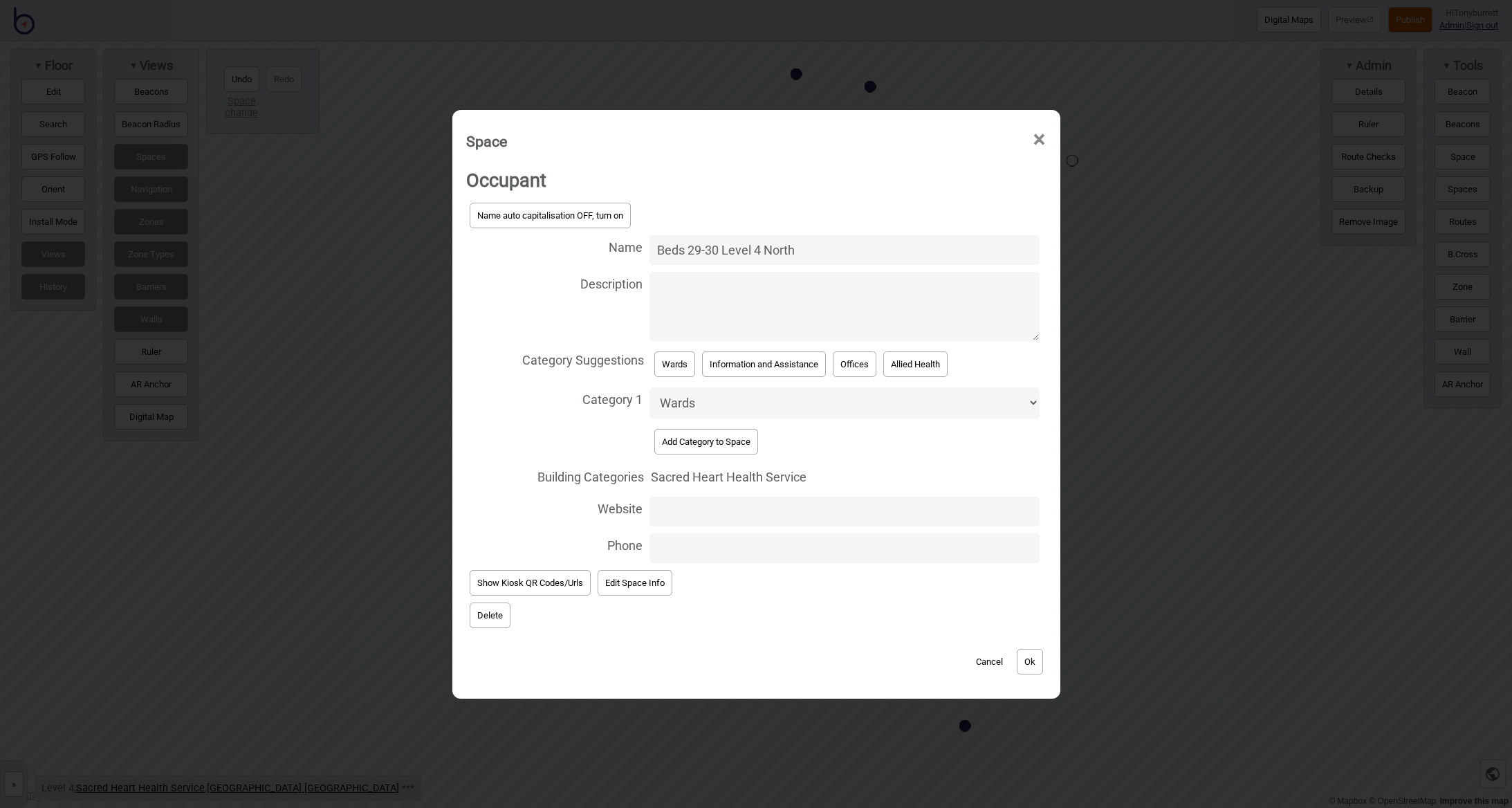
click at [773, 254] on input "Beds 29-30 Level 4 North" at bounding box center [844, 250] width 390 height 30
type input "Beds 29-30 Level 4 South"
click at [1030, 654] on button "Ok" at bounding box center [1029, 661] width 26 height 25
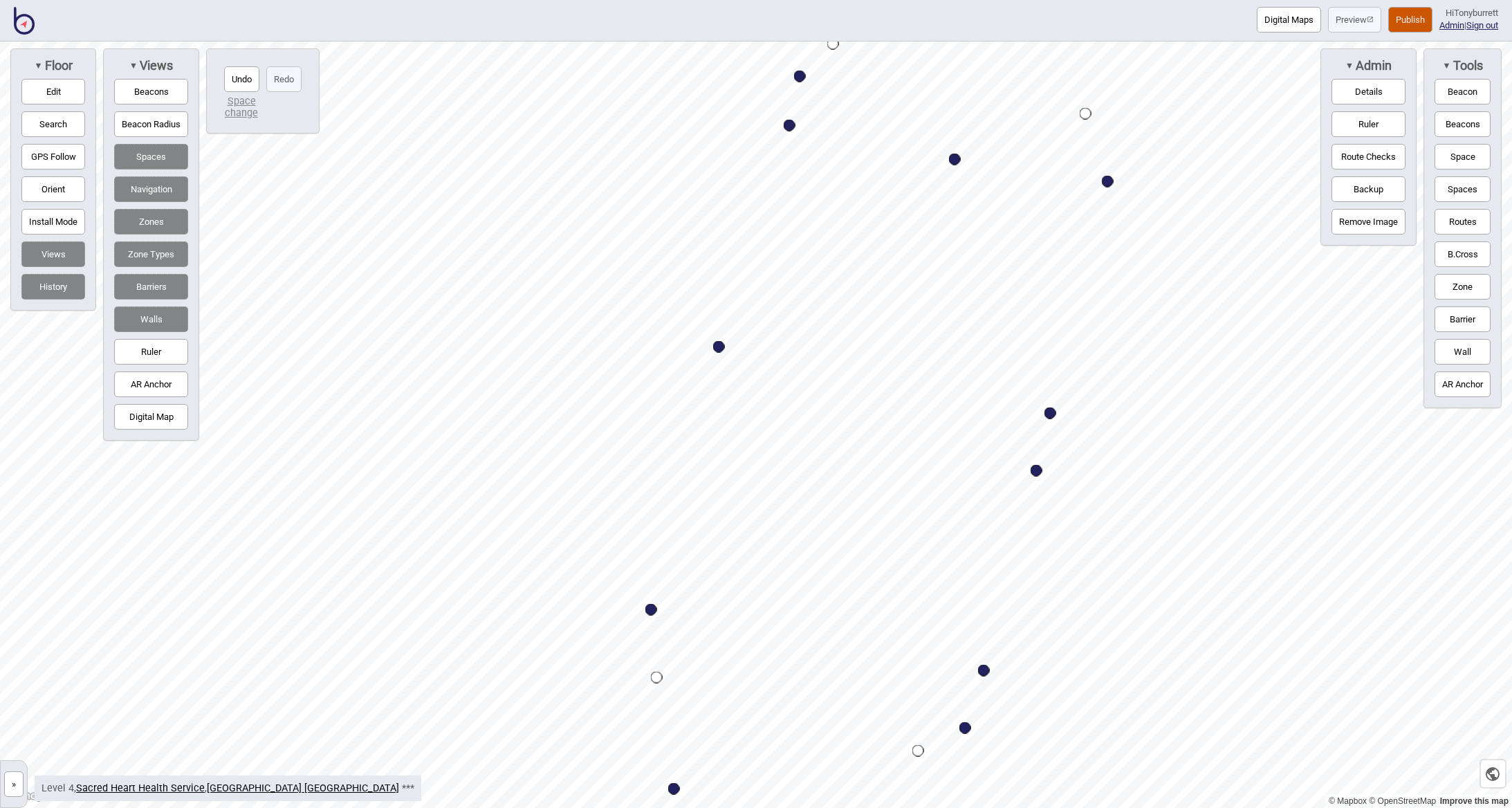
click at [722, 347] on div "Map marker" at bounding box center [719, 347] width 12 height 12
select select "Wards"
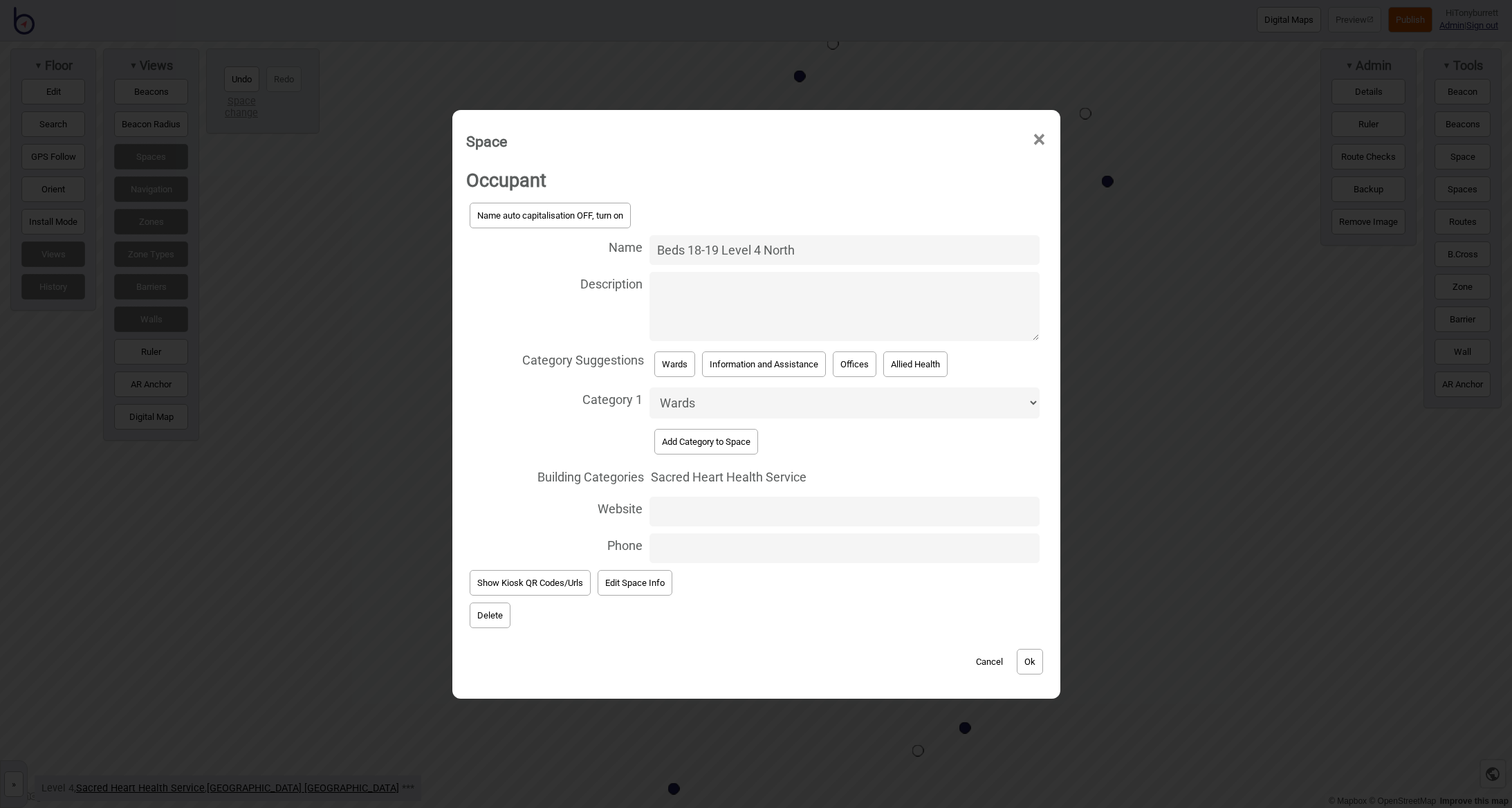
drag, startPoint x: 765, startPoint y: 256, endPoint x: 849, endPoint y: 257, distance: 84.0
click at [848, 257] on input "Beds 18-19 Level 4 North" at bounding box center [844, 250] width 390 height 30
type input "Beds 18-19 Level 4 South"
click at [1043, 654] on button "Ok" at bounding box center [1029, 661] width 26 height 25
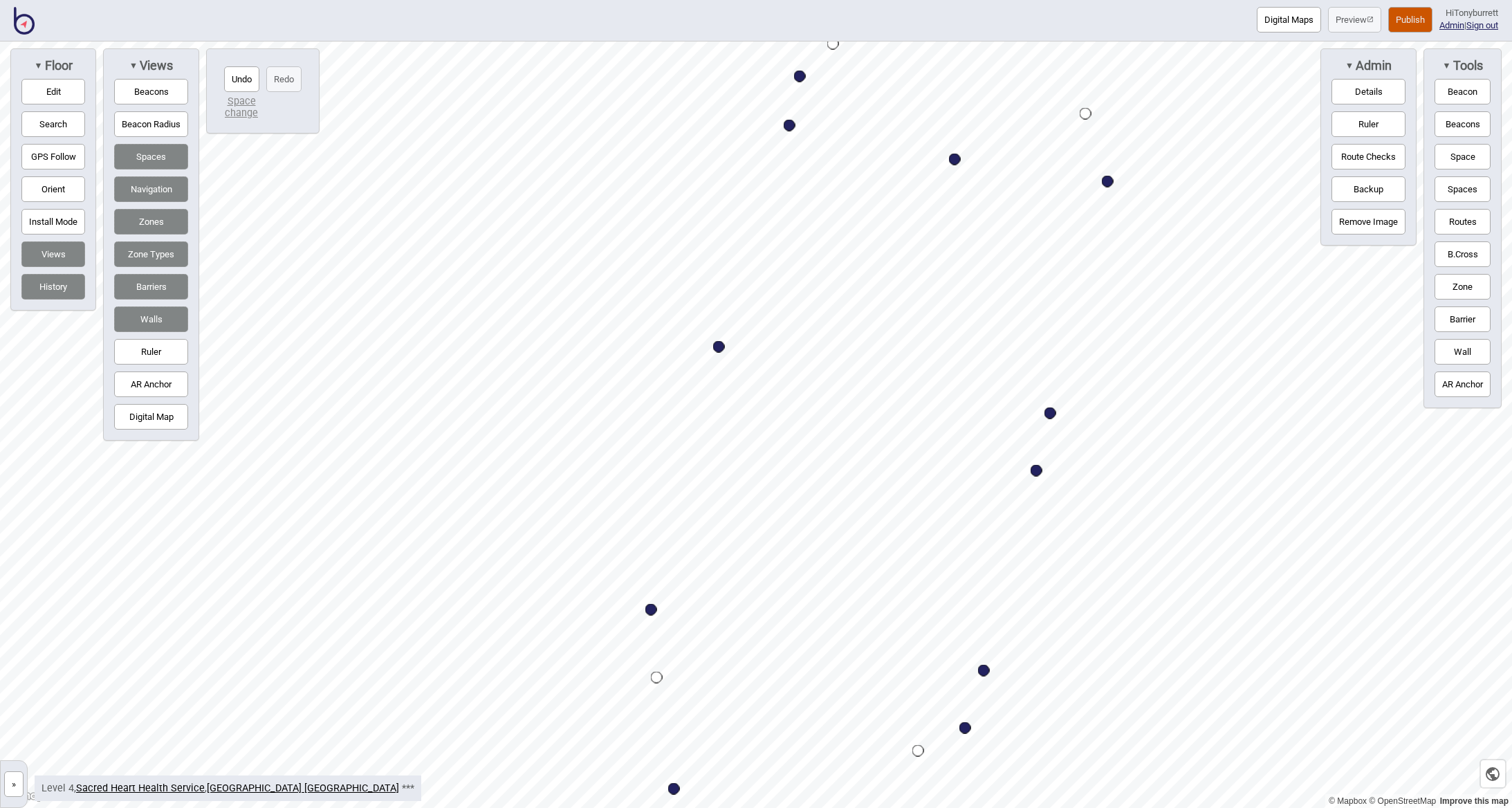
click at [1053, 408] on div "Map marker" at bounding box center [1050, 414] width 12 height 12
select select "Wards"
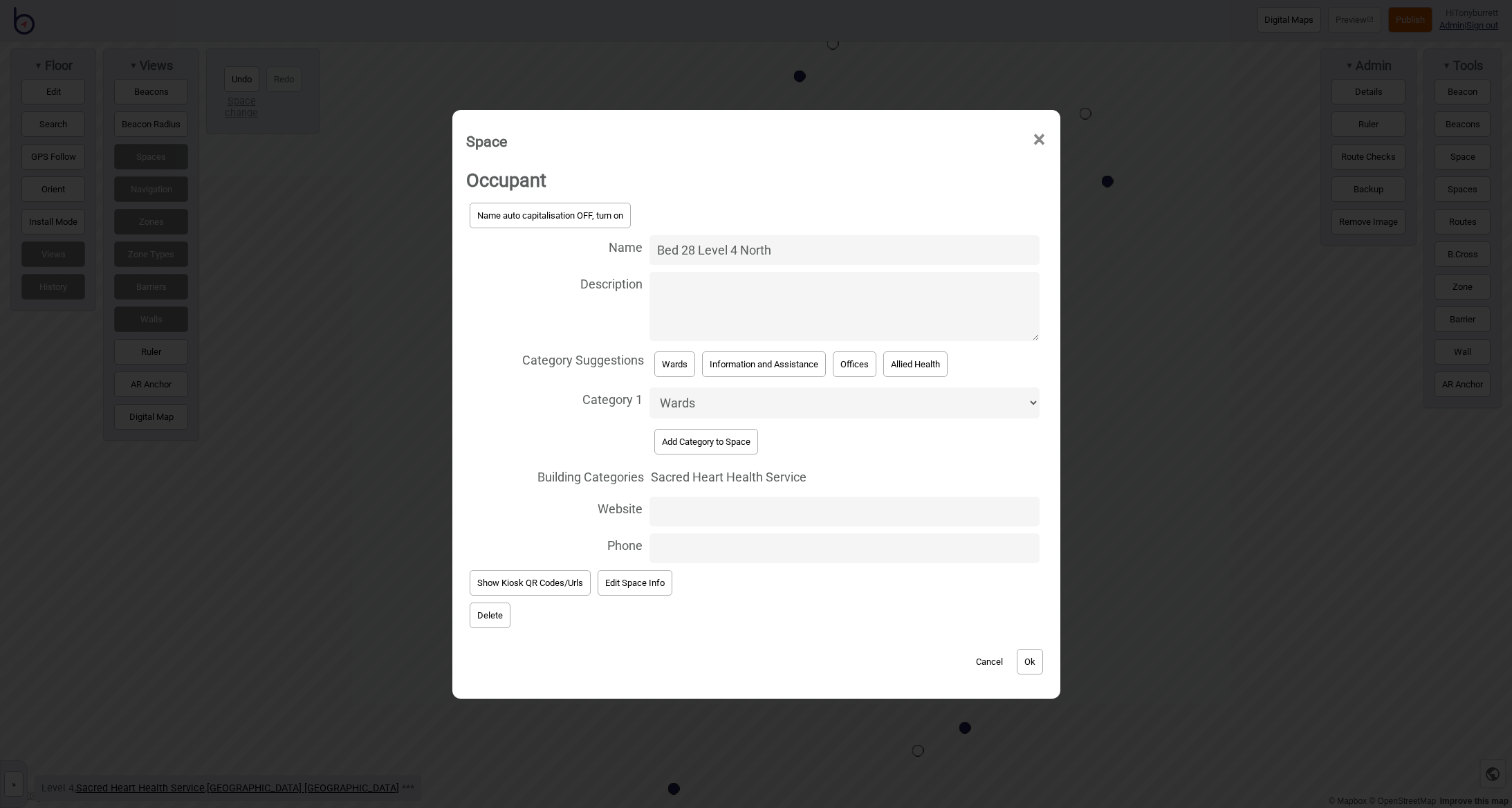
drag, startPoint x: 776, startPoint y: 252, endPoint x: 787, endPoint y: 252, distance: 11.0
click at [781, 252] on input "Bed 28 Level 4 North" at bounding box center [844, 250] width 390 height 30
type input "Bed 28 Level 4 South"
click at [1028, 657] on button "Ok" at bounding box center [1029, 661] width 26 height 25
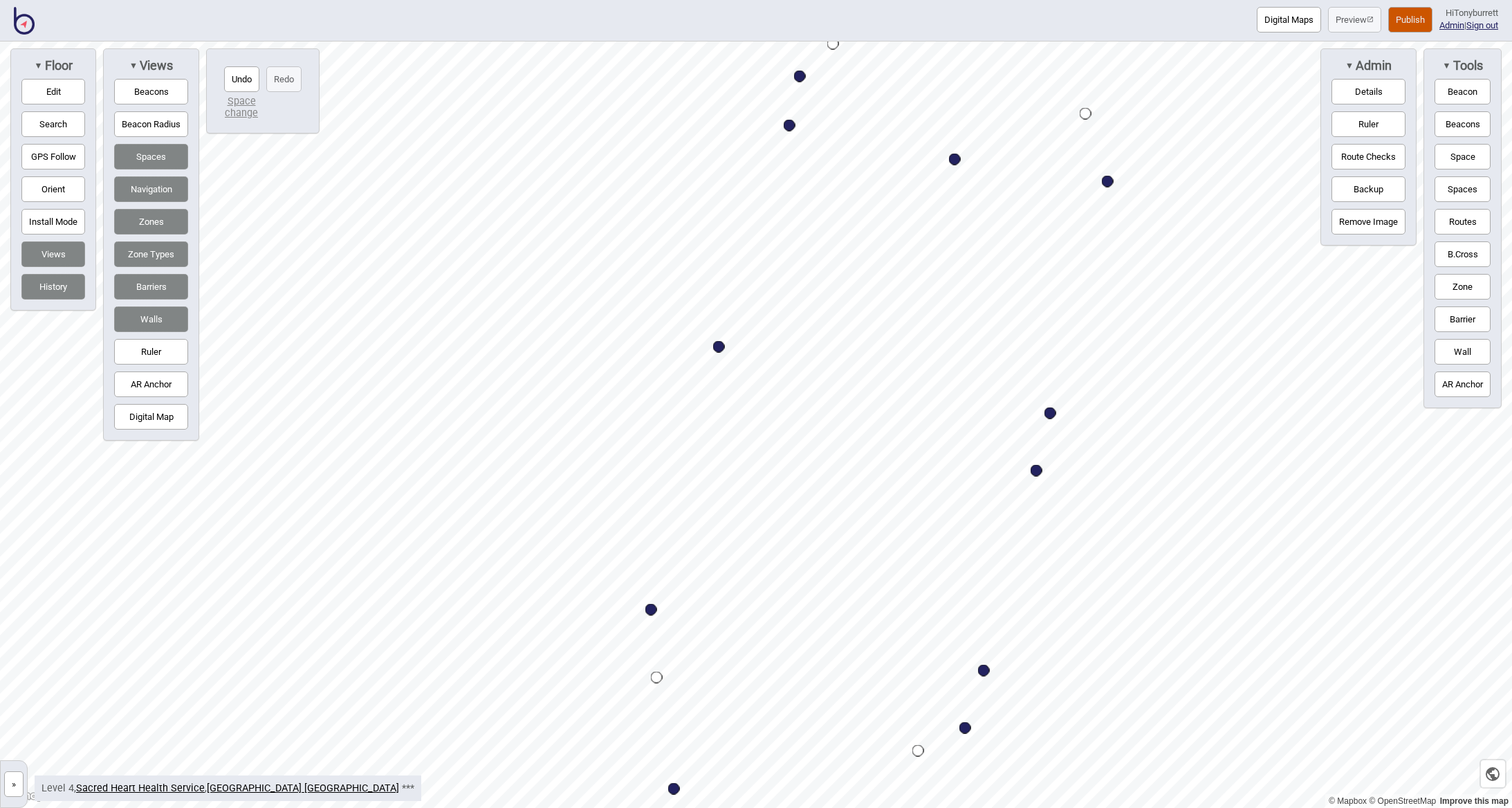
click at [1041, 469] on div "Map marker" at bounding box center [1037, 471] width 12 height 12
select select "Wards"
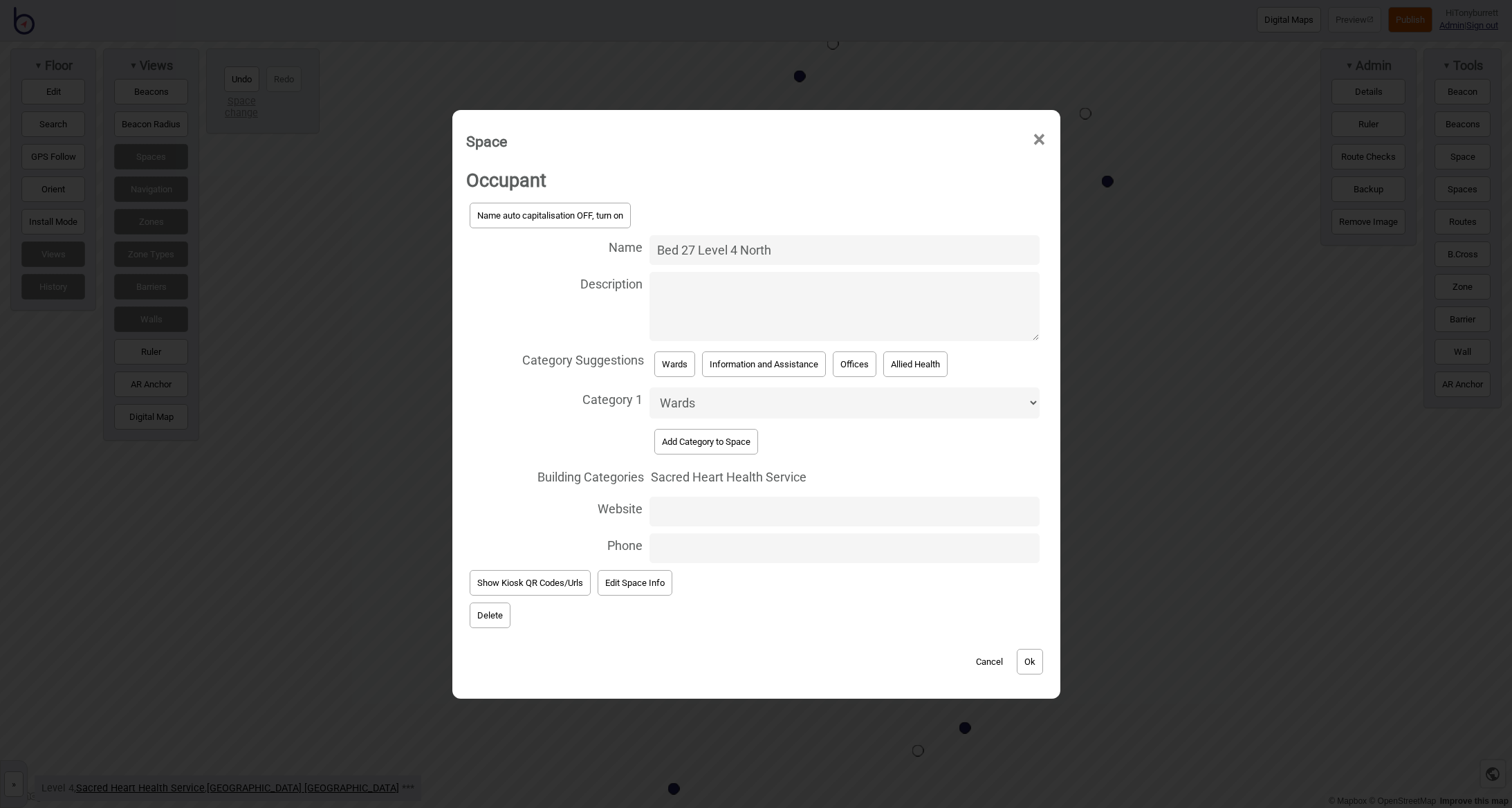
drag, startPoint x: 741, startPoint y: 254, endPoint x: 832, endPoint y: 255, distance: 91.0
click at [834, 254] on input "Bed 27 Level 4 North" at bounding box center [844, 250] width 390 height 30
type input "Bed 27 Level 4 South"
click at [1035, 654] on button "Ok" at bounding box center [1029, 661] width 26 height 25
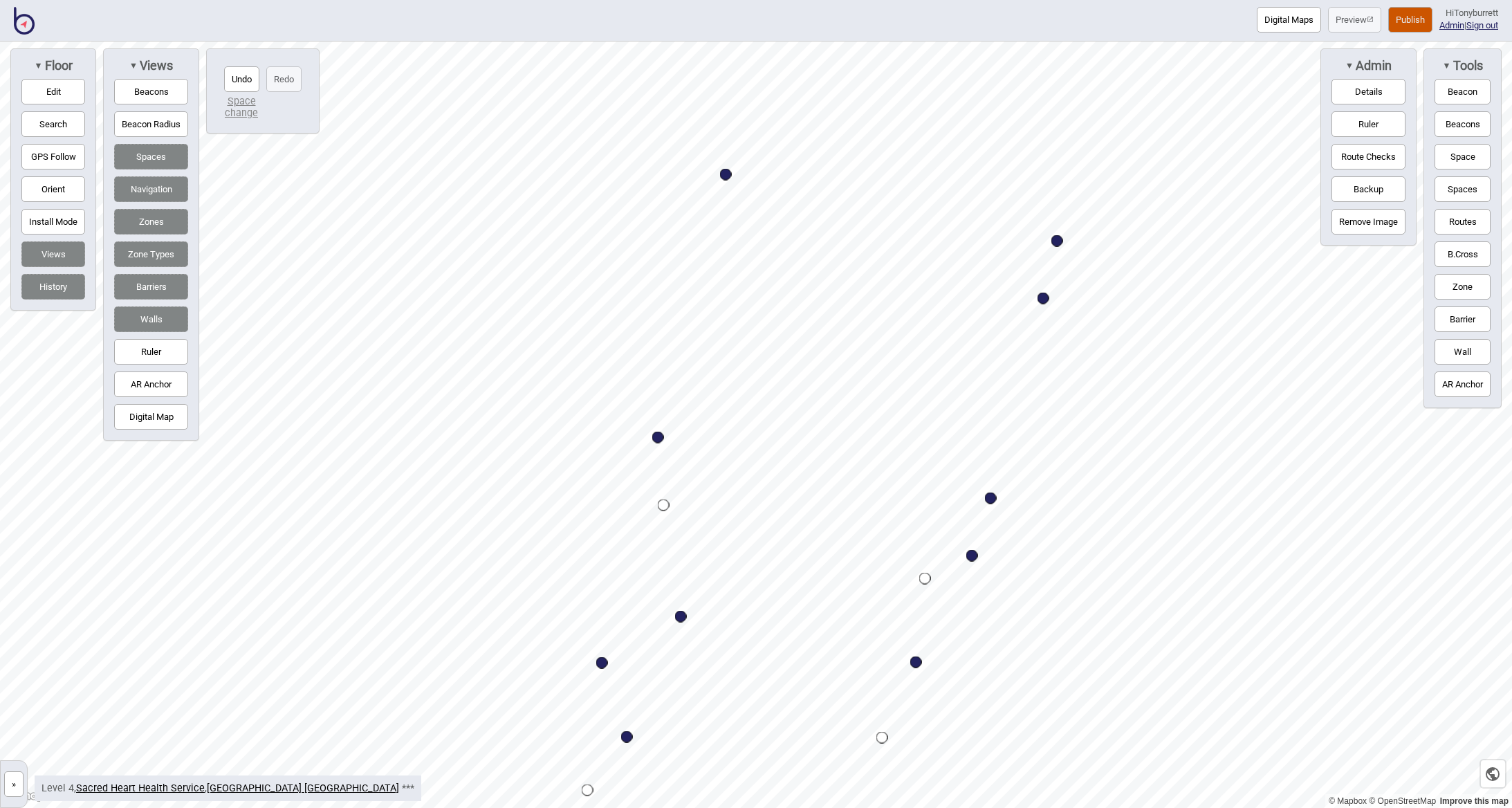
click at [991, 497] on div "Map marker" at bounding box center [991, 498] width 12 height 12
select select "Wards"
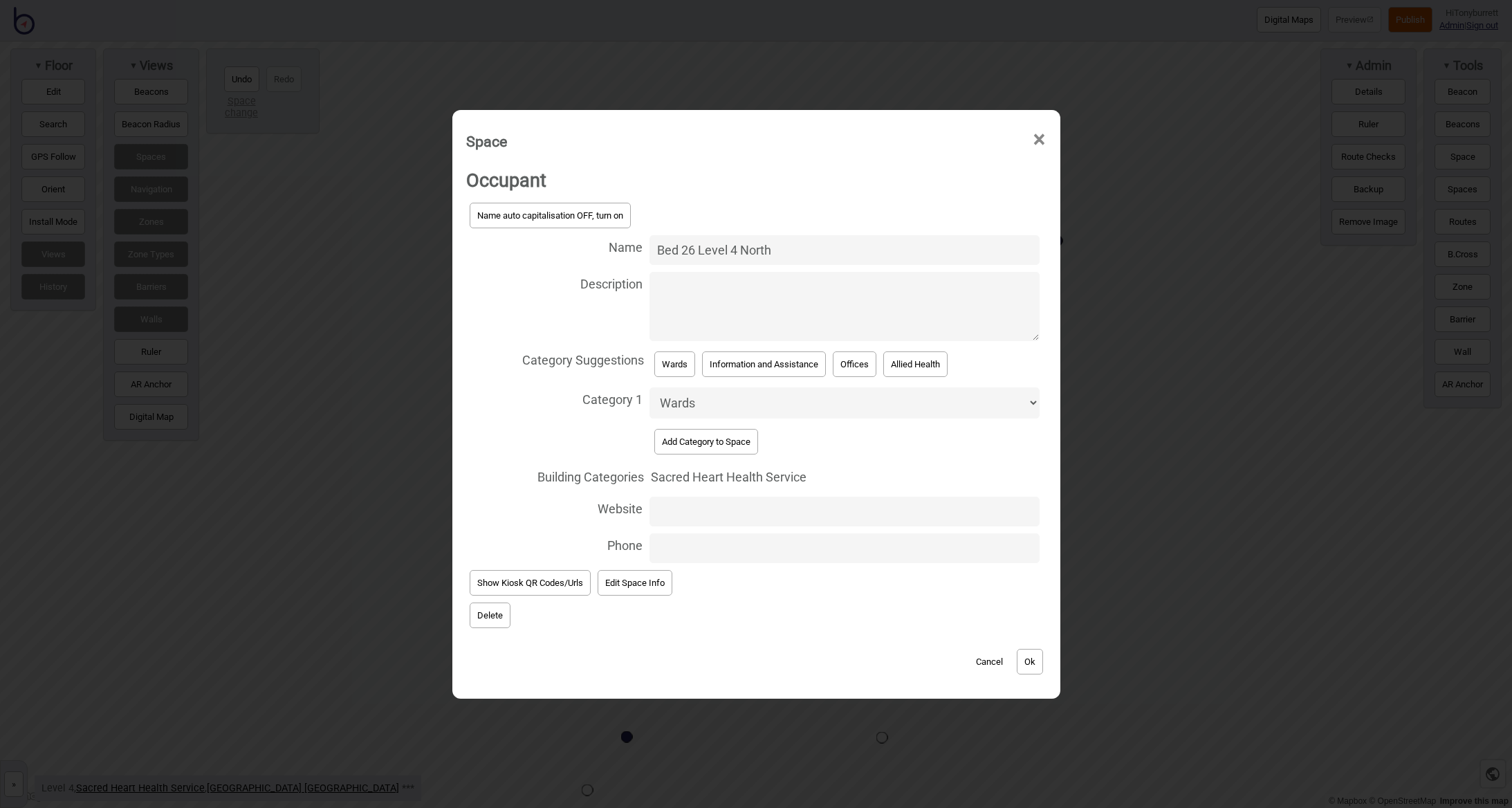
drag, startPoint x: 740, startPoint y: 253, endPoint x: 802, endPoint y: 254, distance: 62.0
click at [802, 254] on input "Bed 26 Level 4 North" at bounding box center [844, 250] width 390 height 30
type input "Bed 26 Level 4 South"
click at [1019, 654] on button "Ok" at bounding box center [1029, 661] width 26 height 25
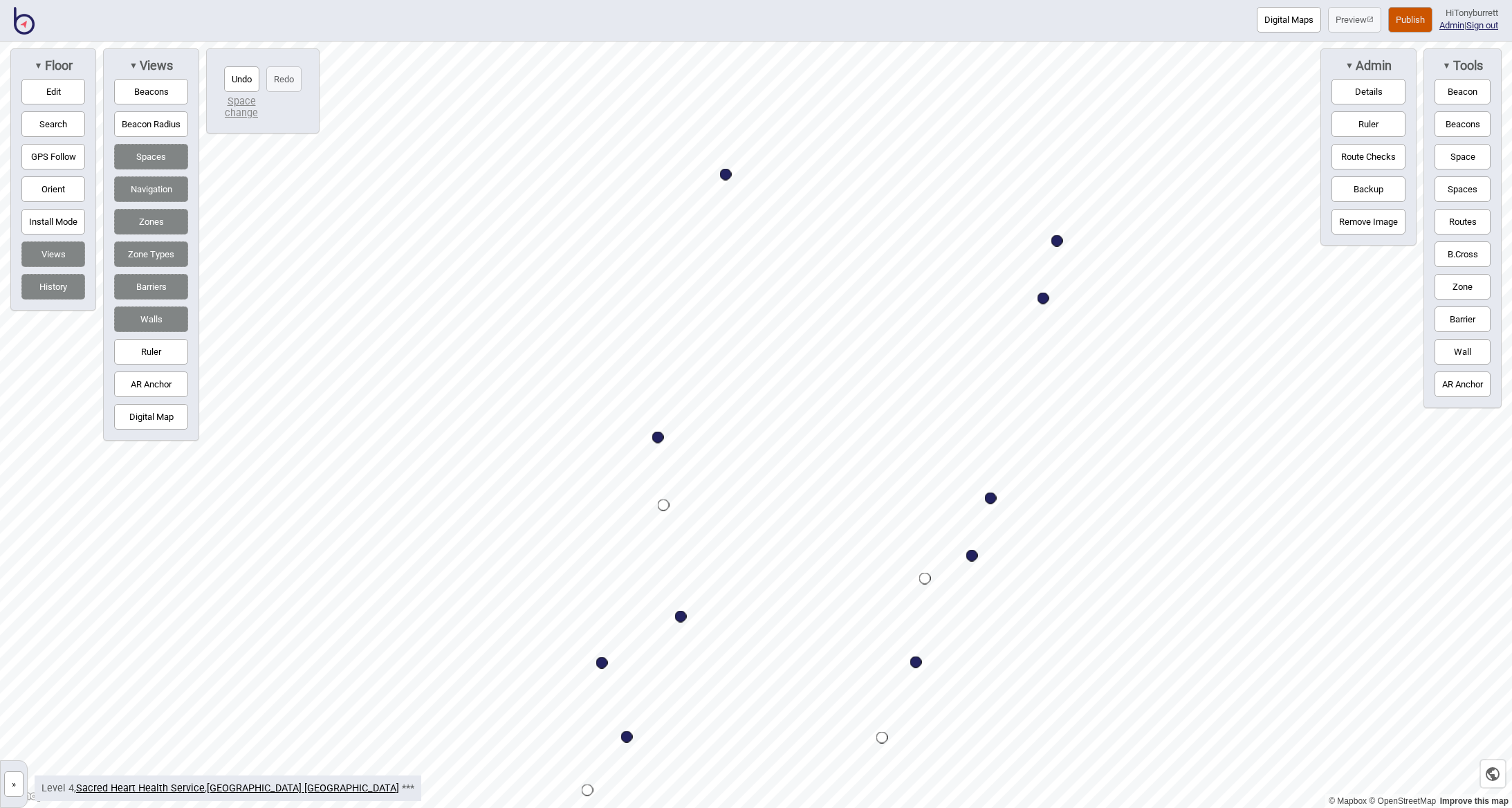
click at [972, 556] on div "Map marker" at bounding box center [972, 556] width 12 height 12
select select "Wards"
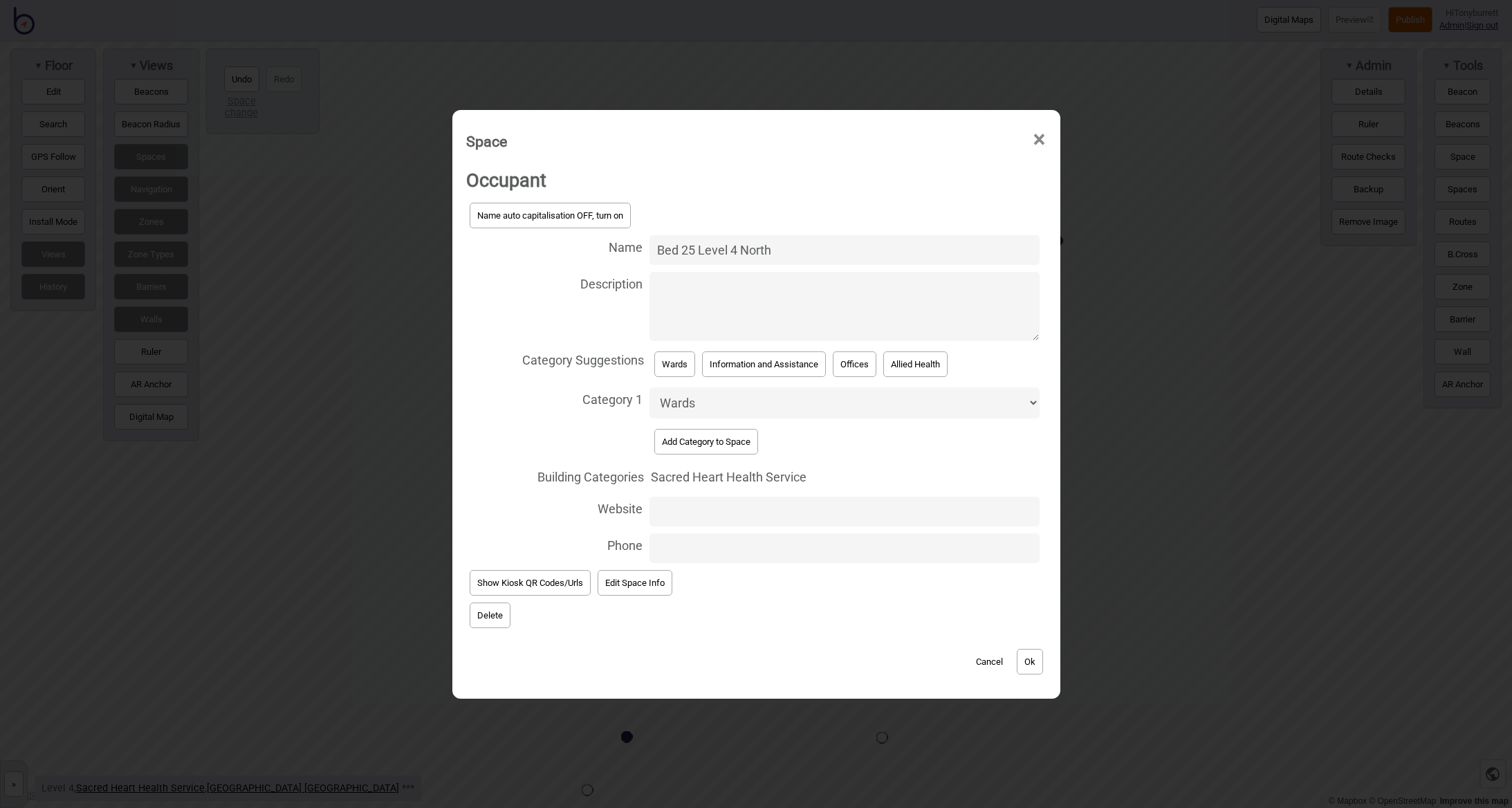
click at [779, 255] on input "Bed 25 Level 4 North" at bounding box center [844, 250] width 390 height 30
type input "Bed 25 Level 4 South"
click at [1029, 662] on button "Ok" at bounding box center [1029, 661] width 26 height 25
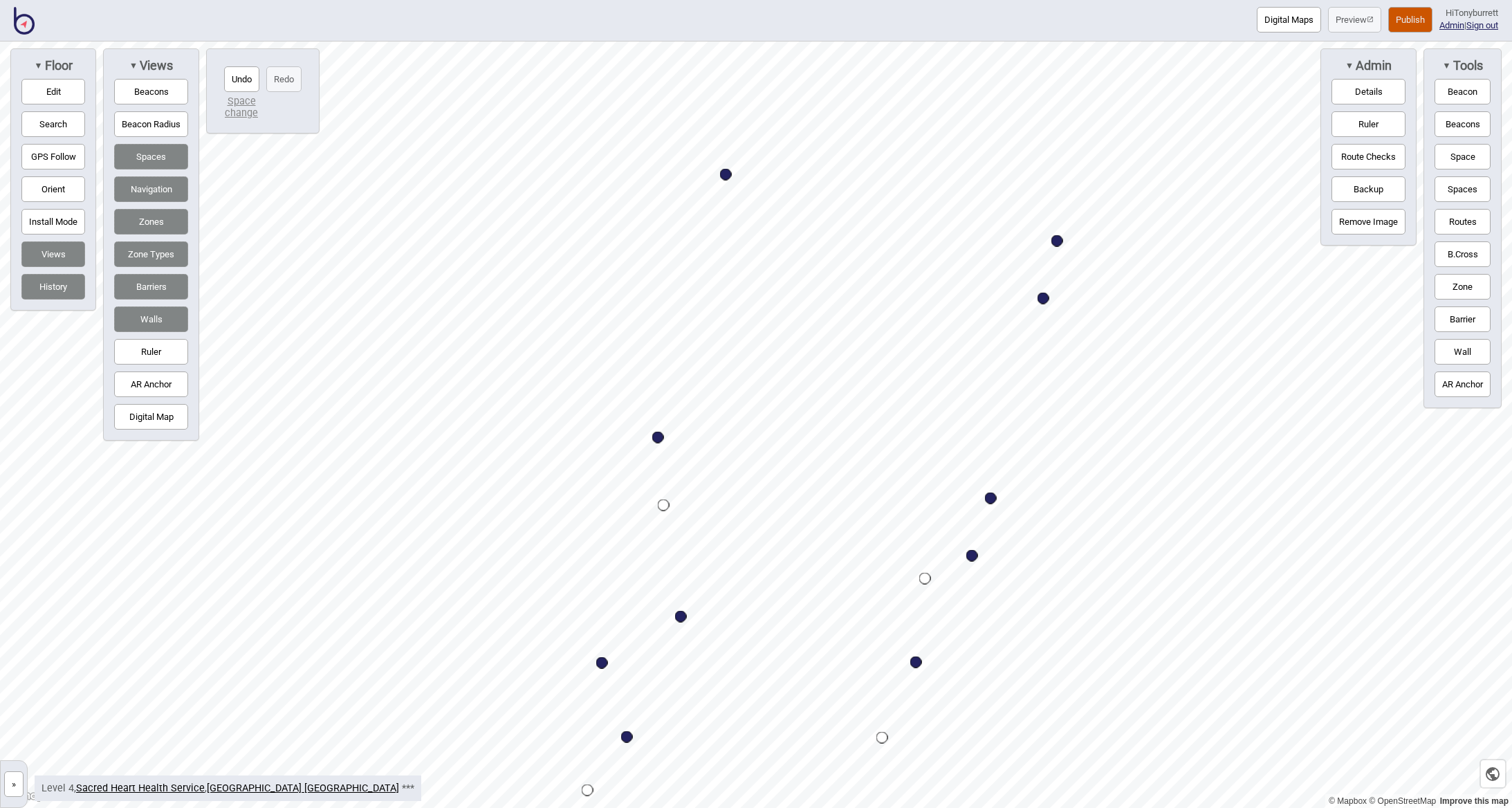
click at [658, 438] on div "Map marker" at bounding box center [658, 437] width 12 height 12
select select "Wards"
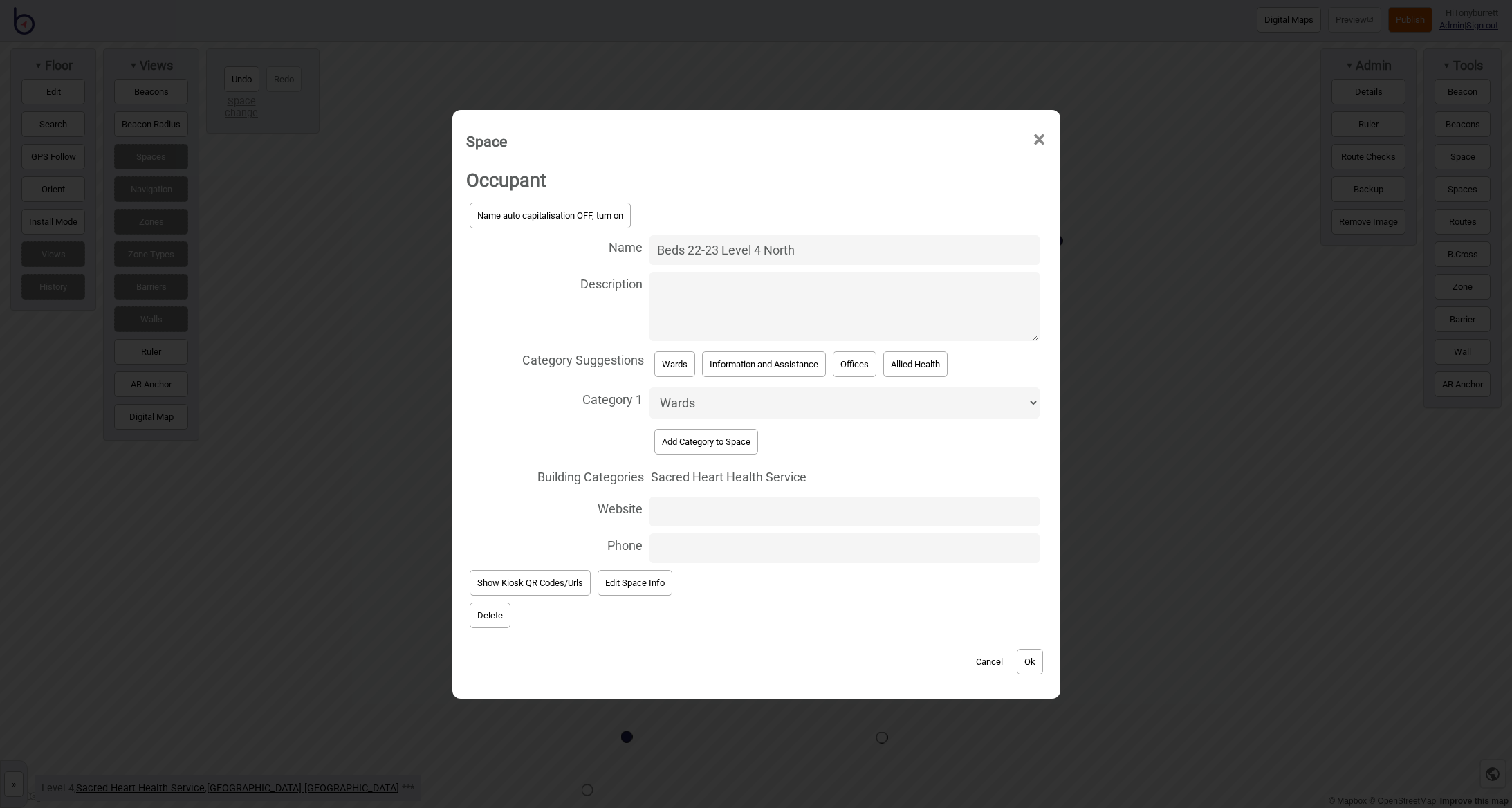
drag, startPoint x: 762, startPoint y: 254, endPoint x: 811, endPoint y: 252, distance: 49.0
click at [811, 252] on input "Beds 22-23 Level 4 North" at bounding box center [844, 250] width 390 height 30
click at [760, 255] on input "Beds 22-23 Level 4South" at bounding box center [844, 250] width 390 height 30
type input "Beds 22-23 Level 4 South"
click at [1010, 655] on button "Cancel" at bounding box center [989, 661] width 41 height 25
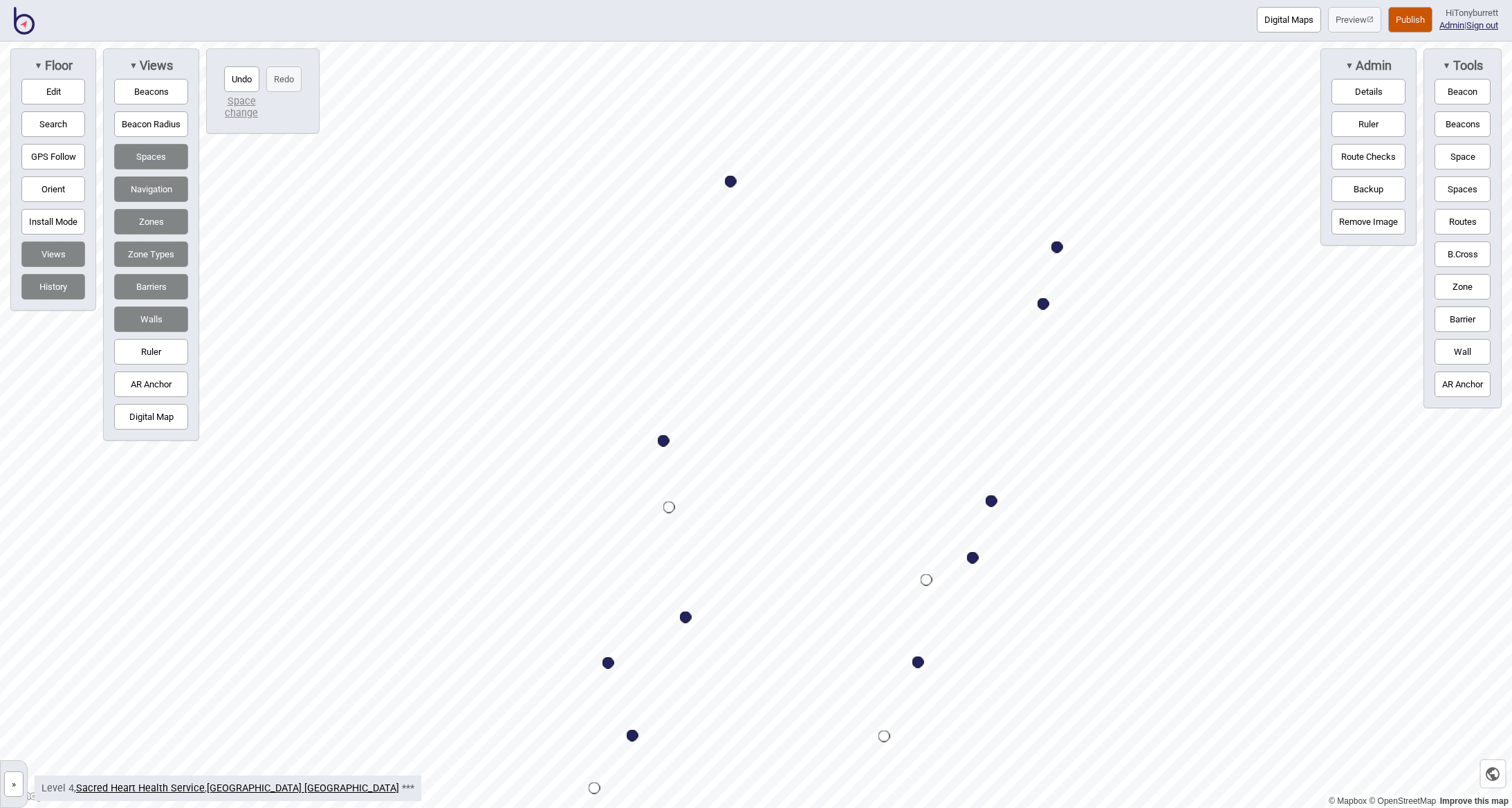
click at [663, 444] on div "Map marker" at bounding box center [663, 441] width 12 height 12
select select "Wards"
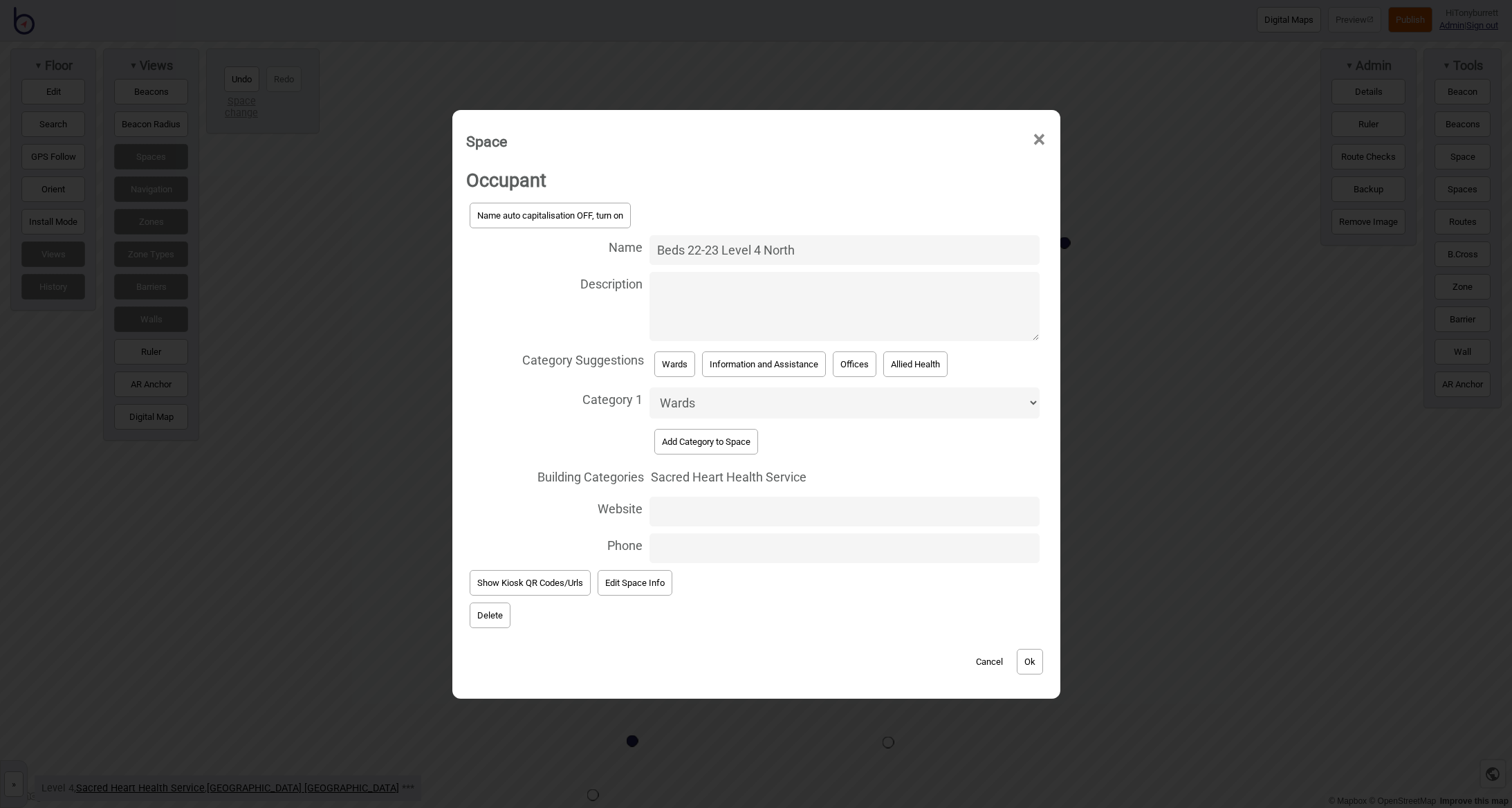
drag, startPoint x: 771, startPoint y: 257, endPoint x: 840, endPoint y: 255, distance: 69.0
click at [840, 255] on input "Beds 22-23 Level 4 North" at bounding box center [844, 250] width 390 height 30
type input "Beds 22-23 Level 4 South"
click at [1028, 652] on button "Ok" at bounding box center [1029, 661] width 26 height 25
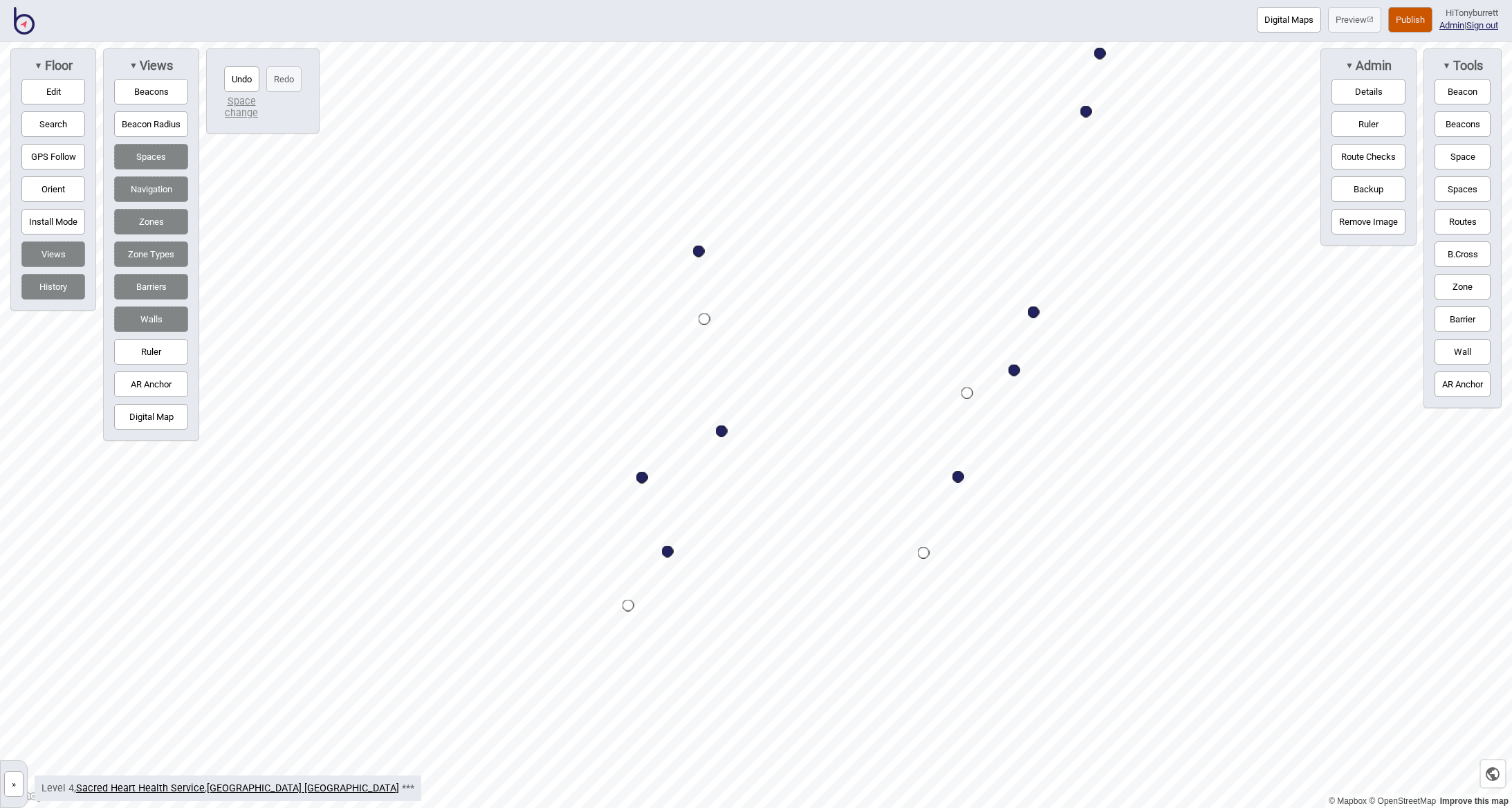
click at [959, 472] on div "Map marker" at bounding box center [959, 477] width 12 height 12
select select "Seating Areas"
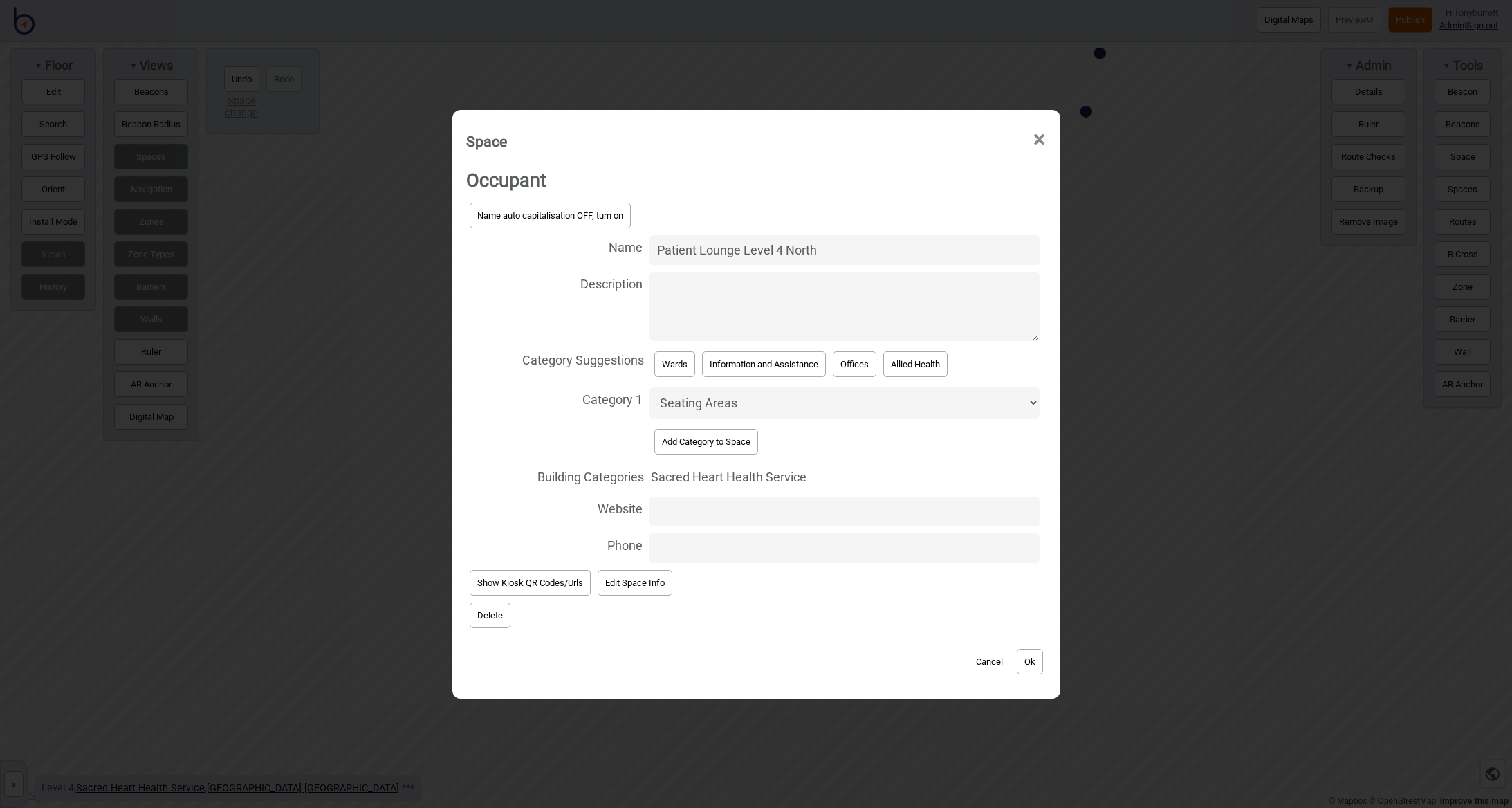
drag, startPoint x: 785, startPoint y: 252, endPoint x: 851, endPoint y: 257, distance: 66.2
click at [851, 257] on input "Patient Lounge Level 4 North" at bounding box center [844, 250] width 390 height 30
type input "Patient Lounge Level 4 South"
click at [1014, 653] on div "Cancel Ok" at bounding box center [756, 655] width 580 height 46
click at [1020, 650] on button "Ok" at bounding box center [1029, 661] width 26 height 25
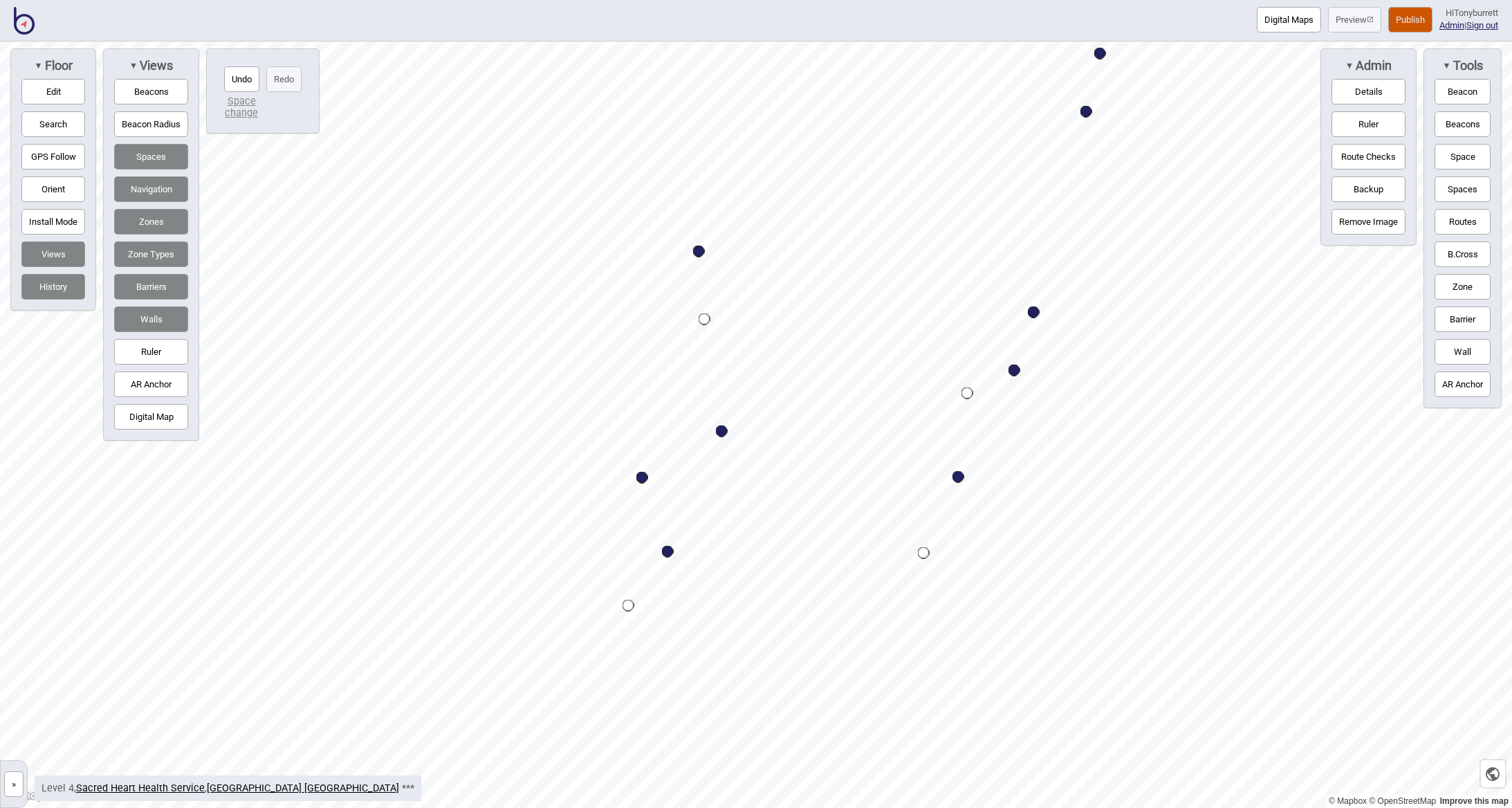
click at [643, 479] on div "Map marker" at bounding box center [643, 478] width 12 height 12
select select "Wards"
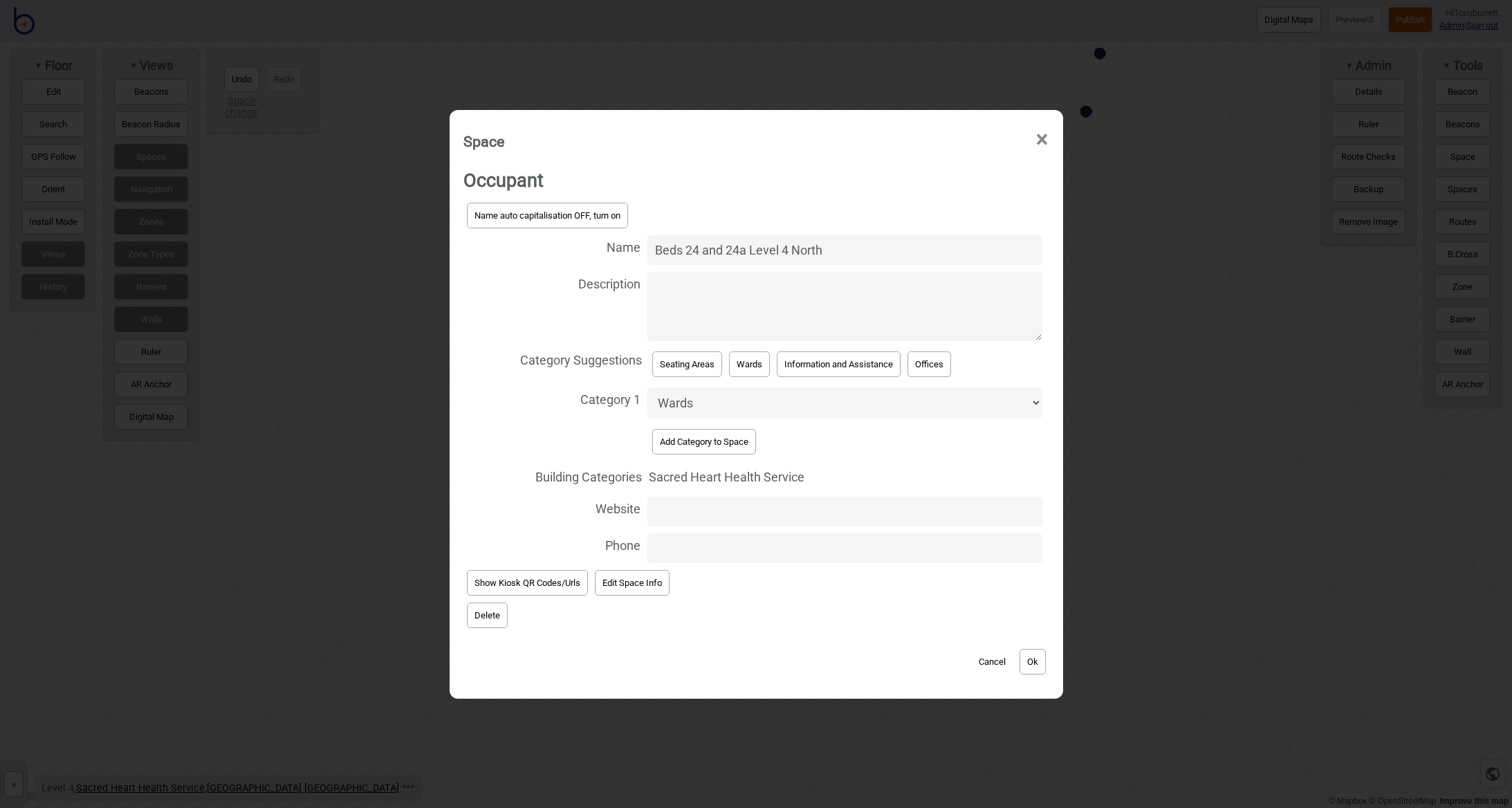
click at [838, 256] on input "Beds 24 and 24a Level 4 North" at bounding box center [844, 250] width 395 height 30
type input "Beds 24 and 24a Level 4 South"
click at [1031, 667] on button "Ok" at bounding box center [1032, 661] width 26 height 25
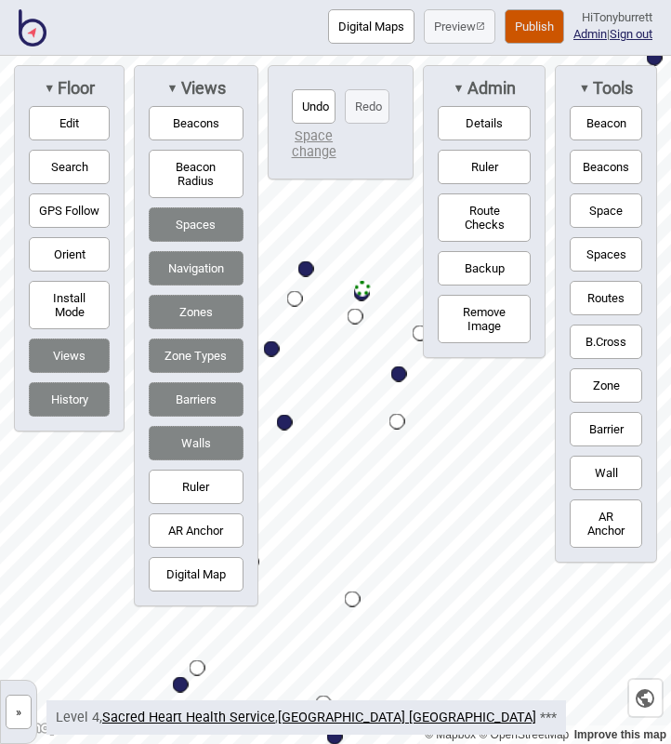
click at [20, 720] on button "»" at bounding box center [19, 712] width 26 height 34
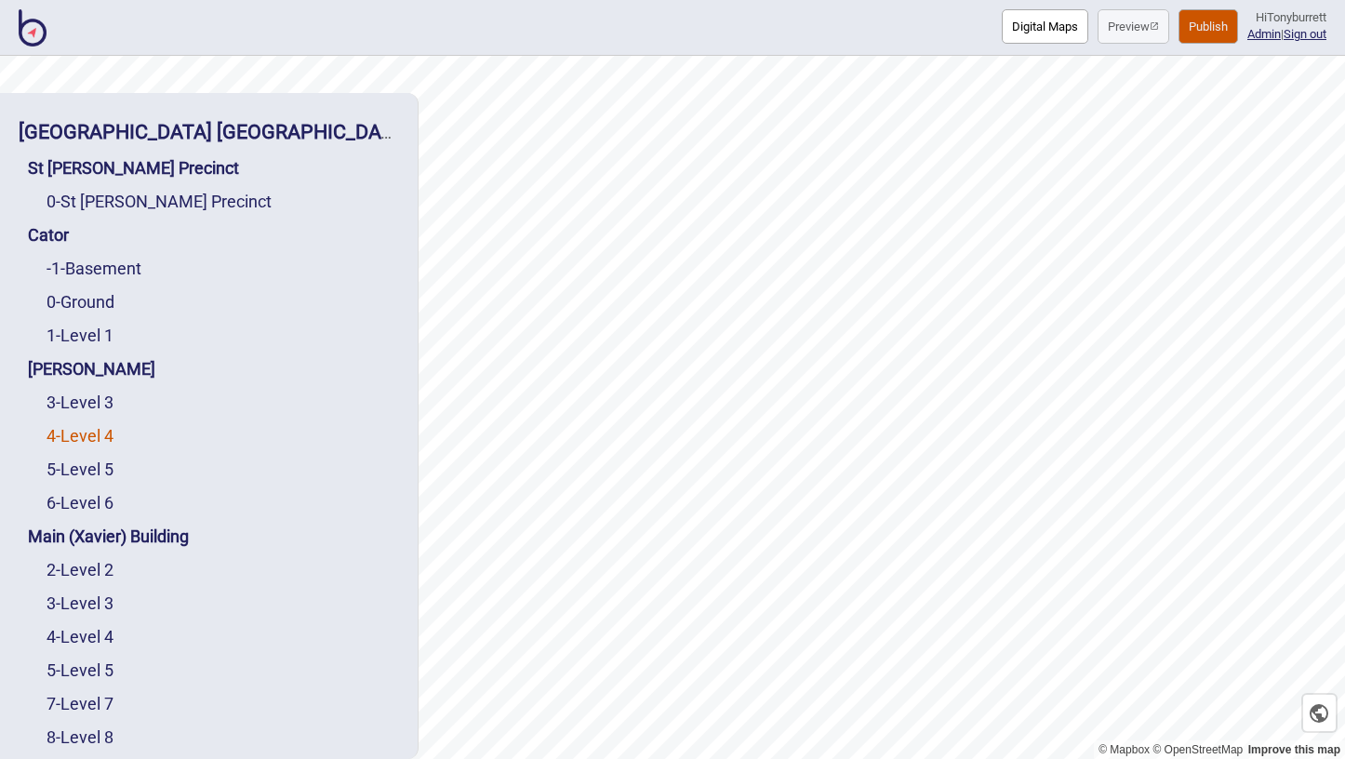
click at [92, 433] on link "4 - Level 4" at bounding box center [79, 436] width 67 height 20
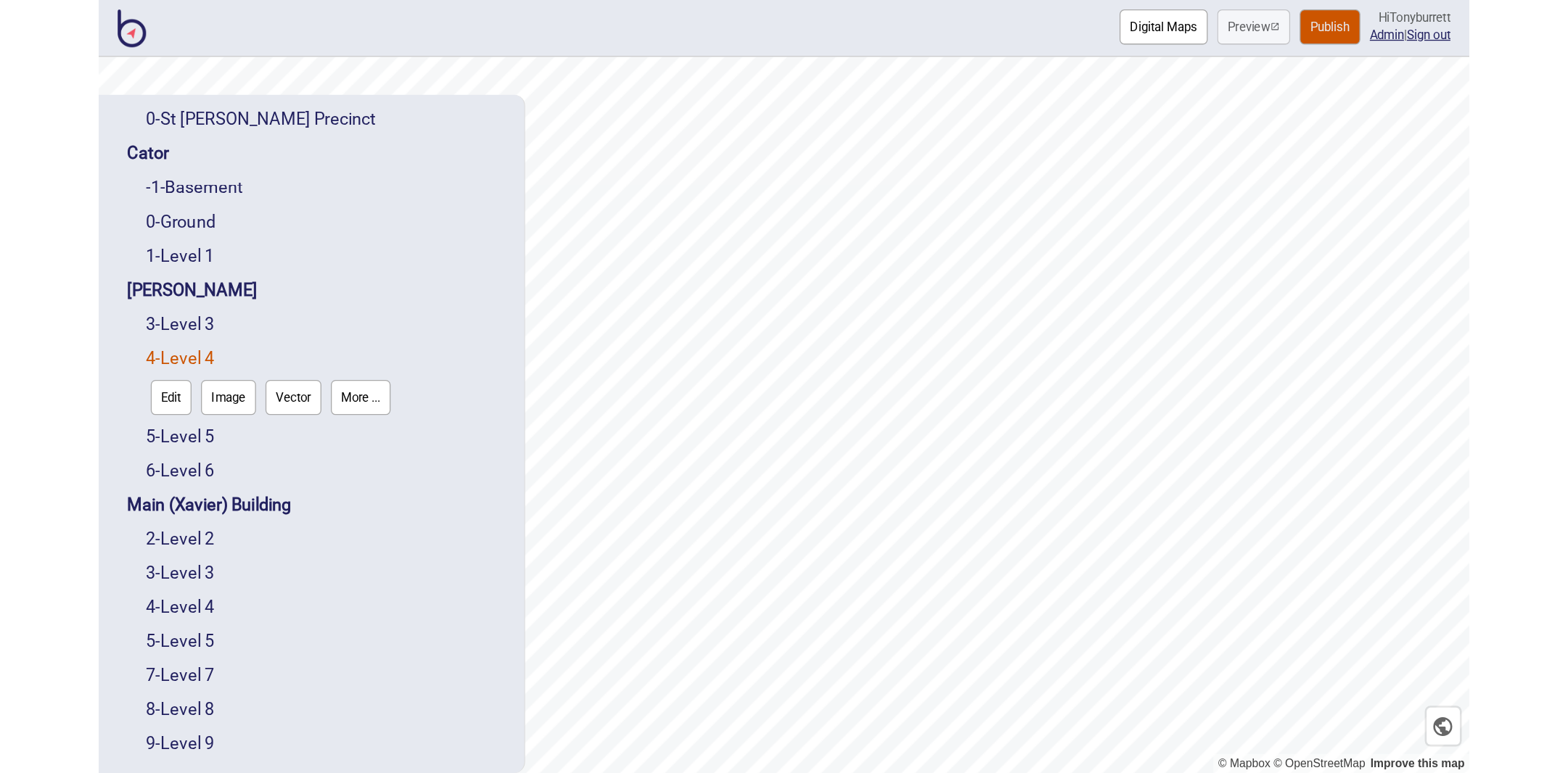
scroll to position [90, 0]
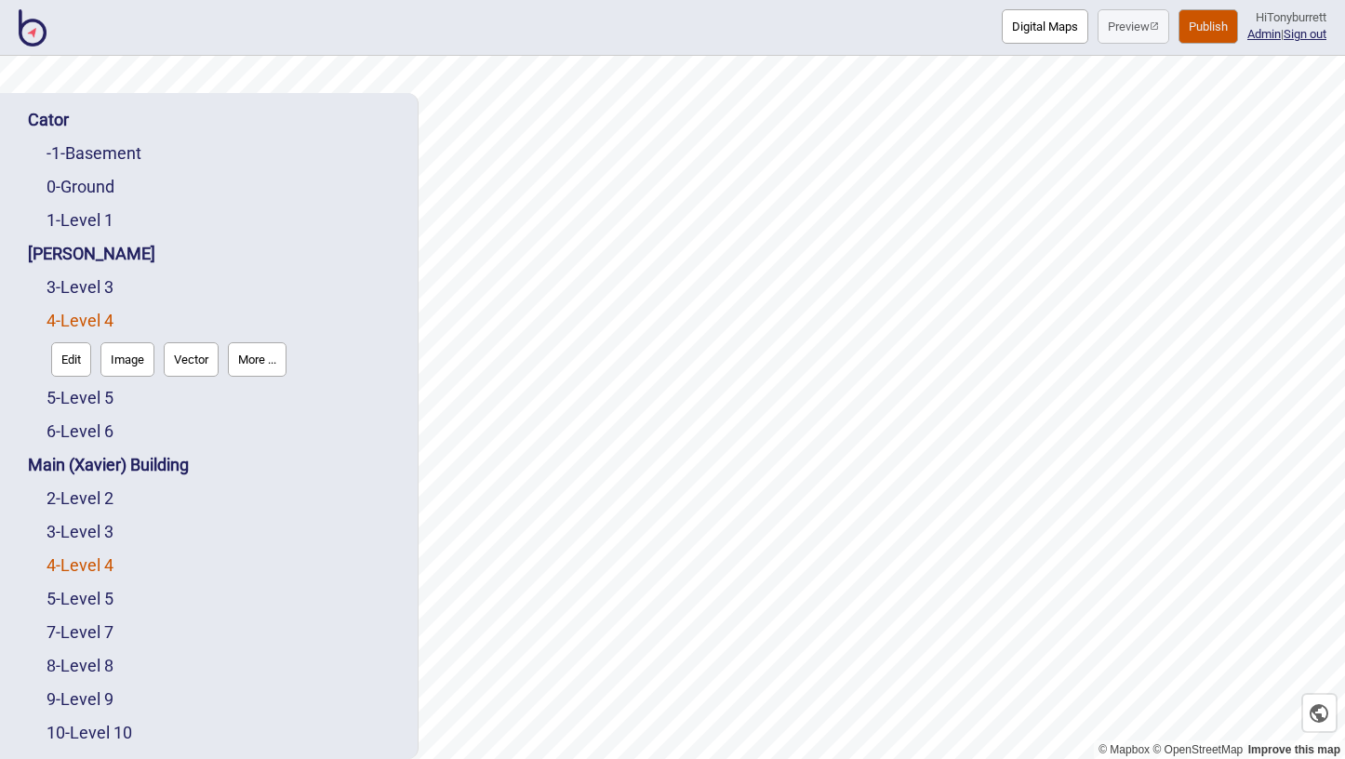
click at [76, 569] on link "4 - Level 4" at bounding box center [79, 565] width 67 height 20
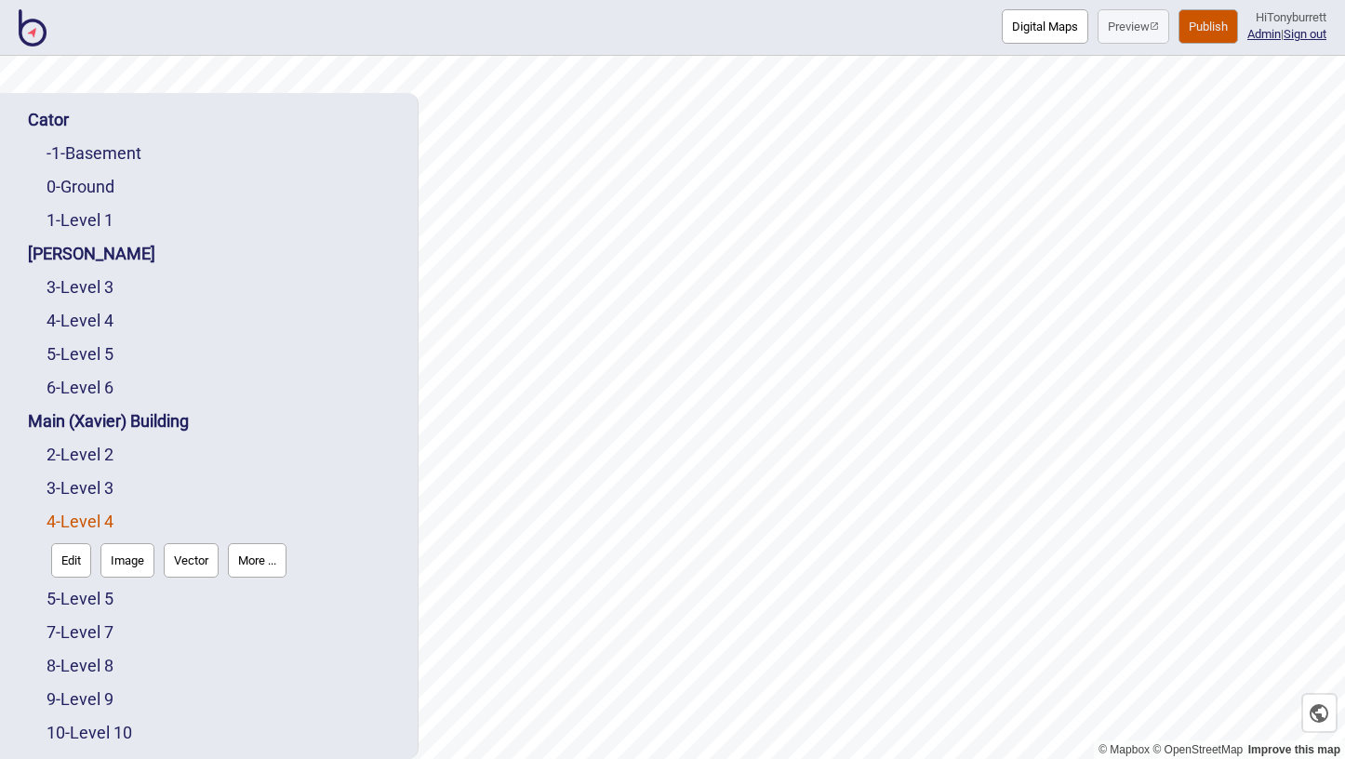
click at [68, 566] on button "Edit" at bounding box center [71, 560] width 40 height 34
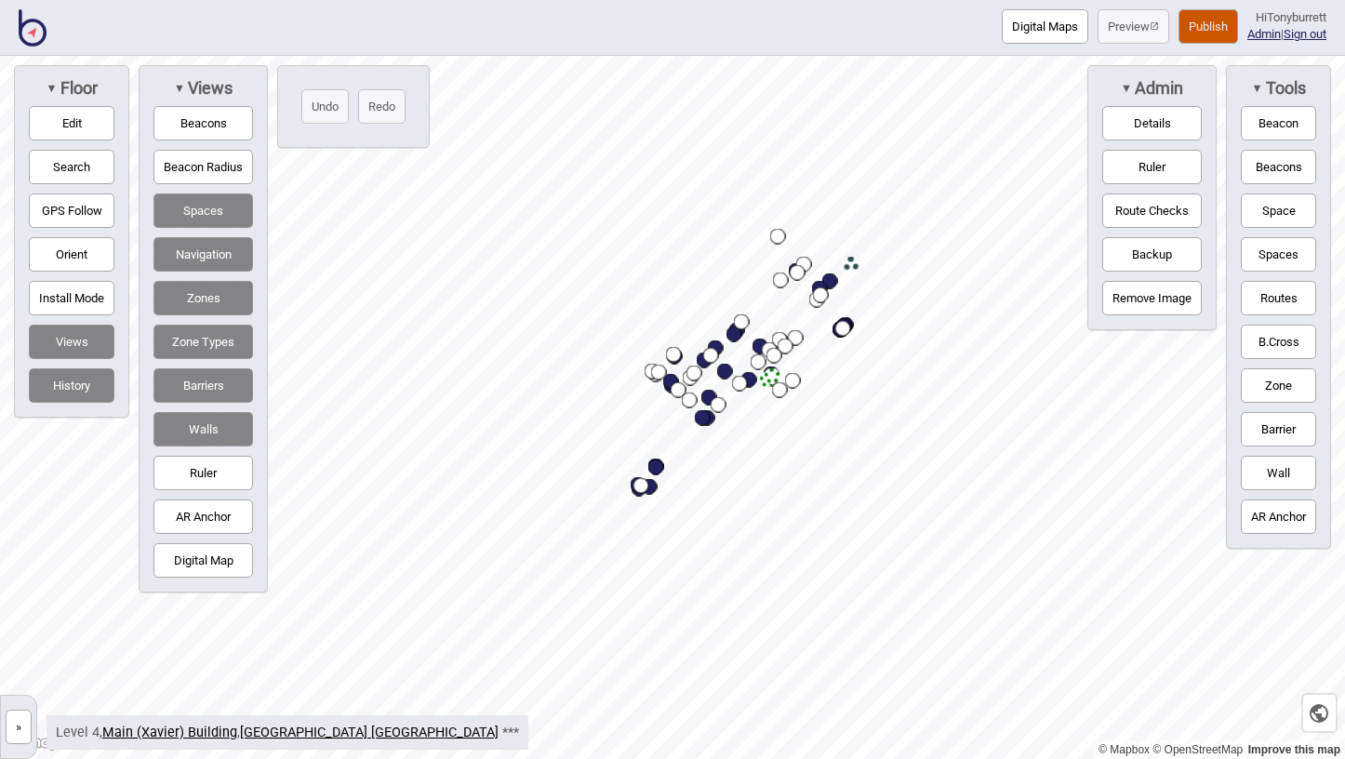
click at [202, 397] on button "Barriers" at bounding box center [203, 385] width 100 height 34
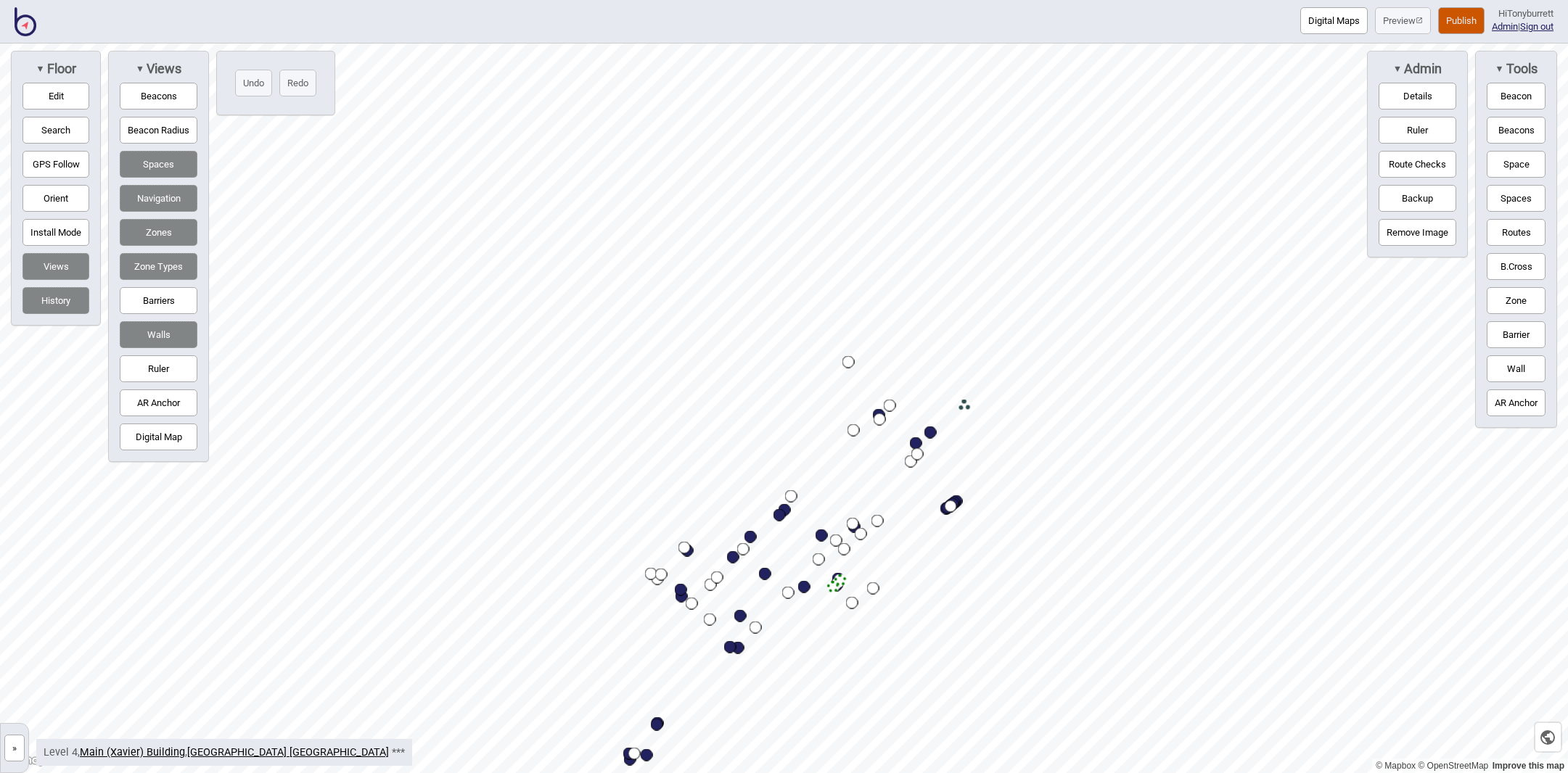
click at [16, 747] on button "»" at bounding box center [15, 748] width 20 height 27
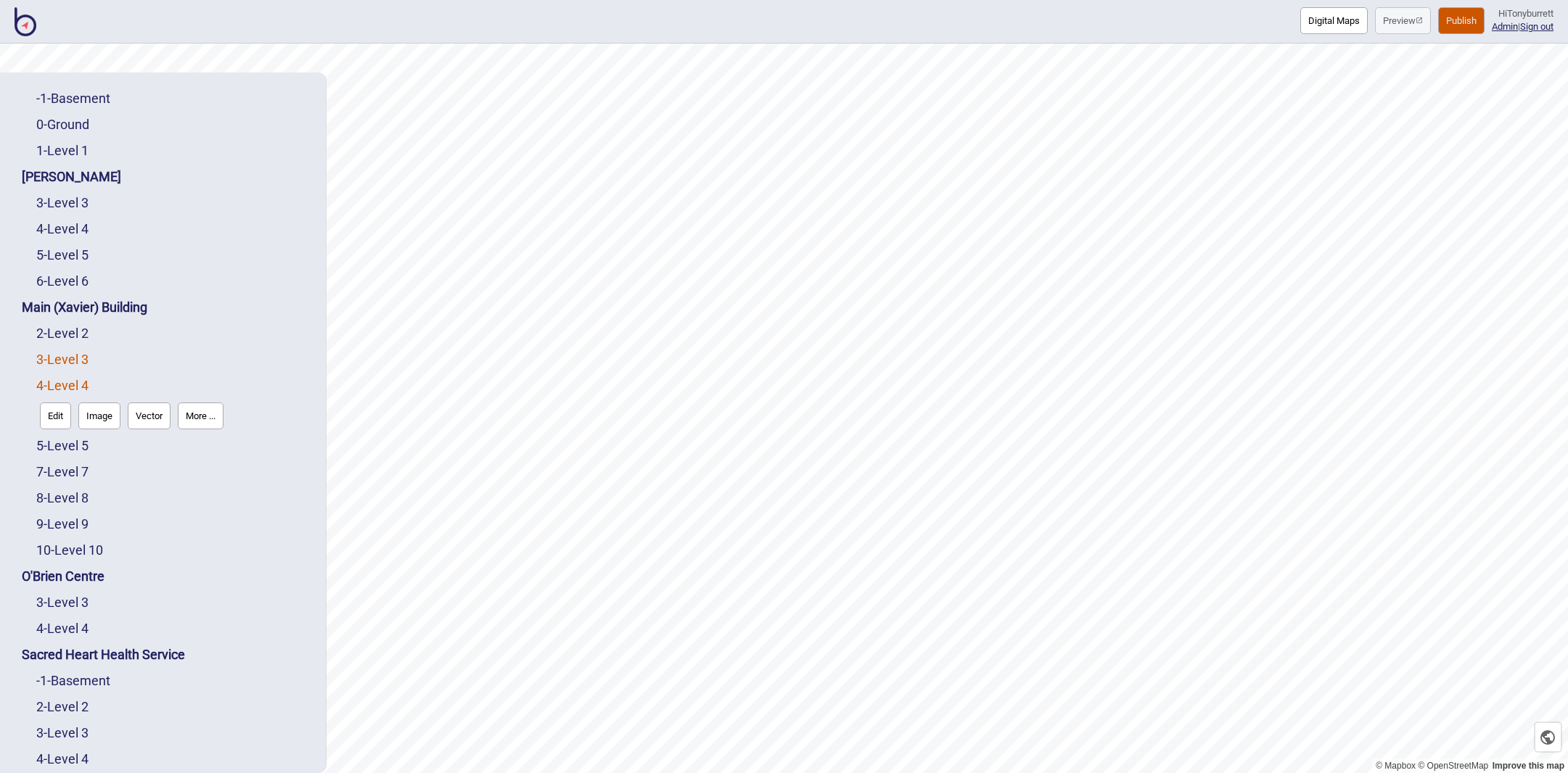
click at [75, 357] on link "3 - Level 3" at bounding box center [62, 360] width 52 height 16
click at [57, 389] on button "Edit" at bounding box center [55, 392] width 31 height 27
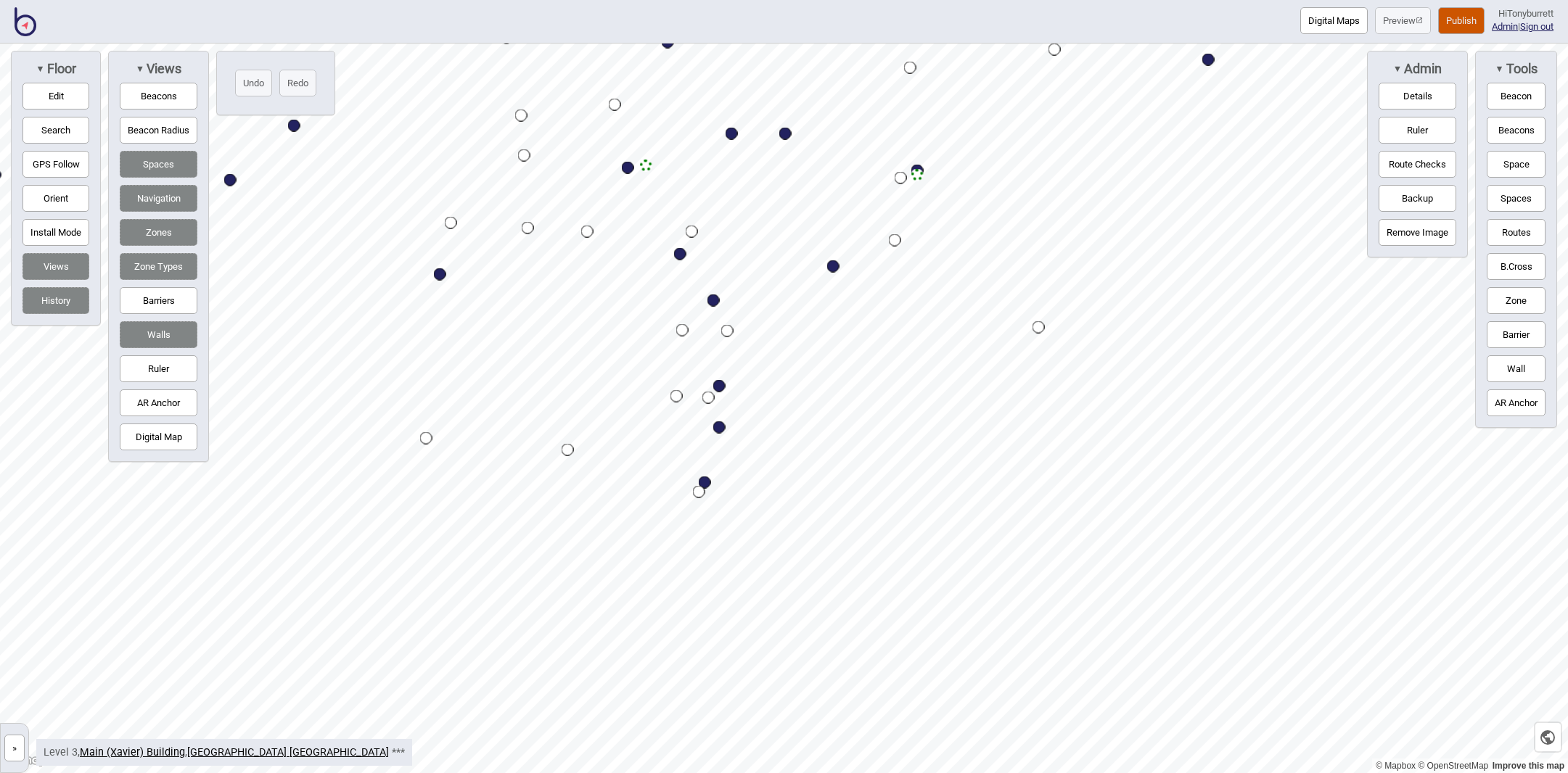
click at [159, 293] on button "Barriers" at bounding box center [158, 300] width 78 height 27
click at [69, 88] on button "Edit" at bounding box center [56, 96] width 67 height 27
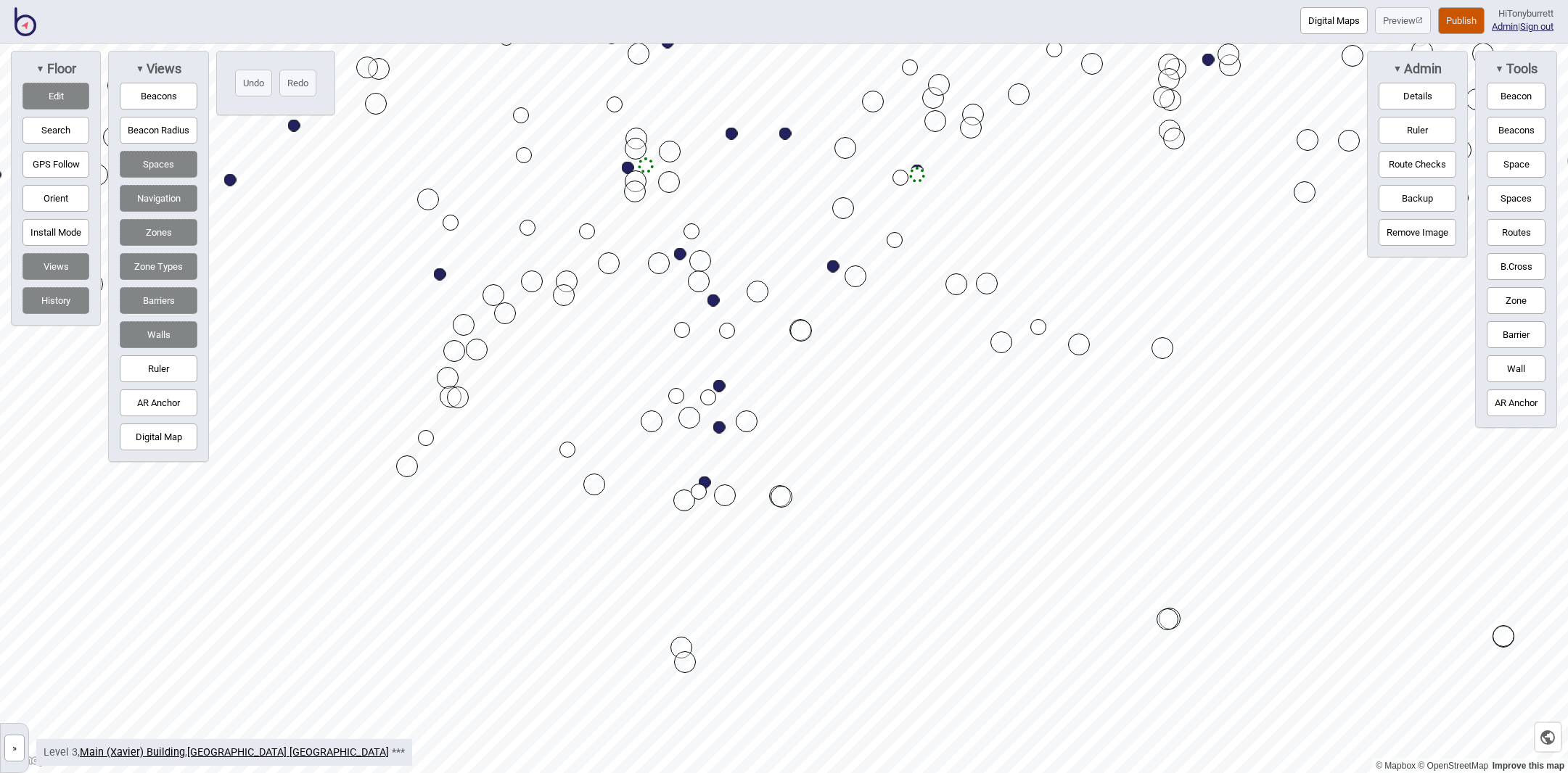
drag, startPoint x: 958, startPoint y: 283, endPoint x: 988, endPoint y: 283, distance: 30.0
drag, startPoint x: 969, startPoint y: 125, endPoint x: 999, endPoint y: 127, distance: 30.1
click at [992, 127] on div "Map marker" at bounding box center [1000, 130] width 22 height 22
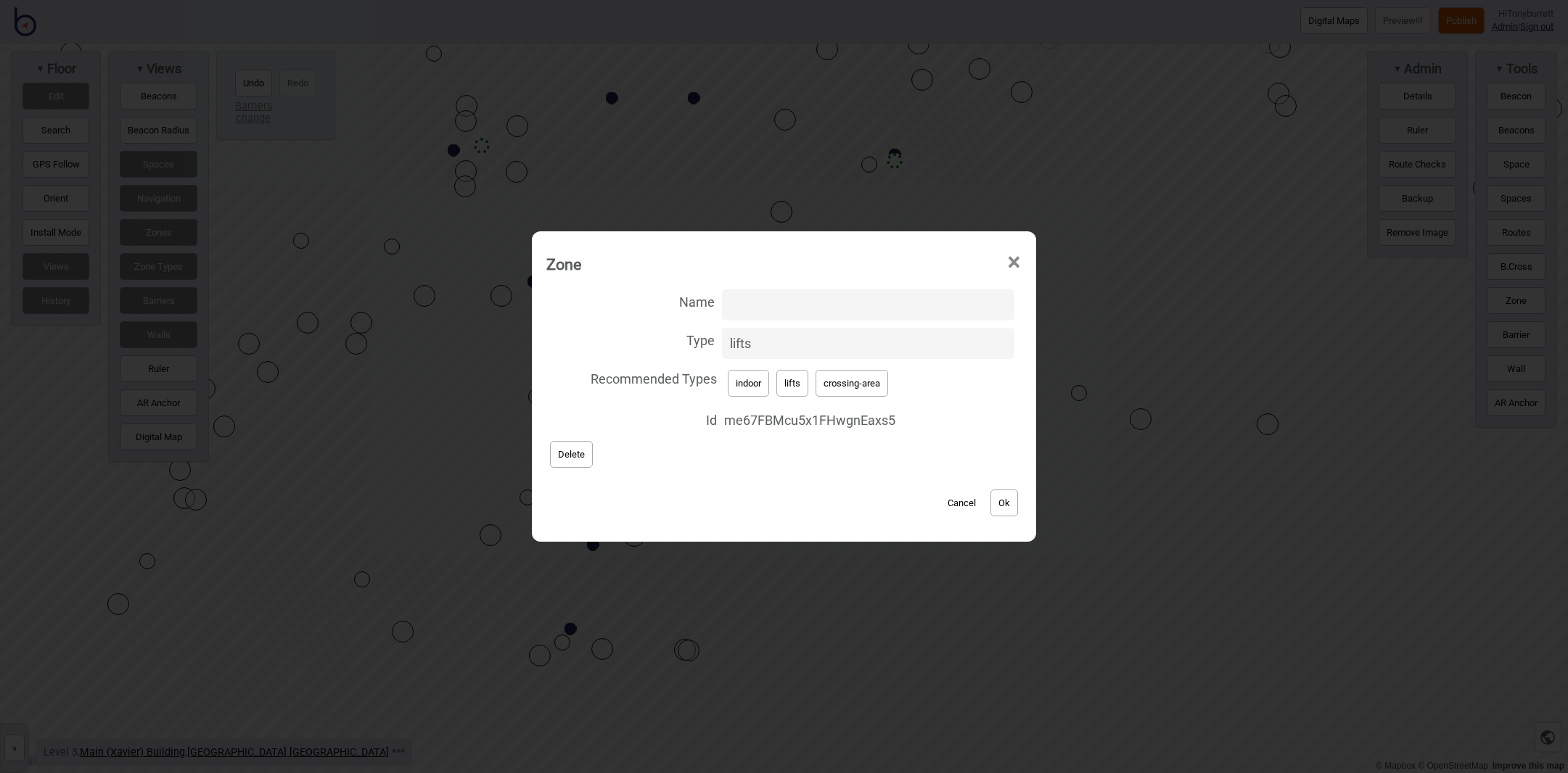
click at [951, 498] on button "Cancel" at bounding box center [961, 503] width 43 height 27
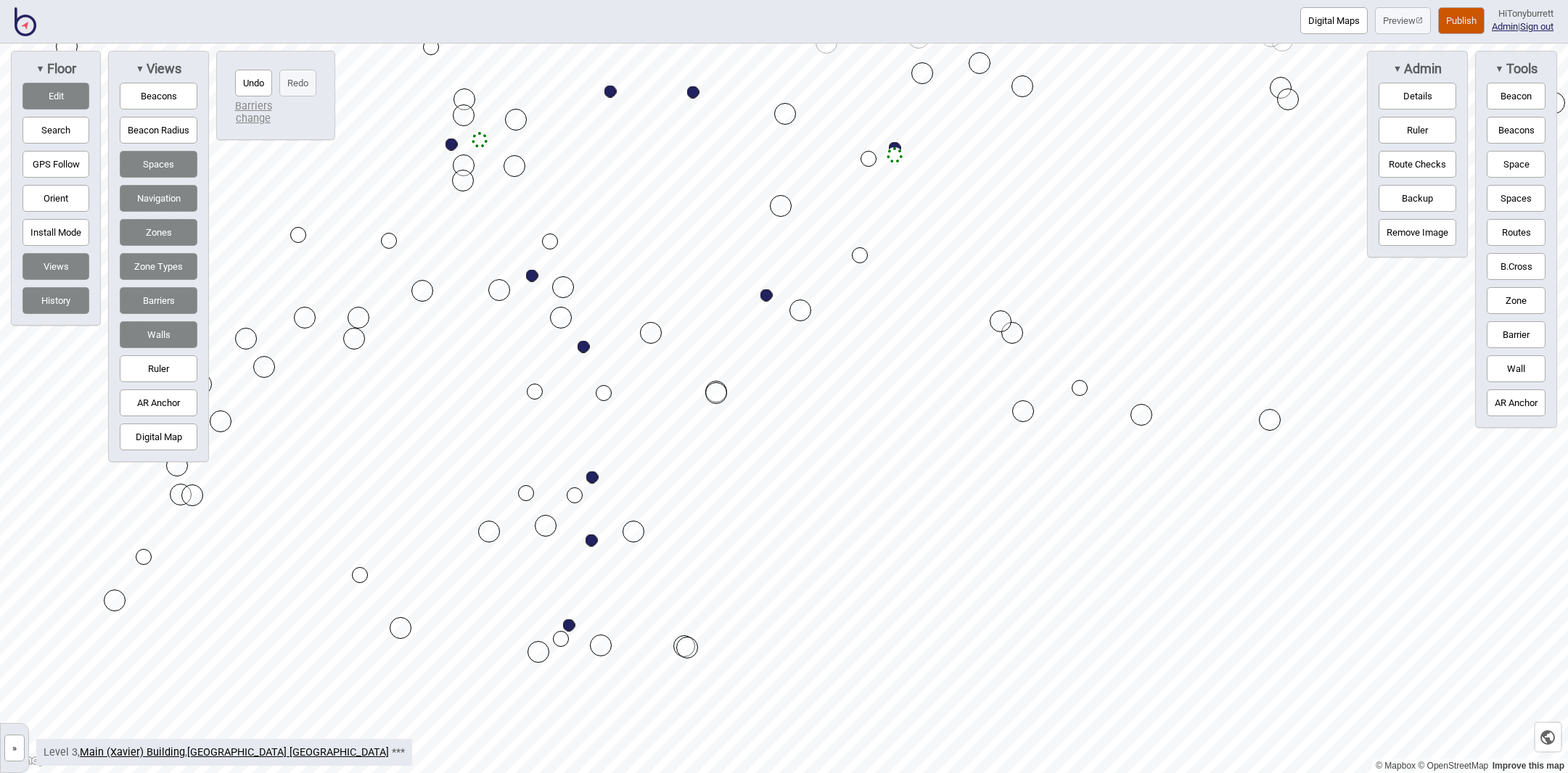
drag, startPoint x: 950, startPoint y: 322, endPoint x: 1009, endPoint y: 332, distance: 59.8
click at [924, 66] on div "Map marker" at bounding box center [923, 76] width 22 height 22
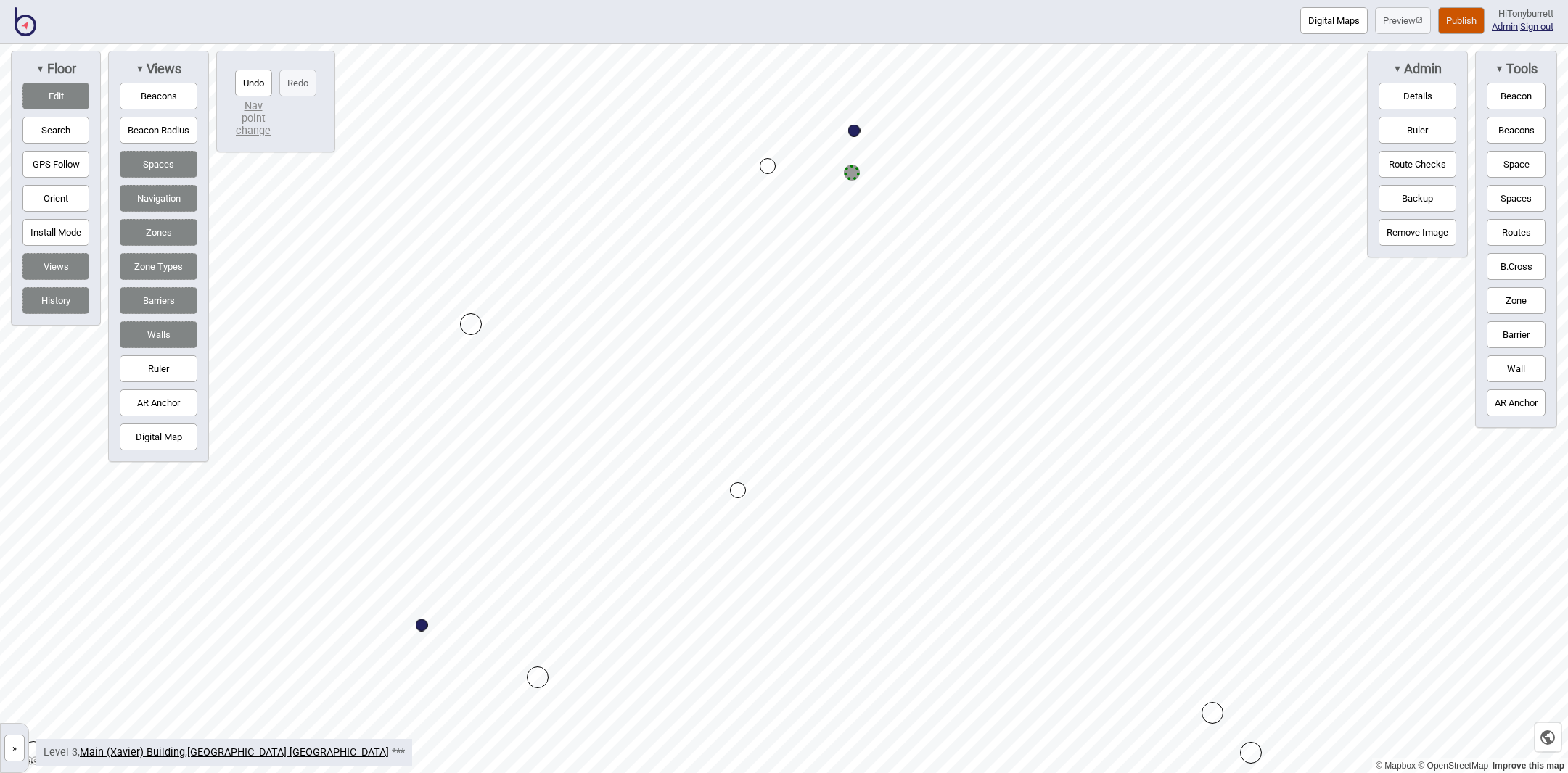
drag, startPoint x: 848, startPoint y: 185, endPoint x: 850, endPoint y: 176, distance: 9.2
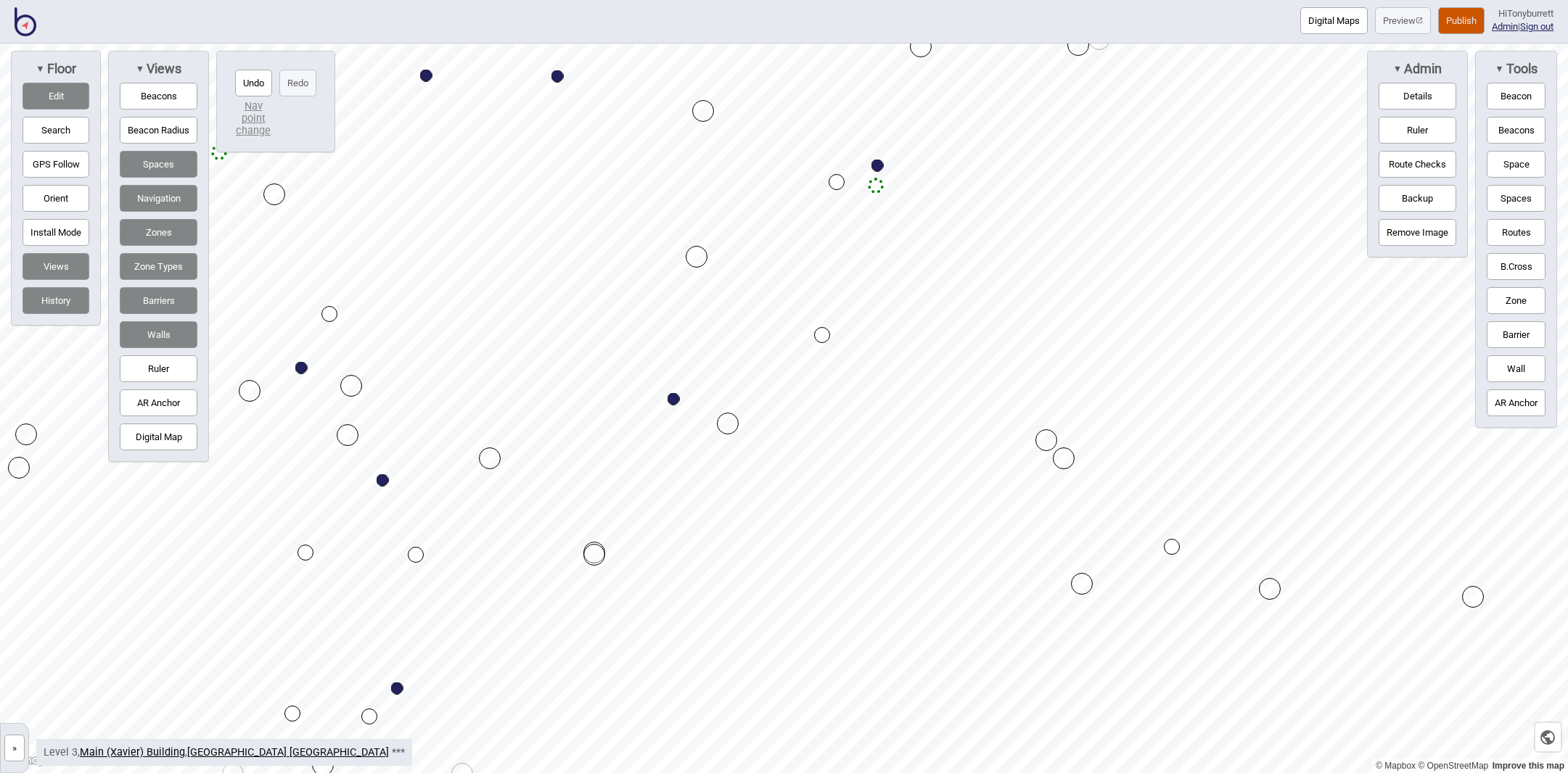
click at [1517, 232] on button "Routes" at bounding box center [1516, 232] width 59 height 27
click at [875, 186] on div "Map marker" at bounding box center [875, 186] width 16 height 16
click at [1513, 229] on button "Routes" at bounding box center [1516, 232] width 59 height 27
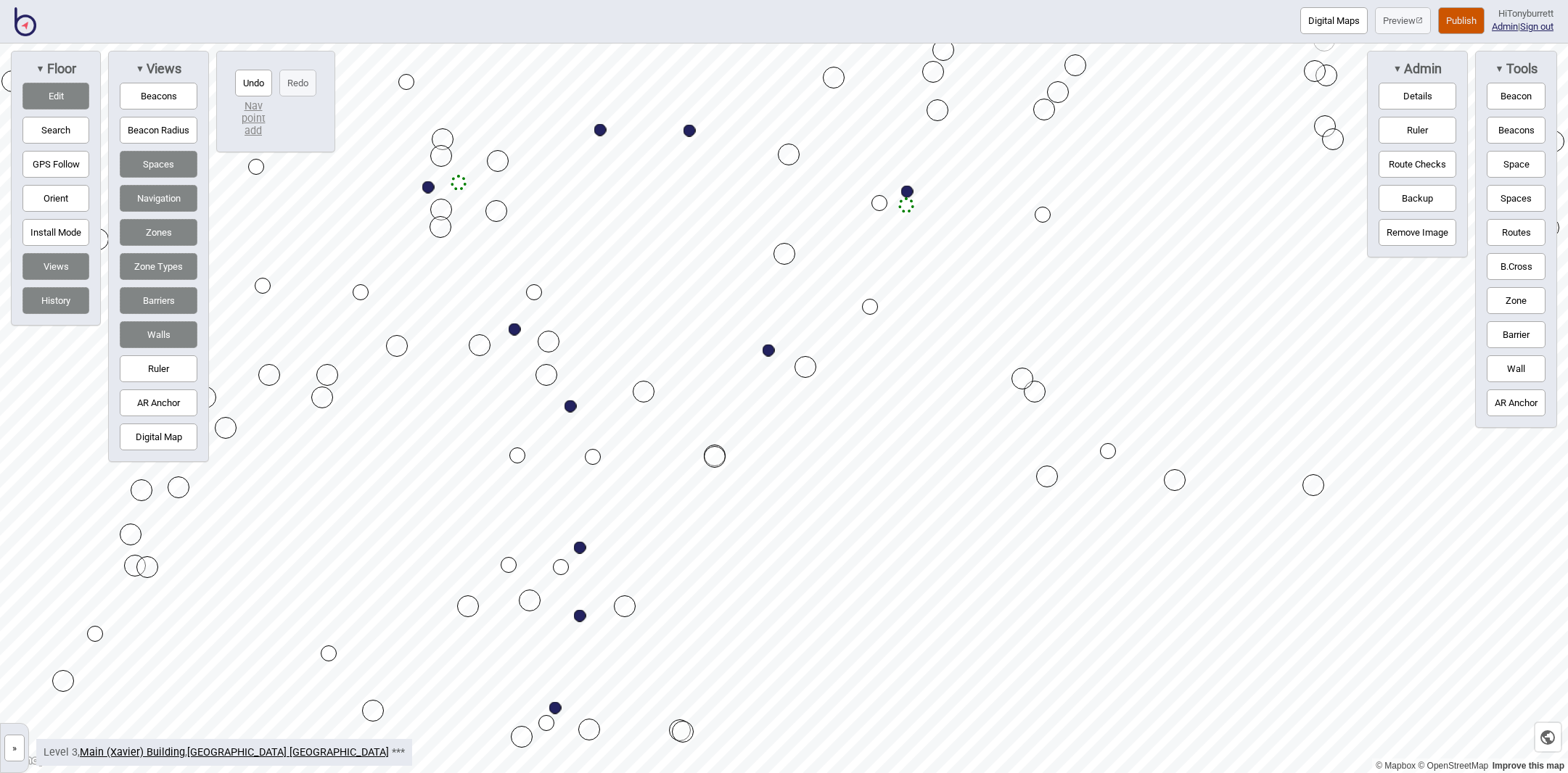
drag, startPoint x: 1059, startPoint y: 101, endPoint x: 1058, endPoint y: 90, distance: 11.0
click at [1528, 296] on button "Zone" at bounding box center [1516, 300] width 59 height 27
click at [1054, 101] on div "Map marker" at bounding box center [1058, 92] width 22 height 22
click at [923, 91] on div "Map marker" at bounding box center [923, 90] width 22 height 22
drag, startPoint x: 44, startPoint y: 99, endPoint x: 193, endPoint y: 95, distance: 149.1
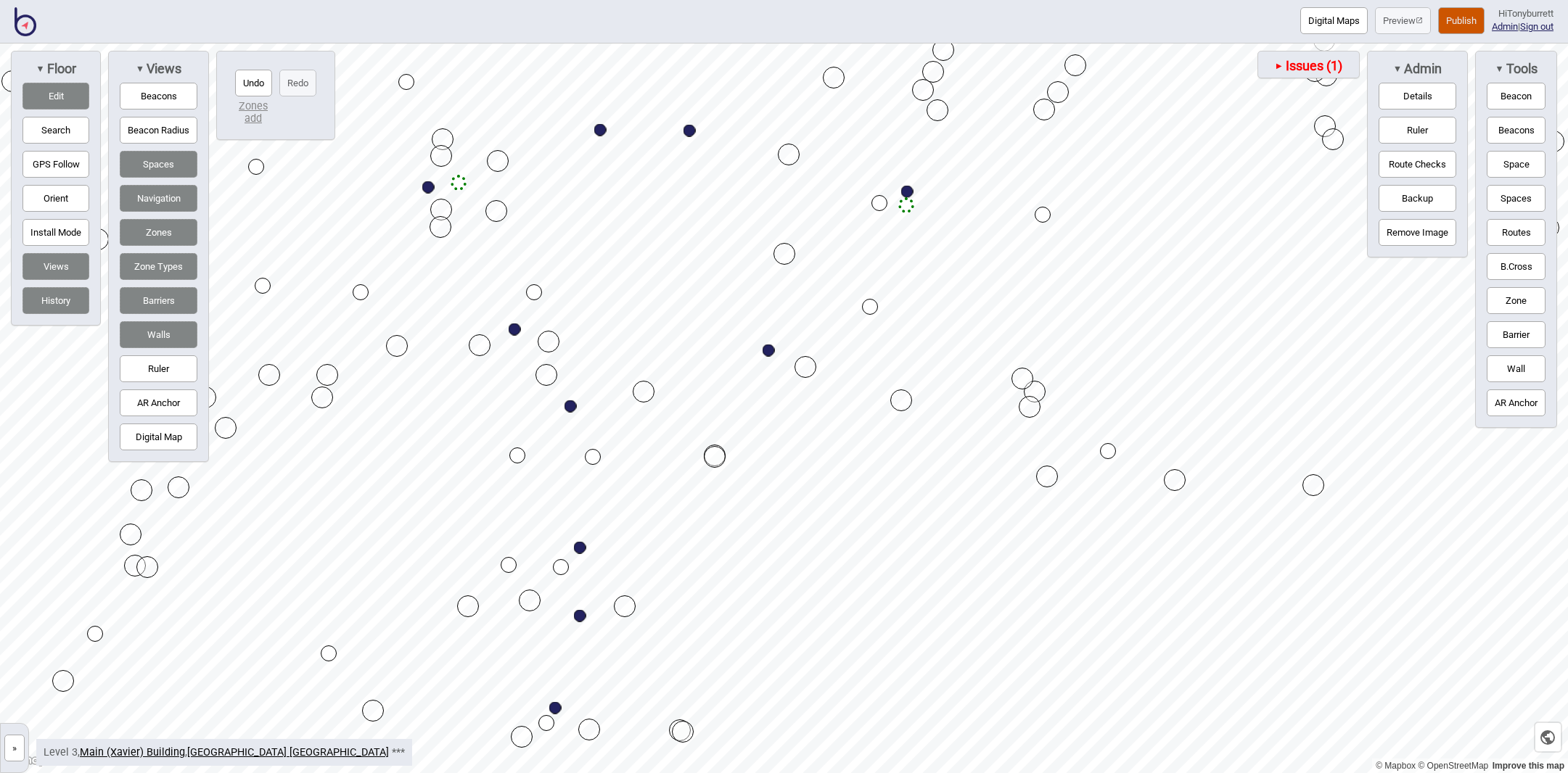
click at [48, 98] on button "Edit" at bounding box center [56, 96] width 67 height 27
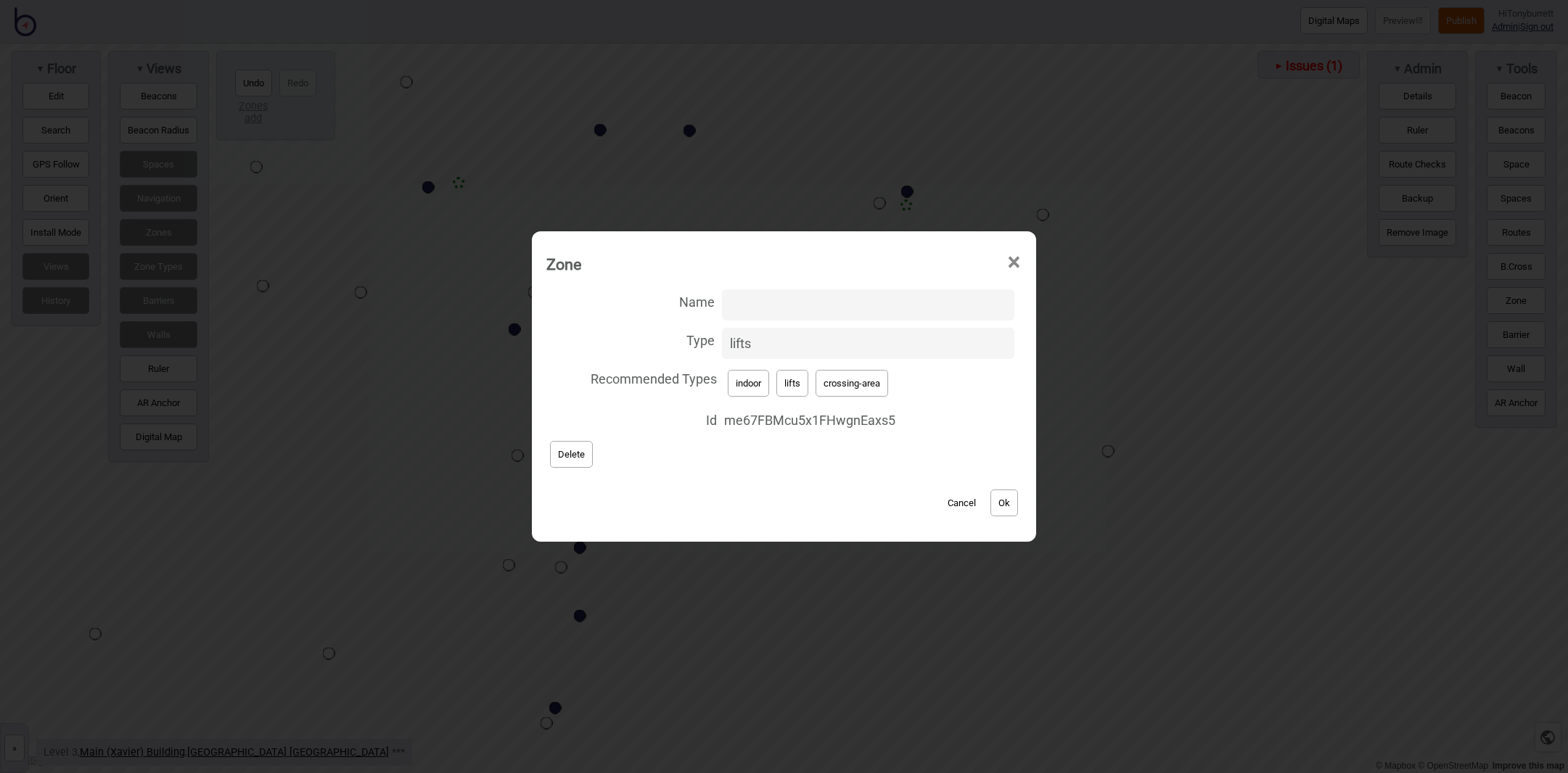
click at [958, 498] on button "Cancel" at bounding box center [961, 503] width 43 height 27
click at [867, 382] on button "crossing-area" at bounding box center [851, 383] width 73 height 27
type input "crossing-area"
click at [999, 510] on button "Ok" at bounding box center [1003, 503] width 27 height 27
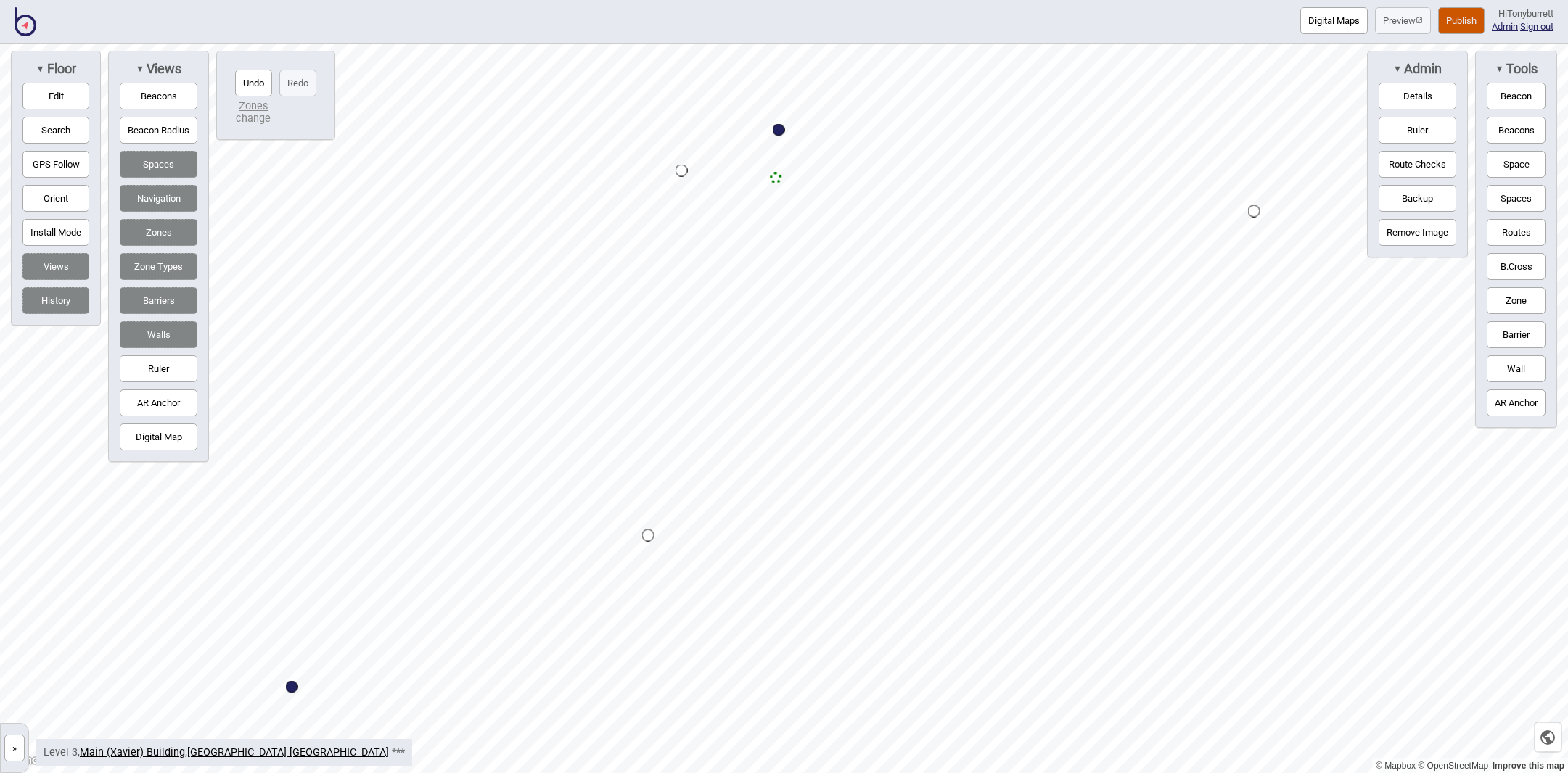
click at [53, 94] on button "Edit" at bounding box center [56, 96] width 67 height 27
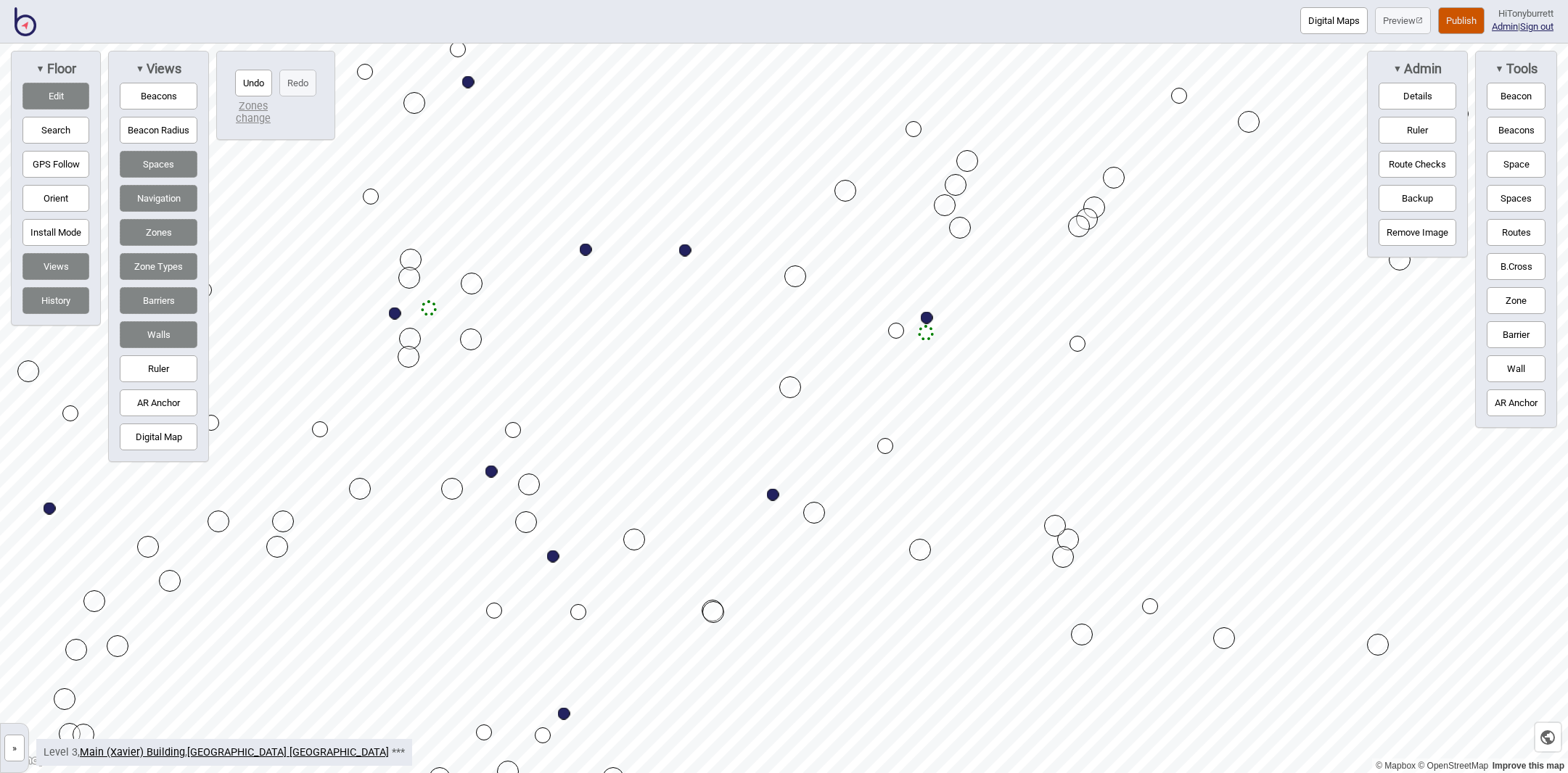
drag, startPoint x: 984, startPoint y: 321, endPoint x: 1086, endPoint y: 215, distance: 147.1
click at [67, 98] on button "Edit" at bounding box center [56, 96] width 67 height 27
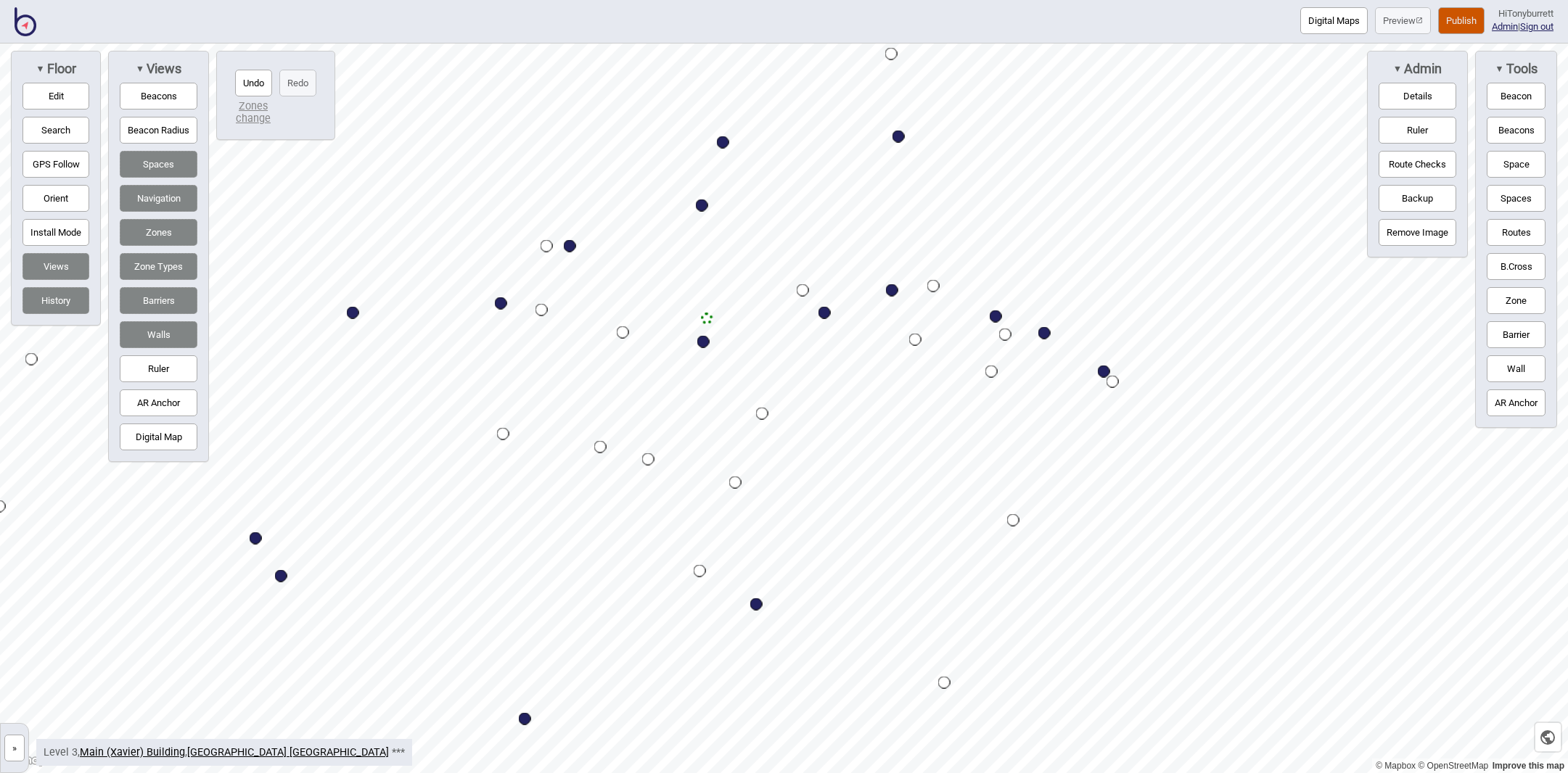
click at [158, 447] on button "Digital Map" at bounding box center [158, 437] width 78 height 27
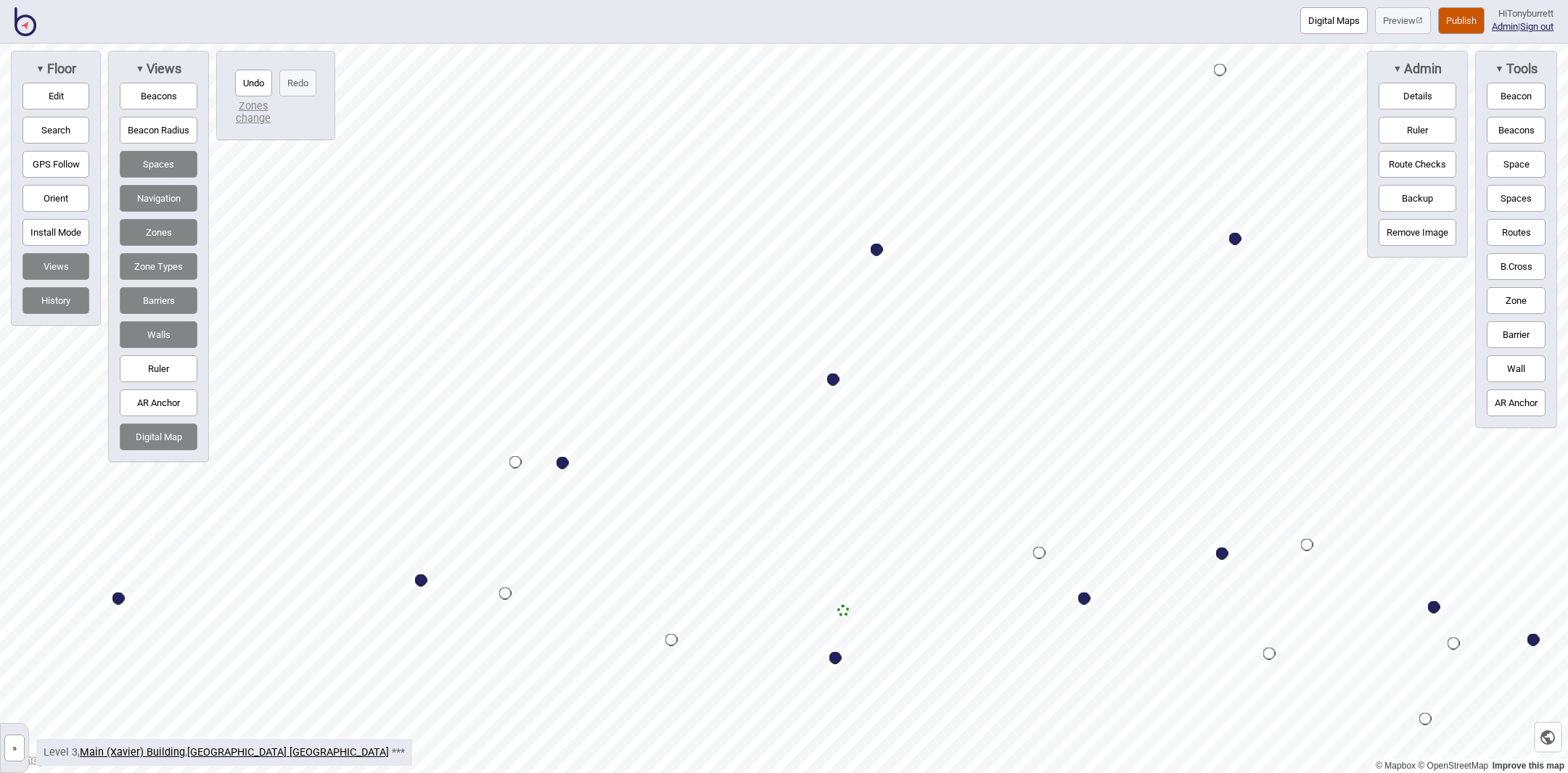
click at [49, 91] on button "Edit" at bounding box center [56, 96] width 67 height 27
drag, startPoint x: 567, startPoint y: 538, endPoint x: 596, endPoint y: 541, distance: 29.2
click at [66, 90] on button "Edit" at bounding box center [56, 96] width 67 height 27
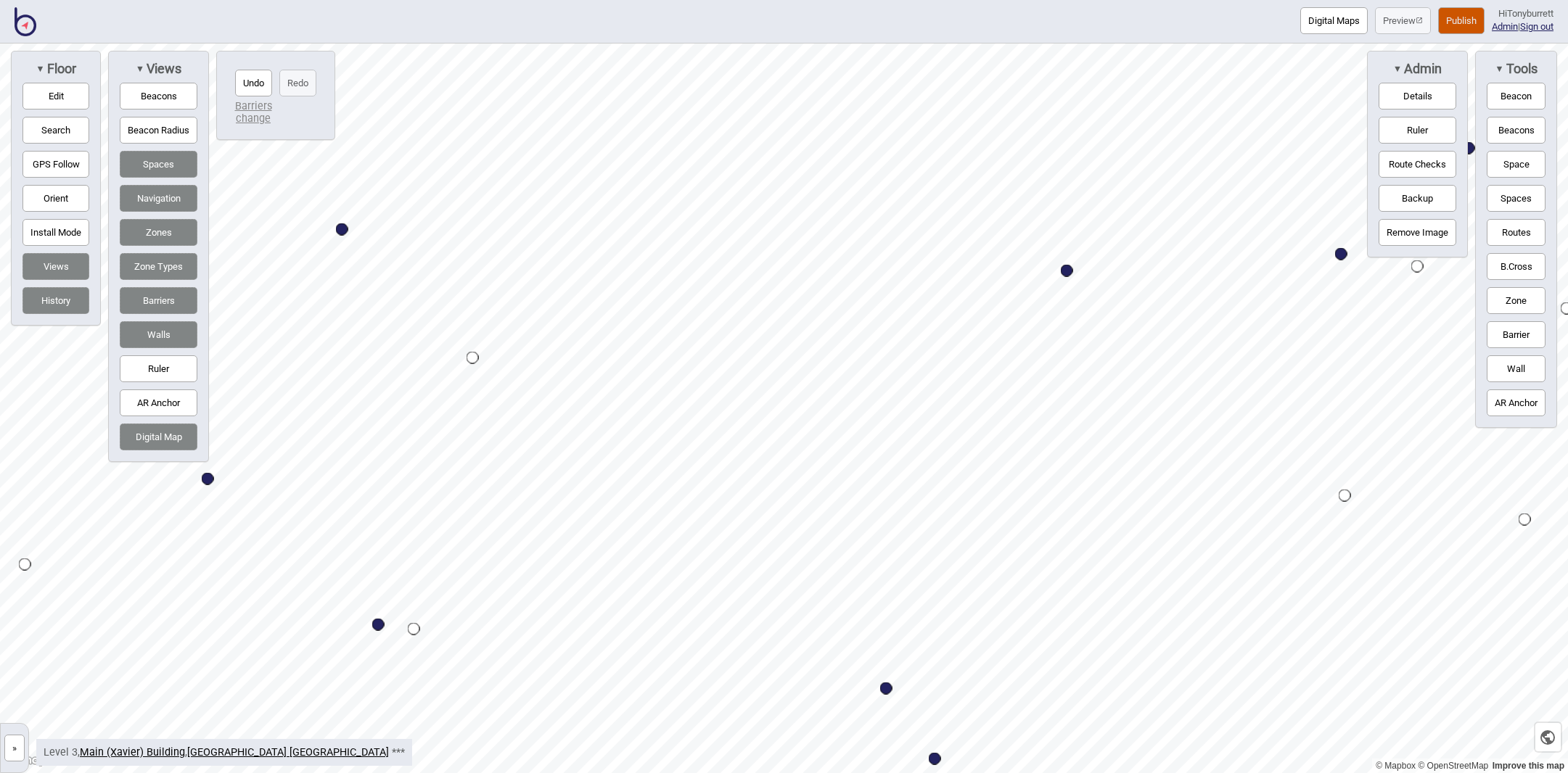
click at [47, 91] on button "Edit" at bounding box center [56, 96] width 67 height 27
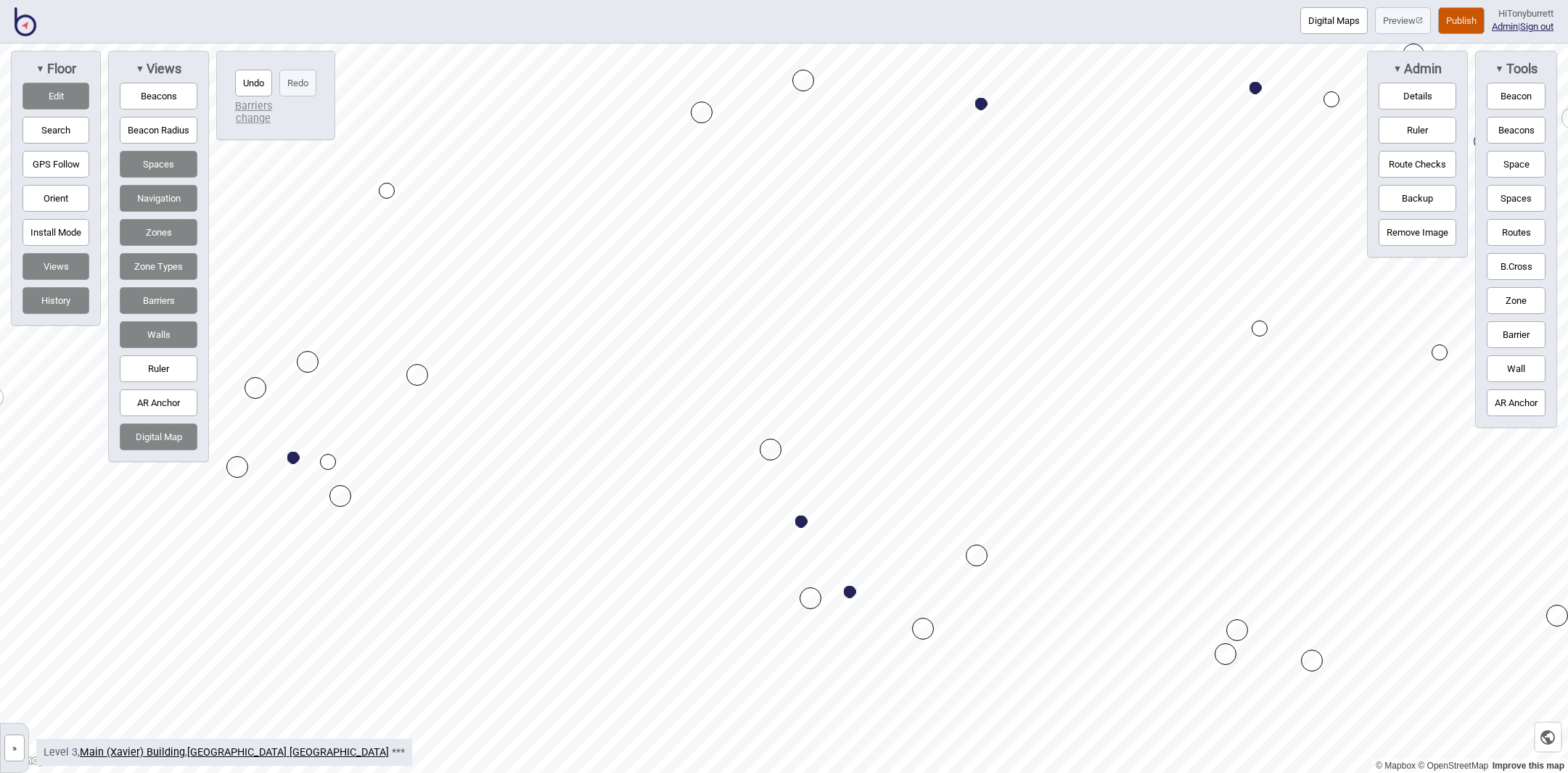
drag, startPoint x: 766, startPoint y: 605, endPoint x: 809, endPoint y: 597, distance: 43.7
click at [60, 92] on button "Edit" at bounding box center [56, 96] width 67 height 27
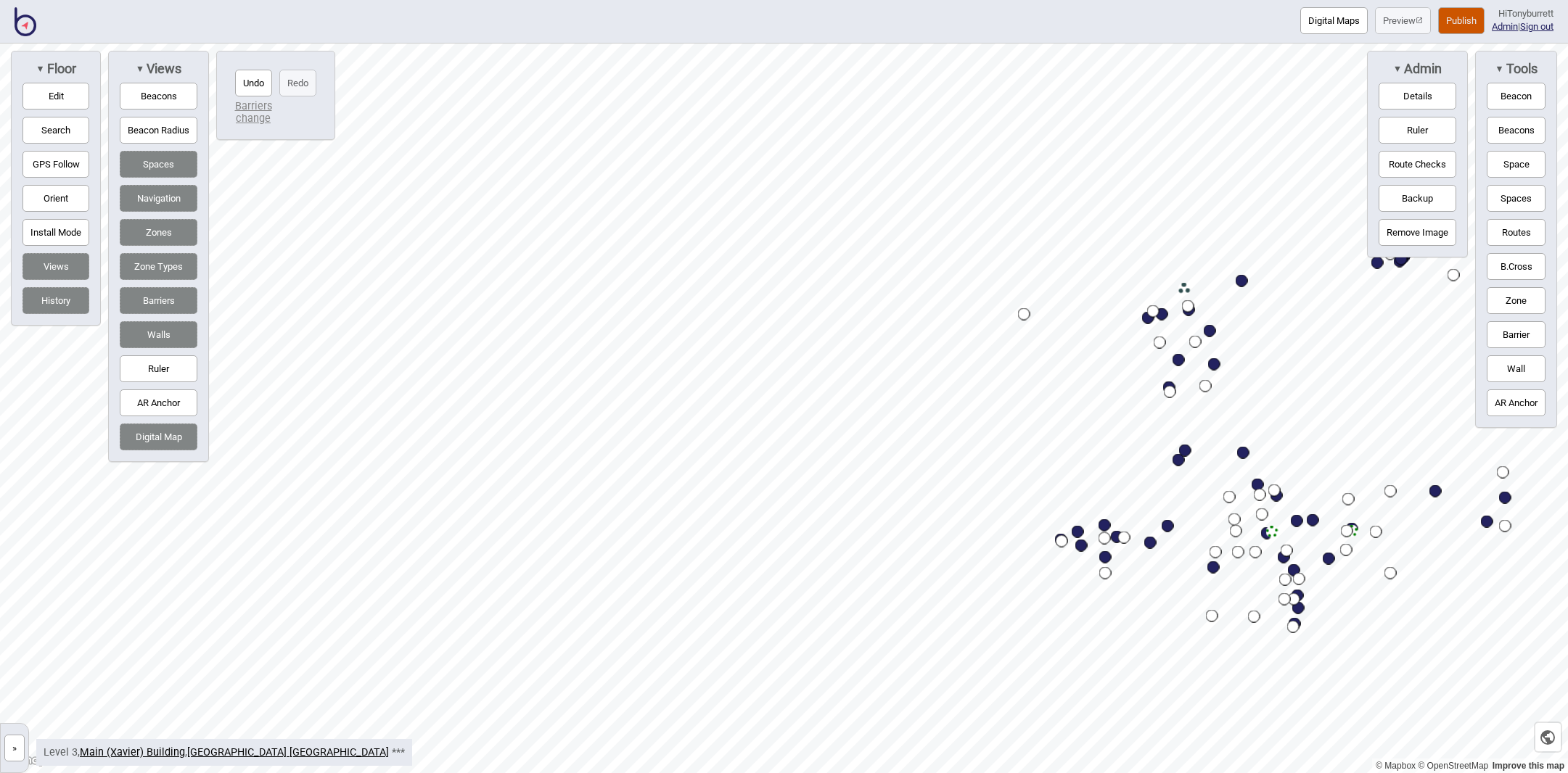
click at [181, 338] on button "Walls" at bounding box center [158, 335] width 78 height 27
click at [161, 295] on button "Barriers" at bounding box center [158, 300] width 78 height 27
click at [165, 260] on button "Zone Types" at bounding box center [158, 267] width 78 height 27
click at [148, 218] on div "▼ Views Beacons Beacon Radius Spaces Navigation Zones Zone Types Barriers Walls…" at bounding box center [158, 256] width 101 height 411
click at [161, 232] on button "Zones" at bounding box center [158, 232] width 78 height 27
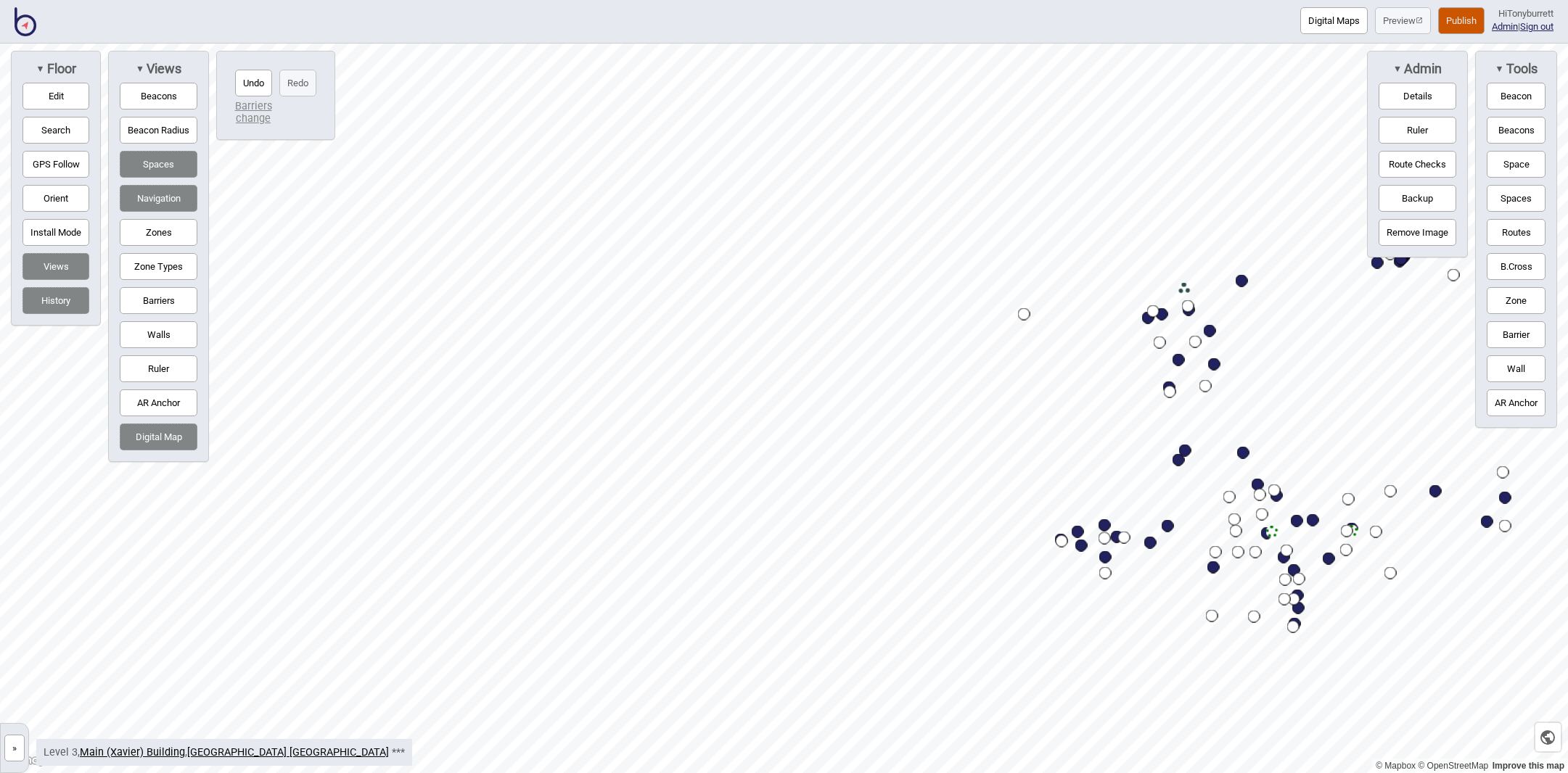
click at [158, 190] on button "Navigation" at bounding box center [158, 198] width 78 height 27
click at [163, 441] on button "Digital Map" at bounding box center [158, 437] width 78 height 27
